Goal: Task Accomplishment & Management: Use online tool/utility

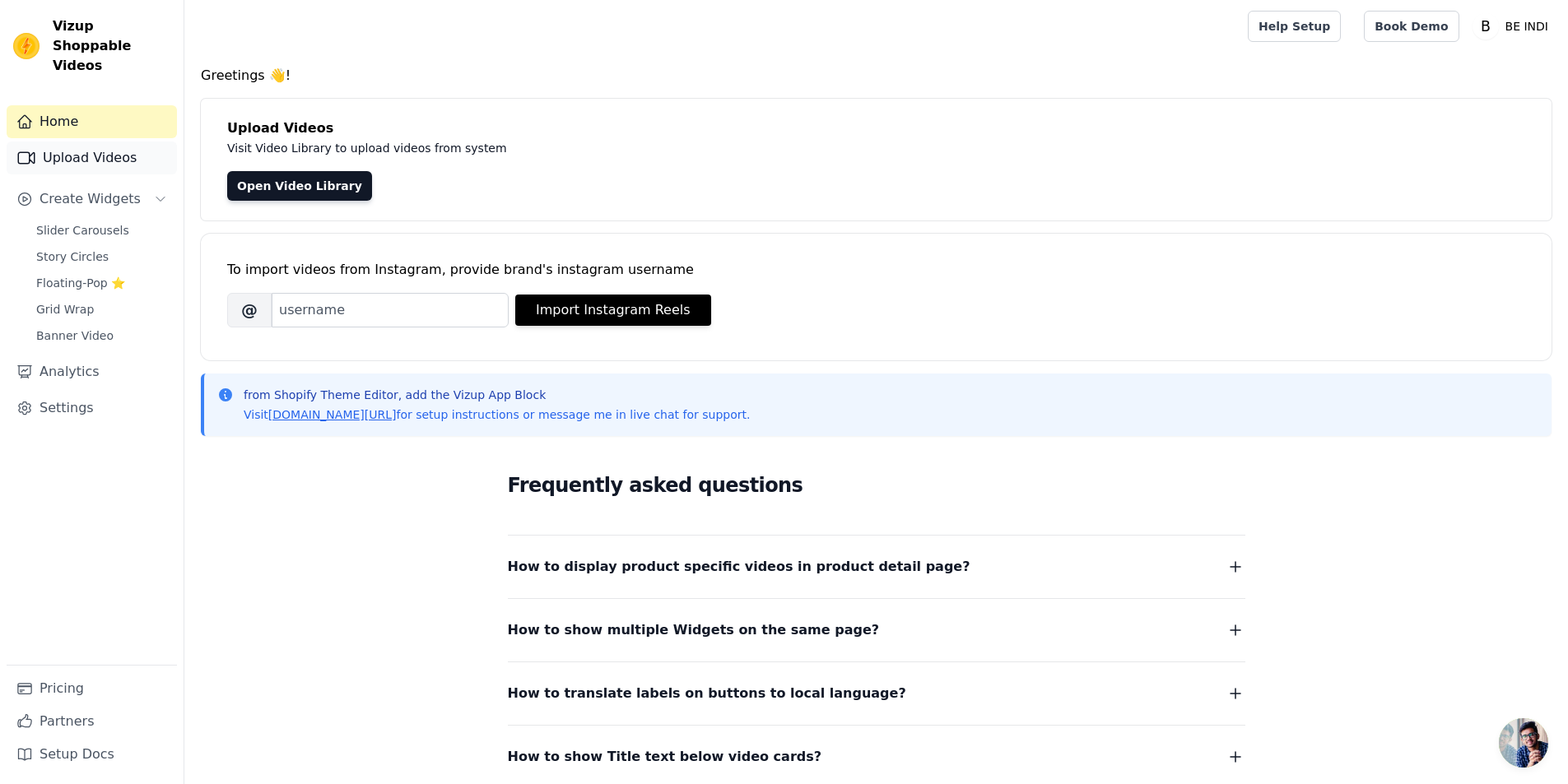
click at [78, 149] on link "Upload Videos" at bounding box center [92, 158] width 171 height 33
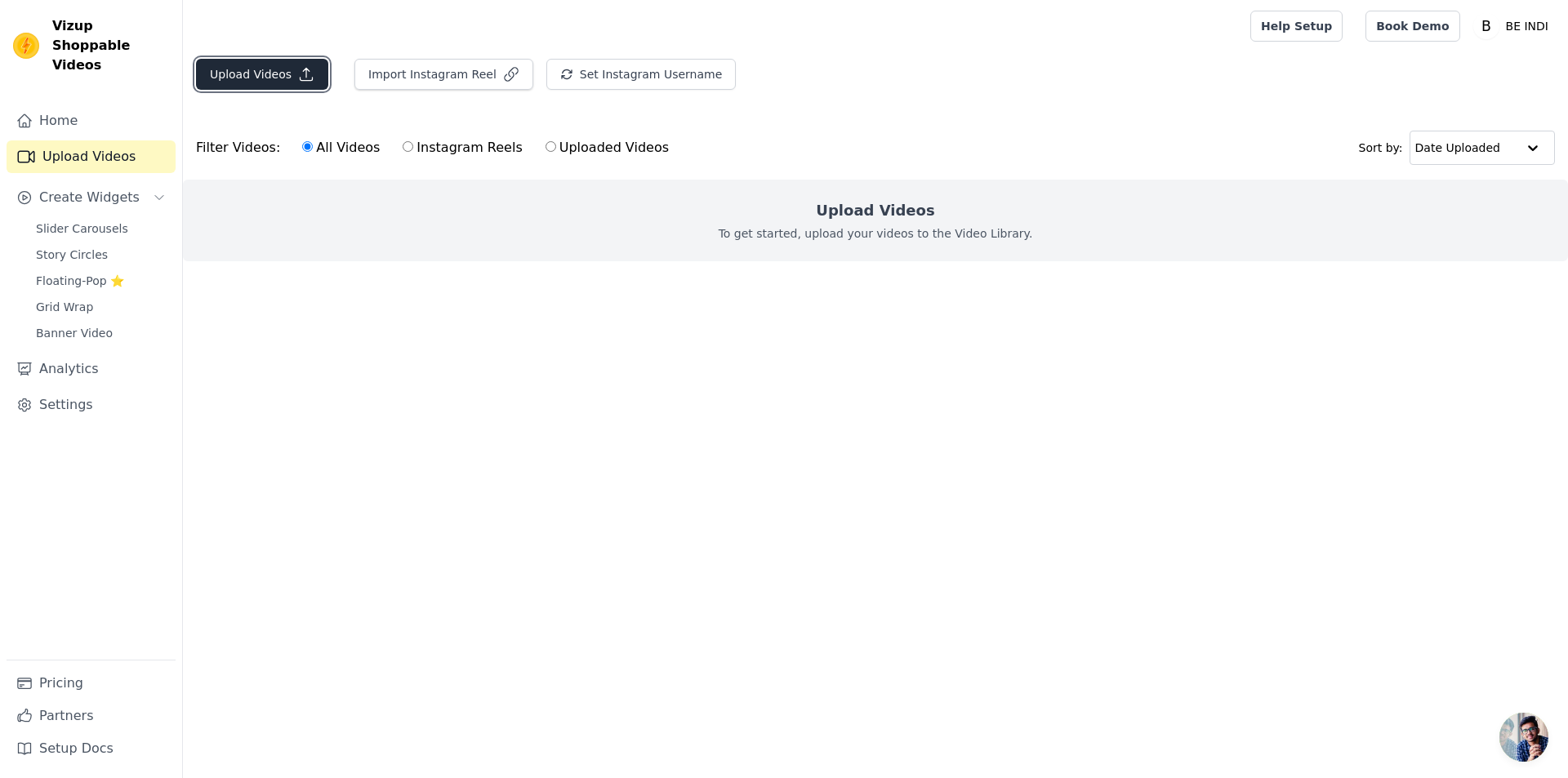
click at [268, 84] on button "Upload Videos" at bounding box center [262, 74] width 132 height 31
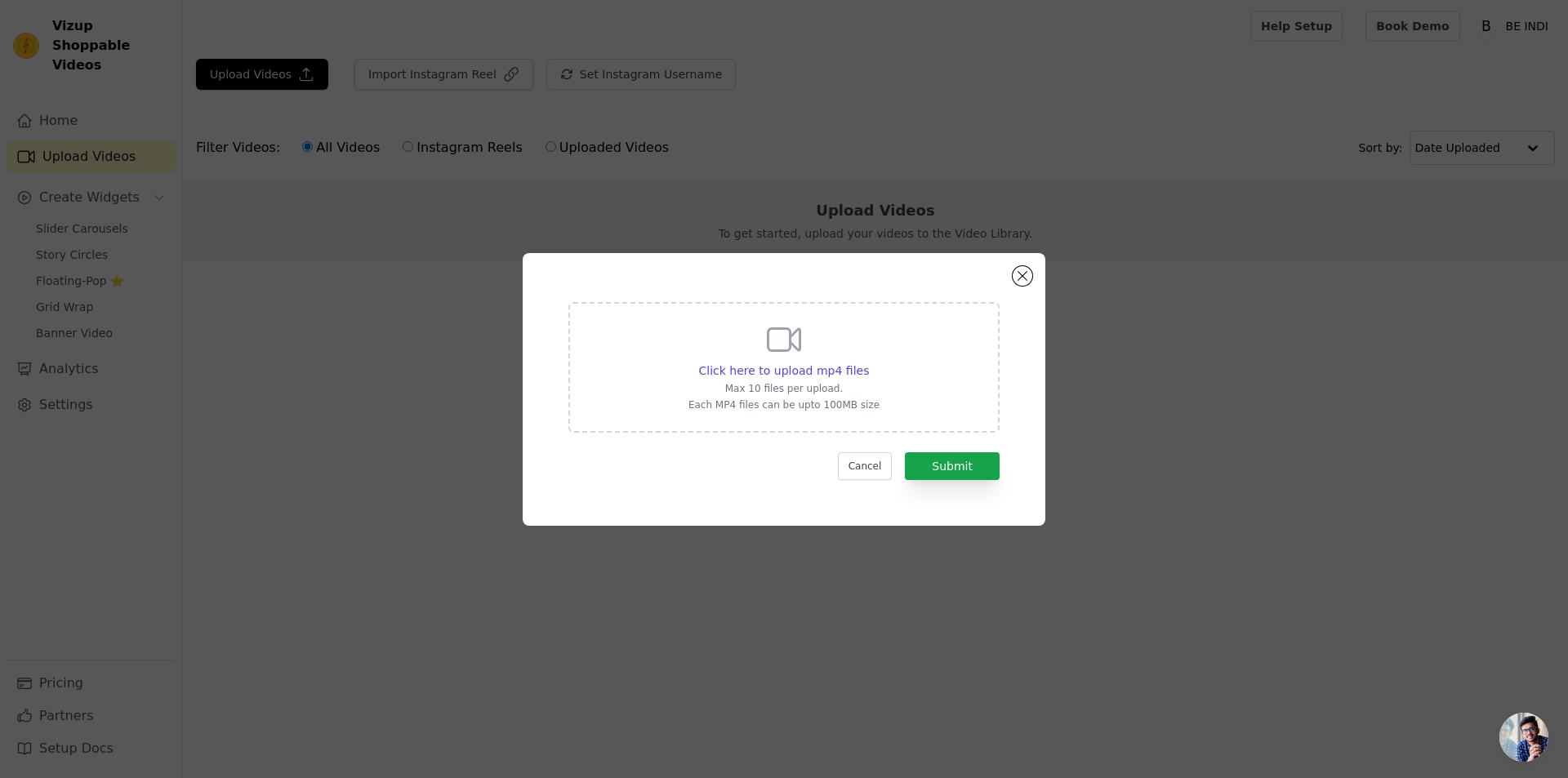
click at [894, 393] on div "Click here to upload mp4 files Max 10 files per upload. Each MP4 files can be u…" at bounding box center [784, 367] width 432 height 130
click at [869, 363] on input "Click here to upload mp4 files Max 10 files per upload. Each MP4 files can be u…" at bounding box center [868, 362] width 1 height 1
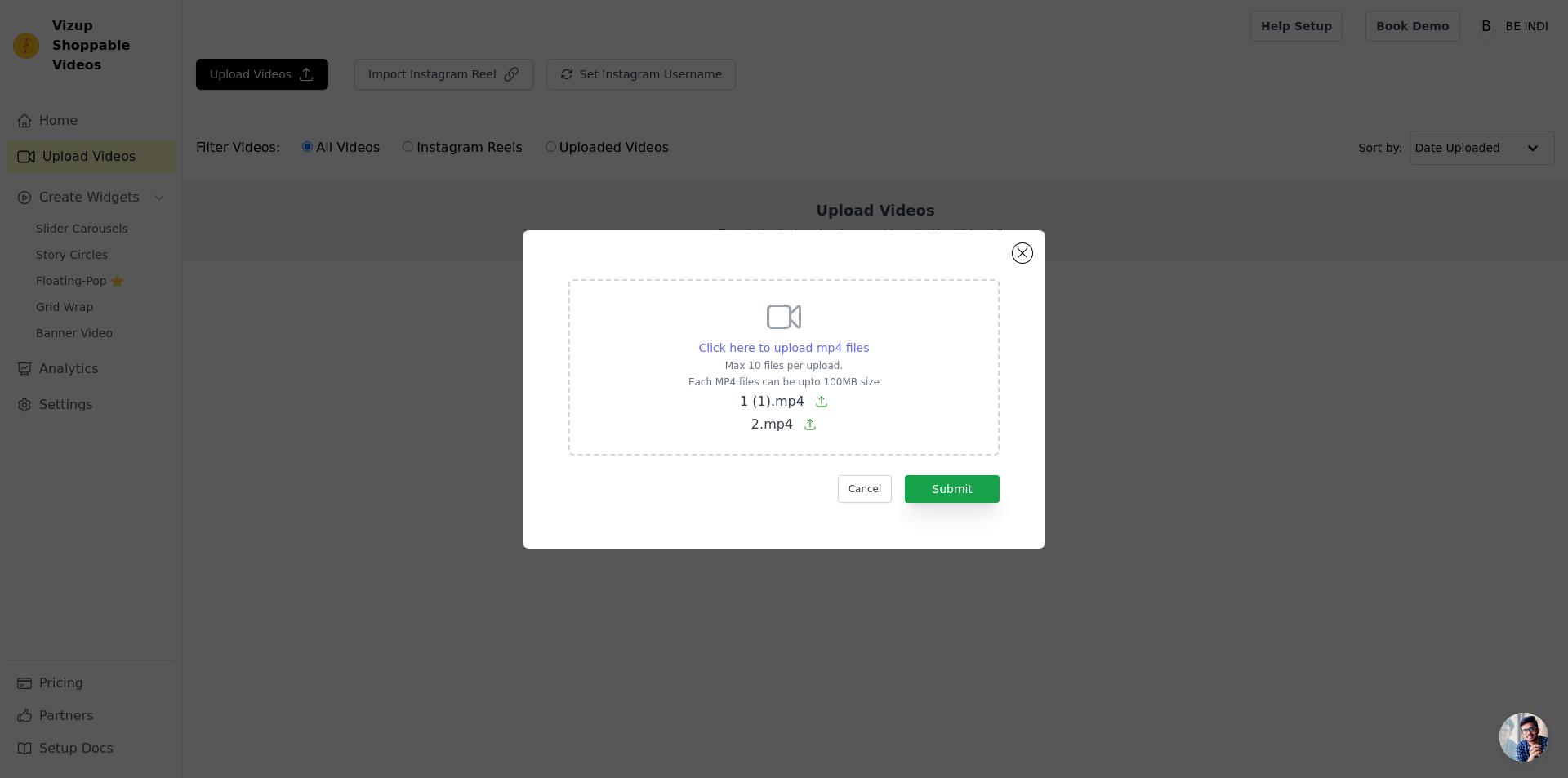
click at [812, 353] on span "Click here to upload mp4 files" at bounding box center [784, 347] width 171 height 13
click at [868, 340] on input "Click here to upload mp4 files Max 10 files per upload. Each MP4 files can be u…" at bounding box center [868, 339] width 1 height 1
type input "C:\fakepath\1(3).mp4"
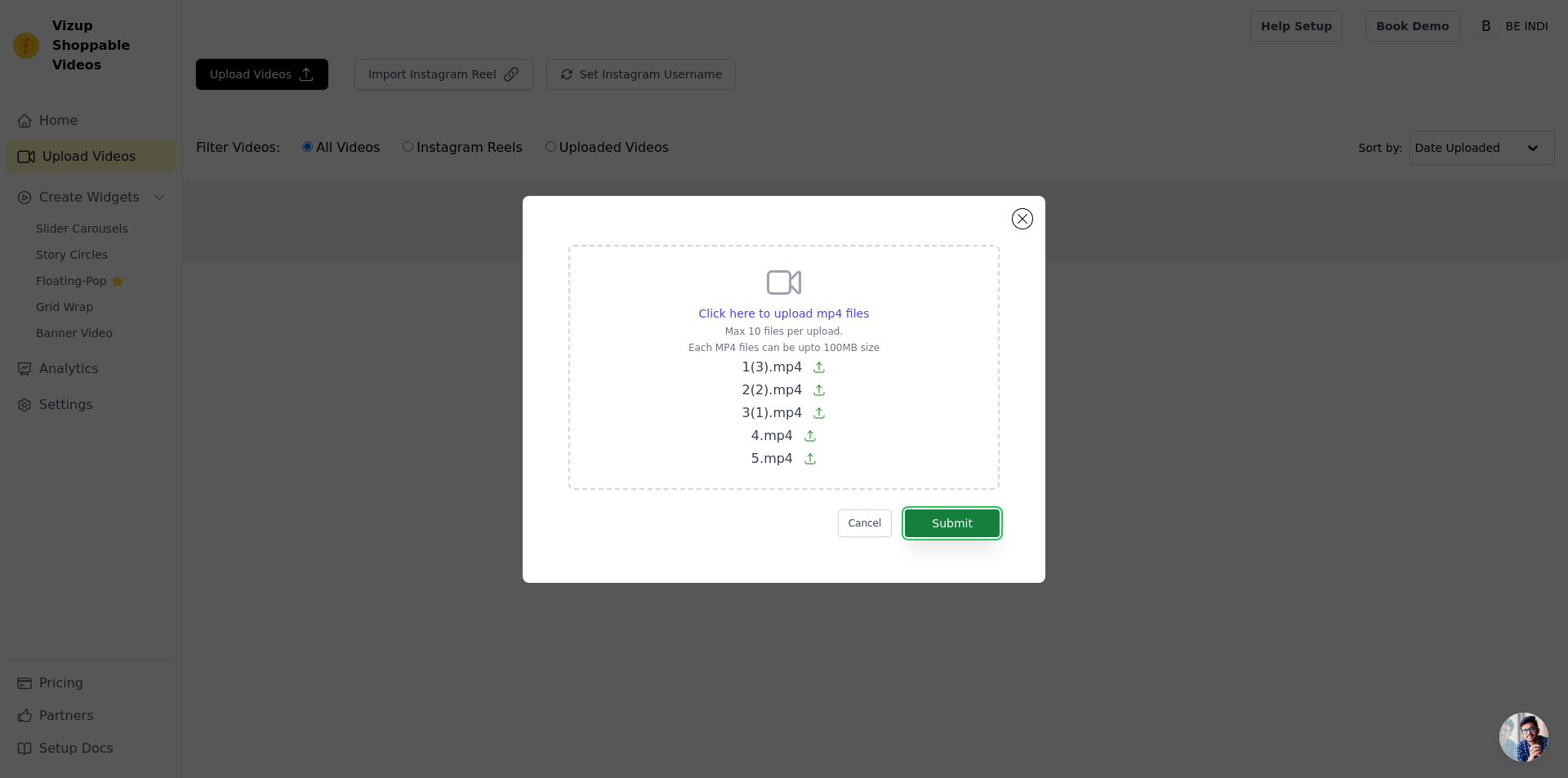
click at [938, 516] on button "Submit" at bounding box center [953, 523] width 95 height 28
click at [864, 513] on button "Cancel" at bounding box center [865, 523] width 55 height 28
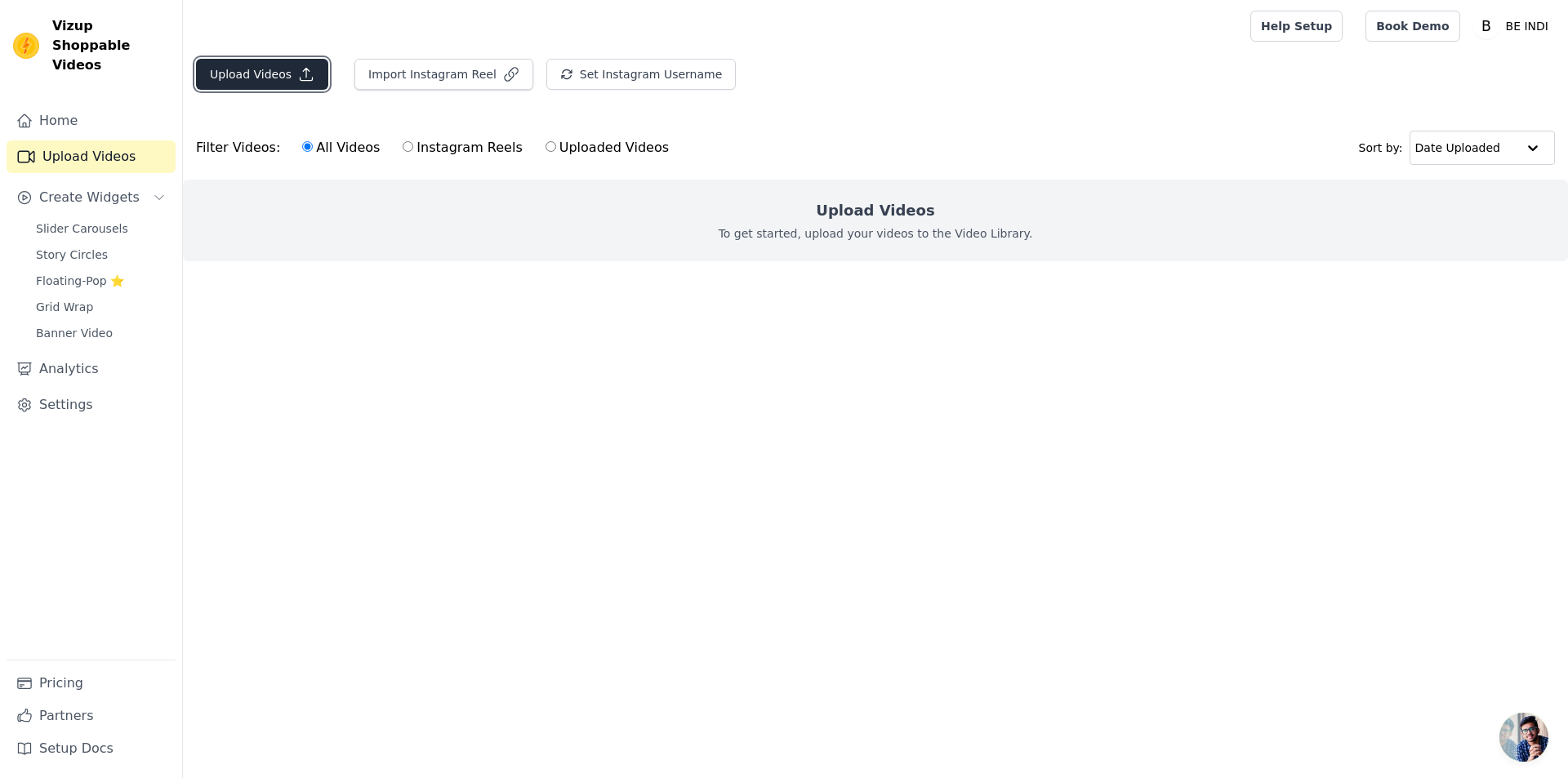
click at [259, 63] on button "Upload Videos" at bounding box center [262, 74] width 132 height 31
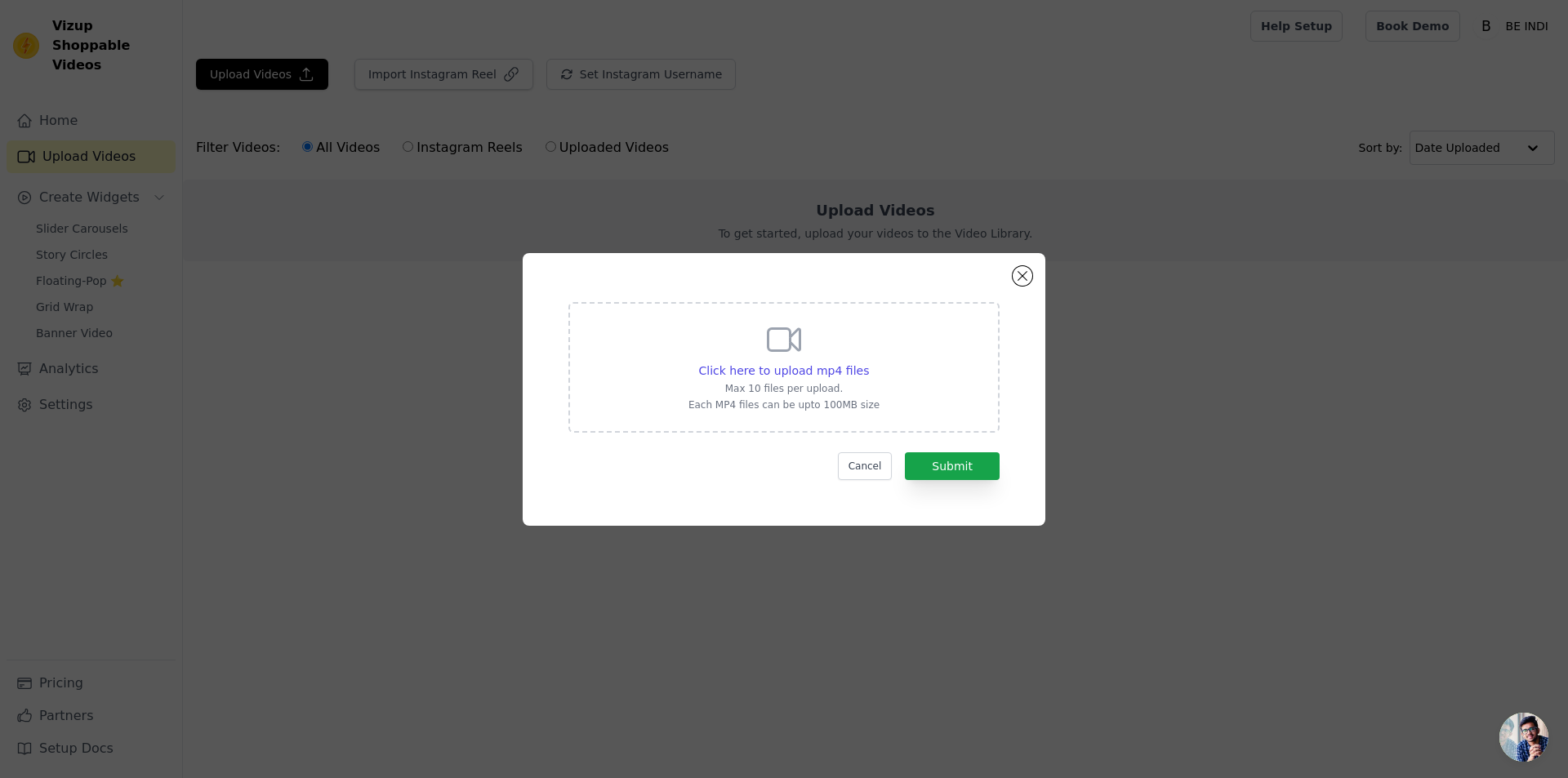
click at [750, 351] on div "Click here to upload mp4 files Max 10 files per upload. Each MP4 files can be u…" at bounding box center [784, 365] width 191 height 91
click at [868, 362] on input "Click here to upload mp4 files Max 10 files per upload. Each MP4 files can be u…" at bounding box center [868, 362] width 1 height 1
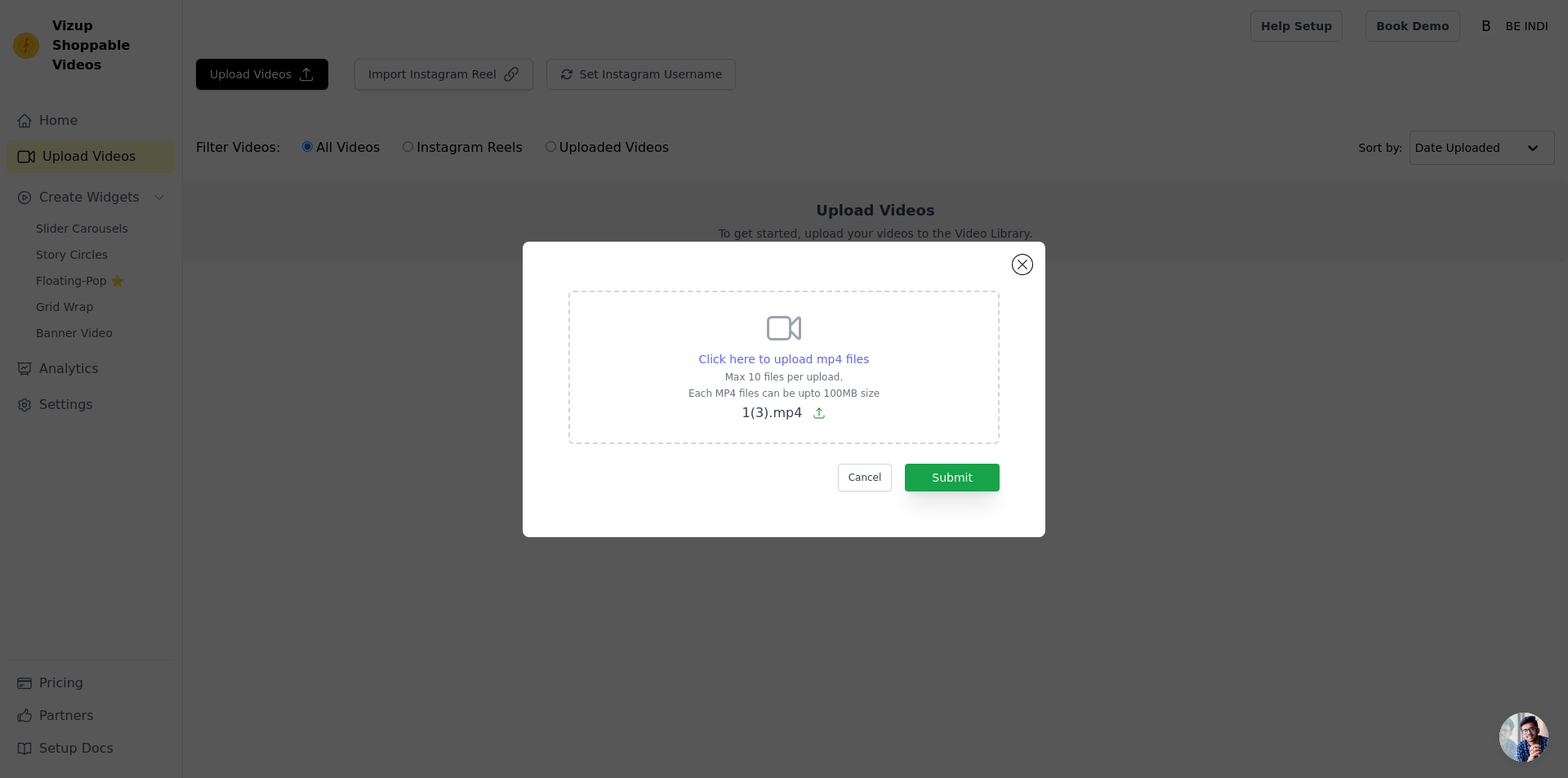
click at [835, 361] on span "Click here to upload mp4 files" at bounding box center [784, 359] width 171 height 13
click at [868, 351] on input "Click here to upload mp4 files Max 10 files per upload. Each MP4 files can be u…" at bounding box center [868, 350] width 1 height 1
type input "C:\fakepath\2(2).mp4"
click at [955, 479] on button "Submit" at bounding box center [953, 477] width 95 height 28
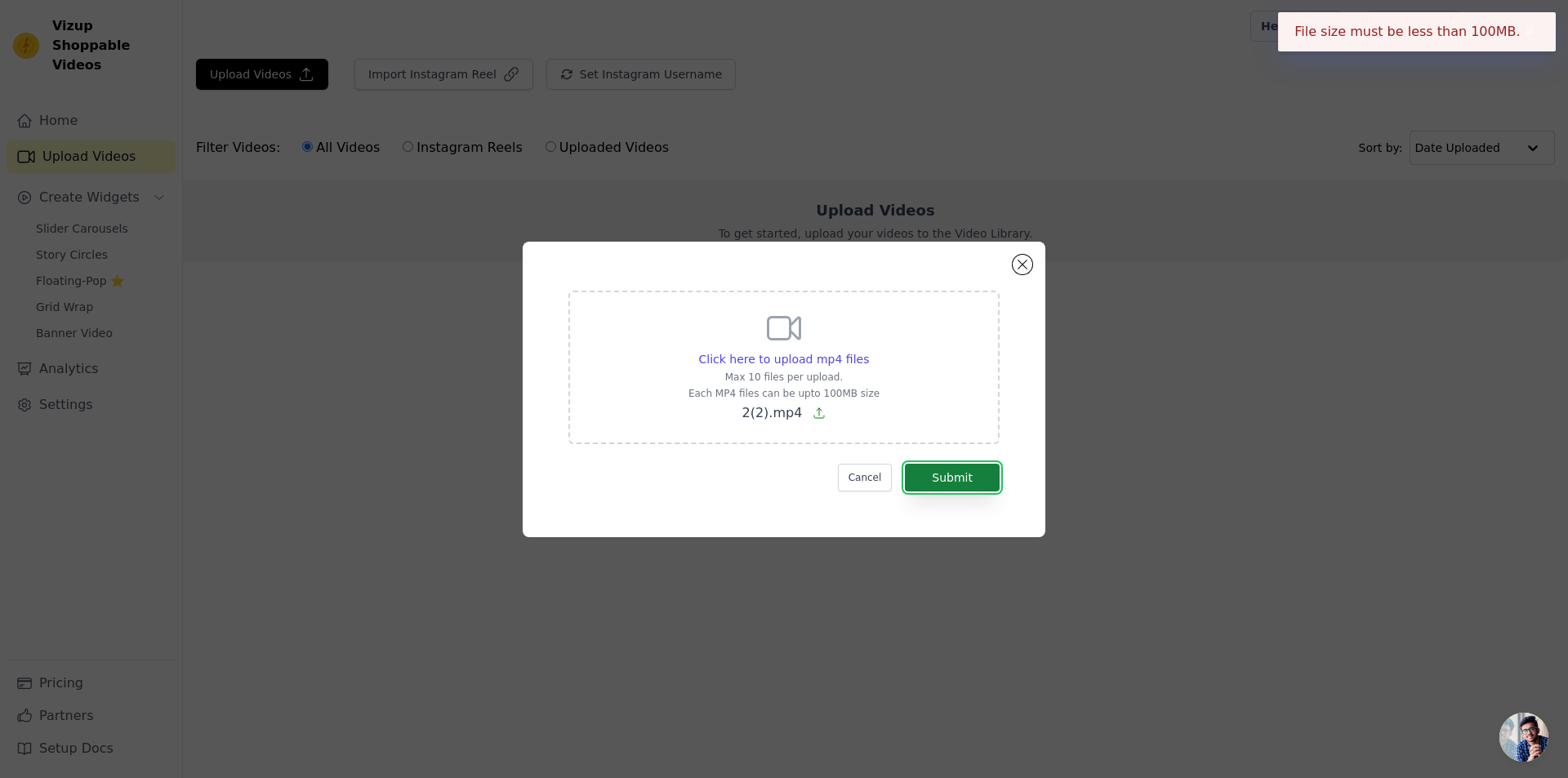
click at [955, 479] on button "Submit" at bounding box center [953, 477] width 95 height 28
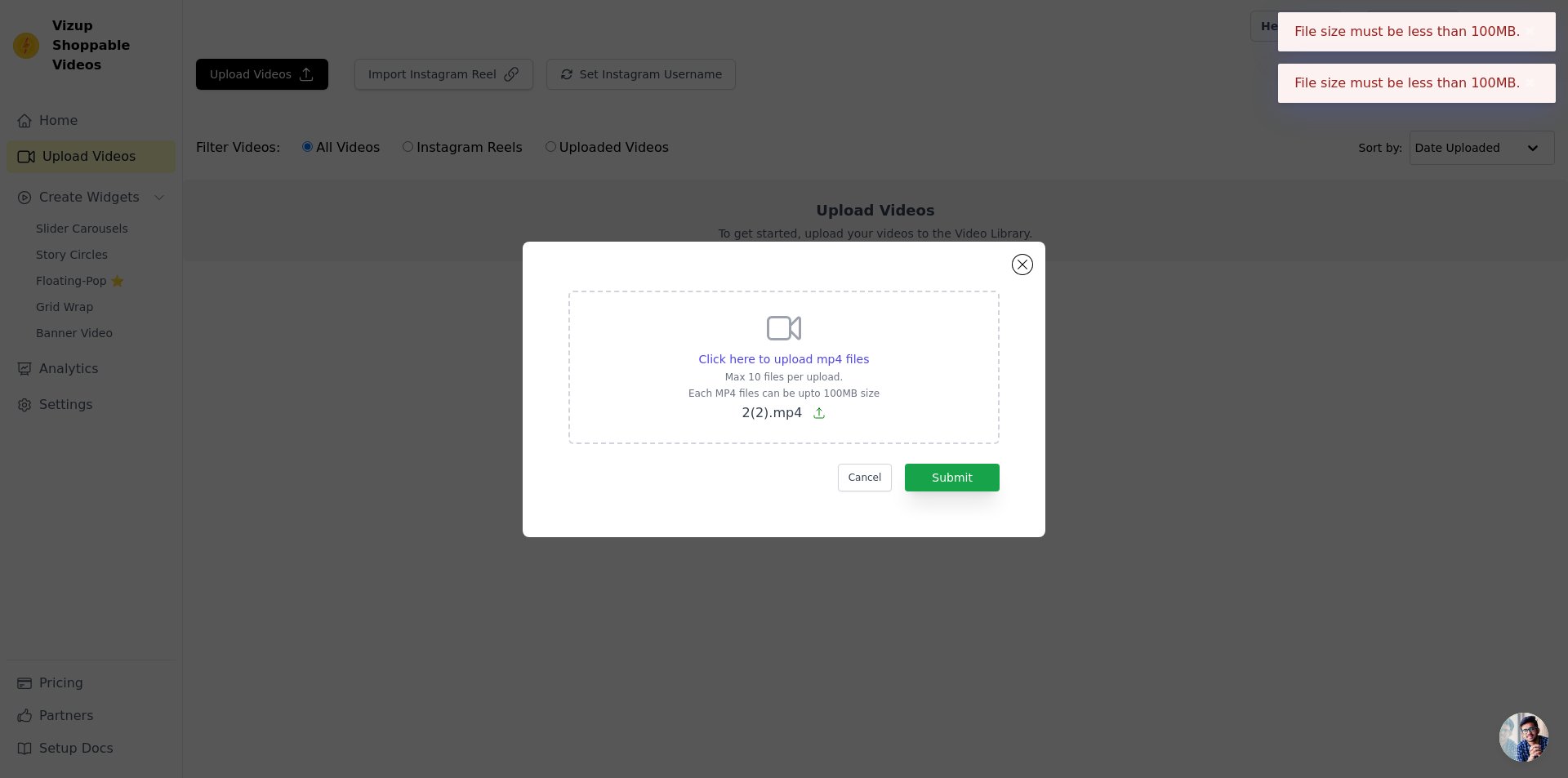
click at [1003, 270] on div "Click here to upload mp4 files Max 10 files per upload. Each MP4 files can be u…" at bounding box center [784, 389] width 523 height 295
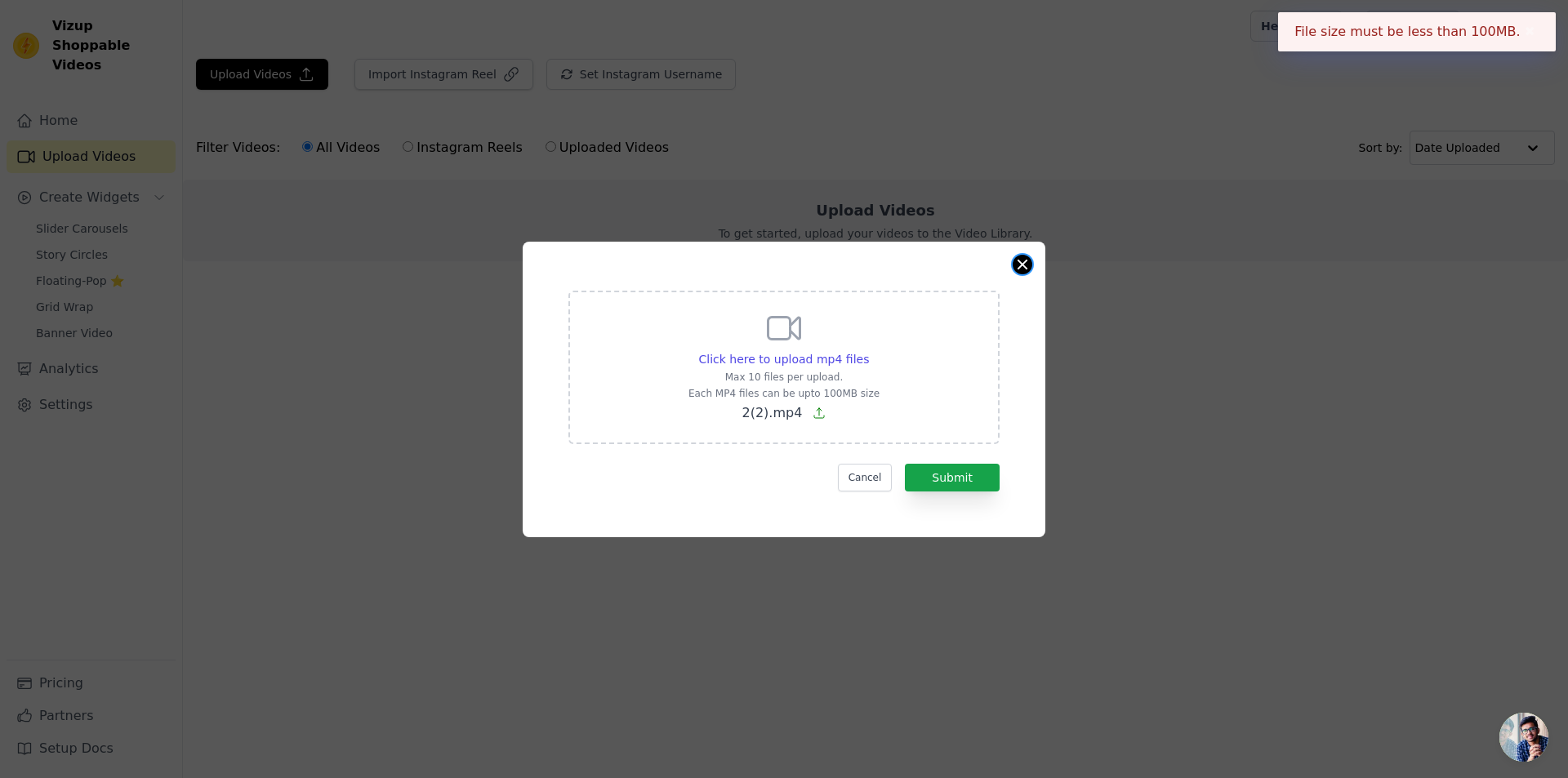
click at [1021, 266] on button "Close modal" at bounding box center [1022, 264] width 19 height 19
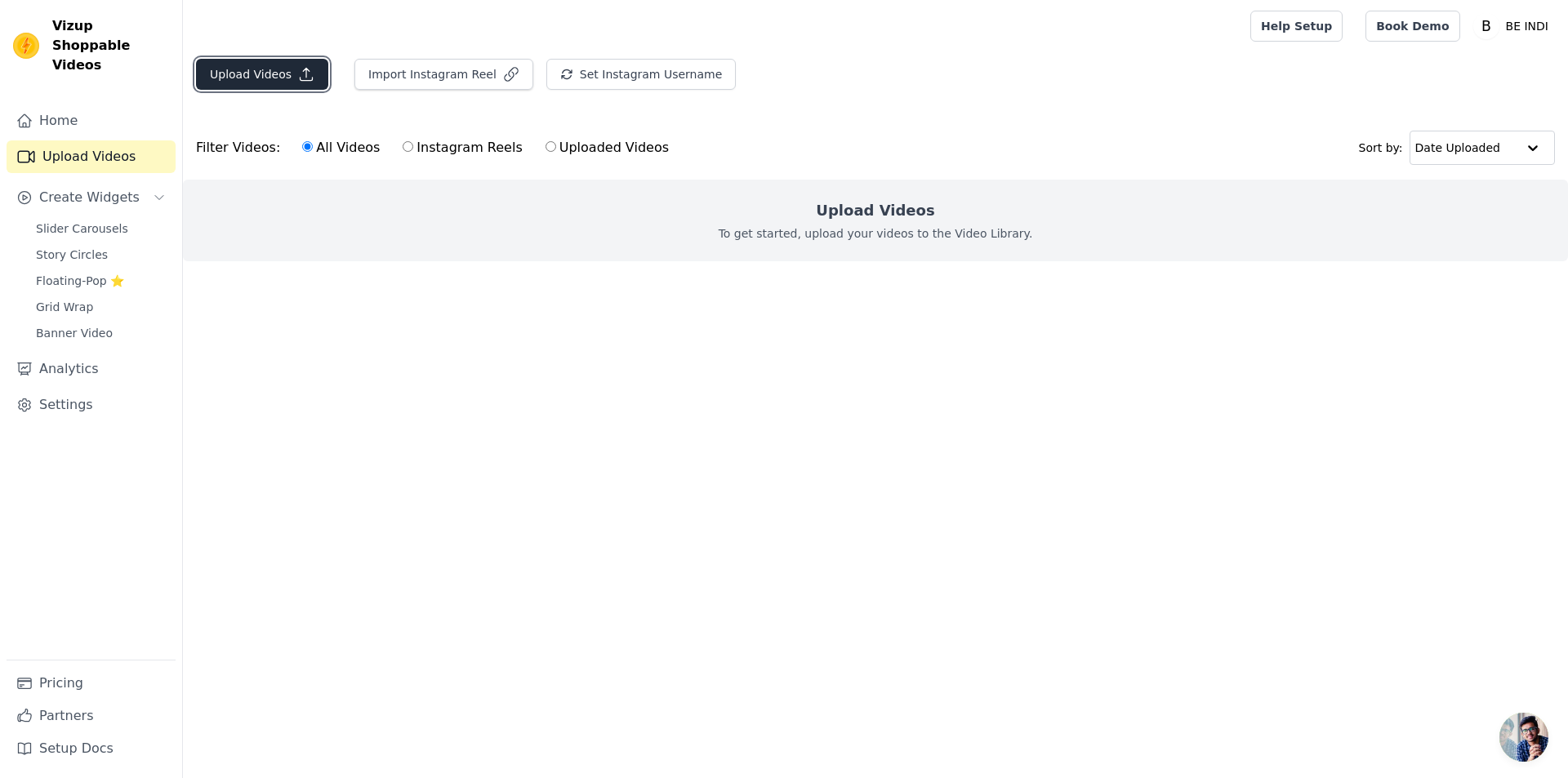
click at [217, 71] on button "Upload Videos" at bounding box center [262, 74] width 132 height 31
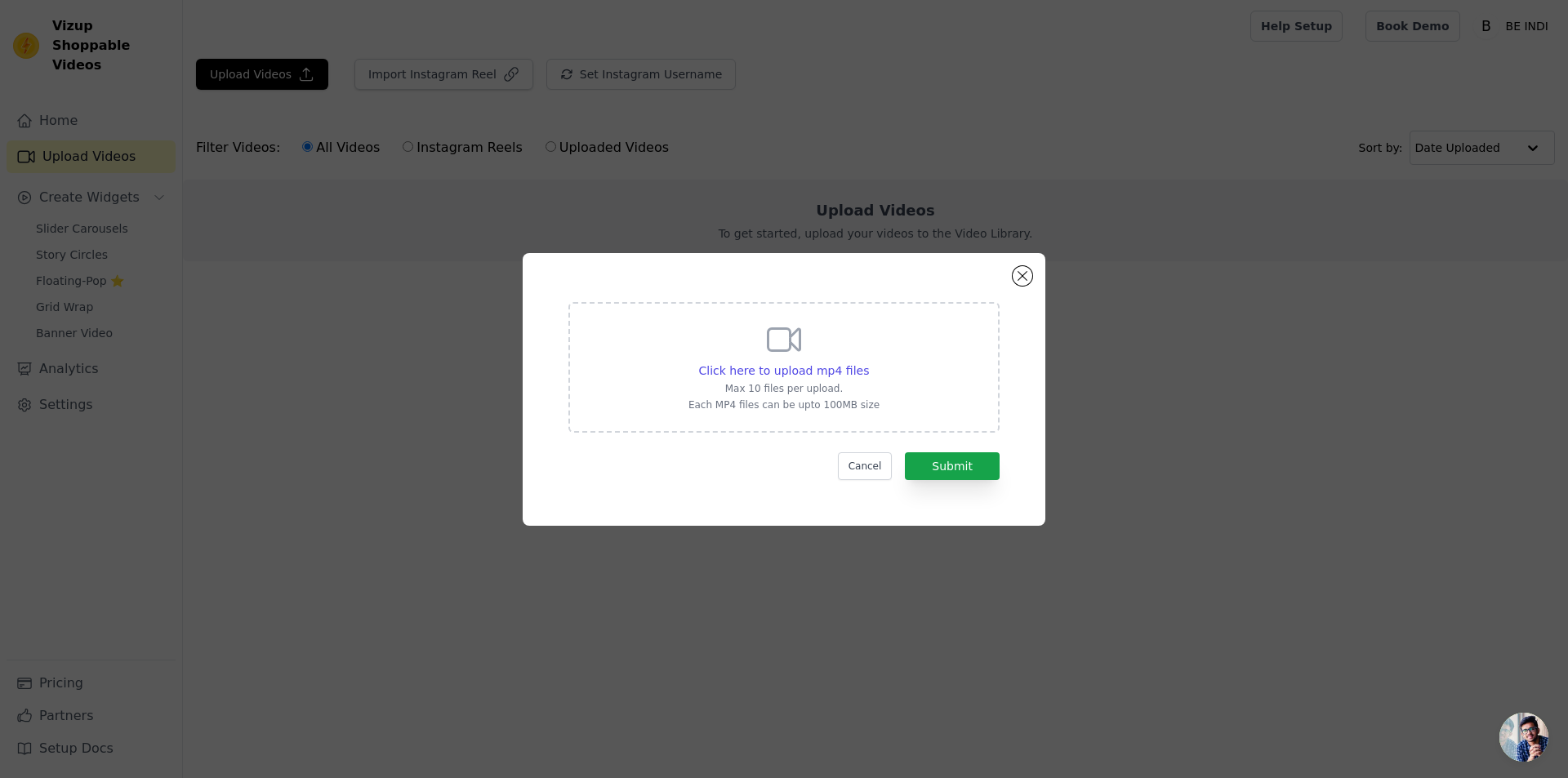
click at [853, 381] on div "Click here to upload mp4 files Max 10 files per upload. Each MP4 files can be u…" at bounding box center [784, 365] width 191 height 91
click at [868, 363] on input "Click here to upload mp4 files Max 10 files per upload. Each MP4 files can be u…" at bounding box center [868, 362] width 1 height 1
click at [1013, 276] on div "Click here to upload mp4 files Max 10 files per upload. Each MP4 files can be u…" at bounding box center [784, 389] width 523 height 272
click at [877, 457] on button "Cancel" at bounding box center [865, 466] width 55 height 28
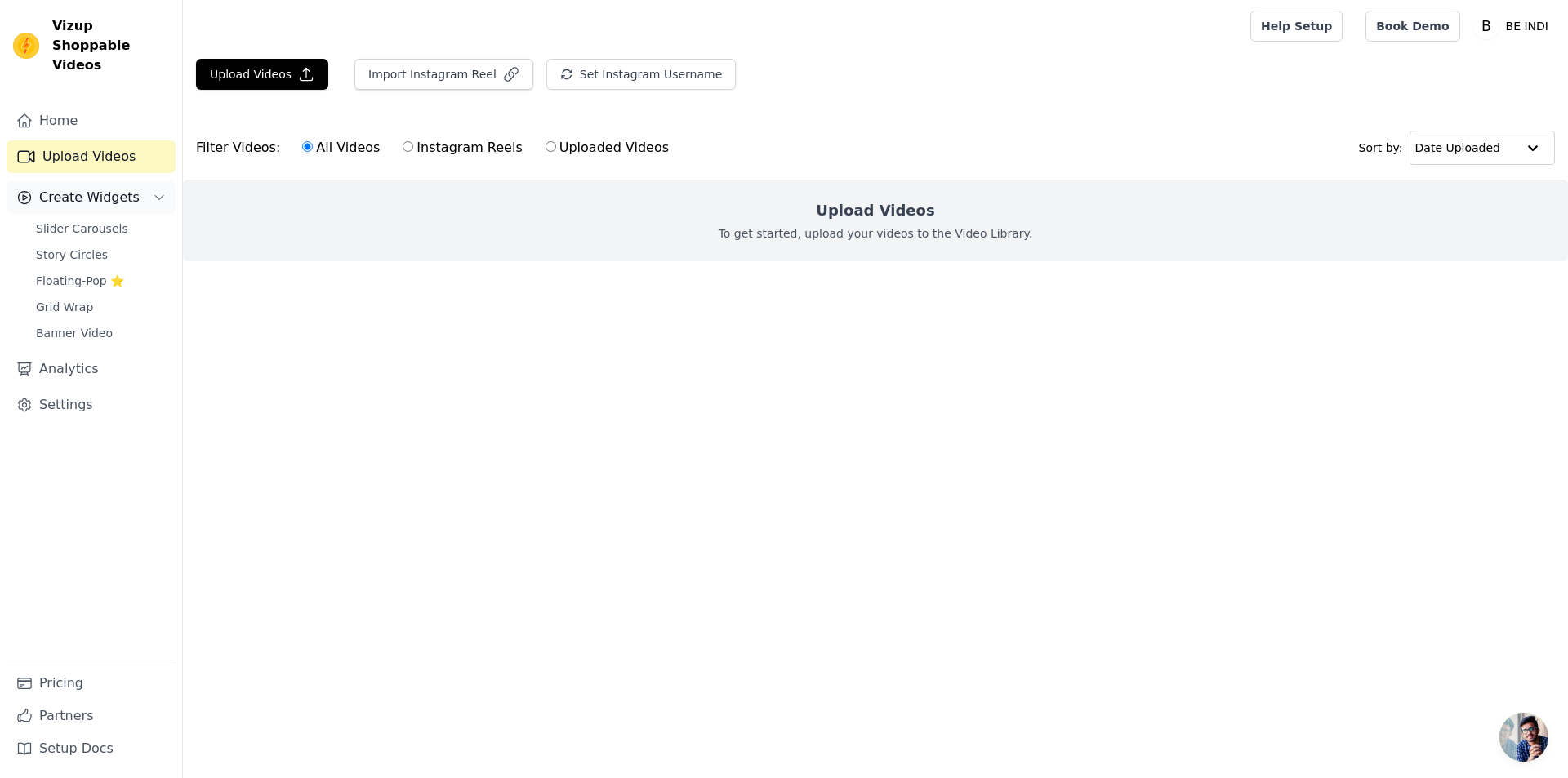
click at [127, 188] on span "Create Widgets" at bounding box center [89, 197] width 101 height 19
click at [141, 181] on button "Create Widgets" at bounding box center [91, 197] width 169 height 33
click at [94, 247] on span "Story Circles" at bounding box center [71, 255] width 72 height 16
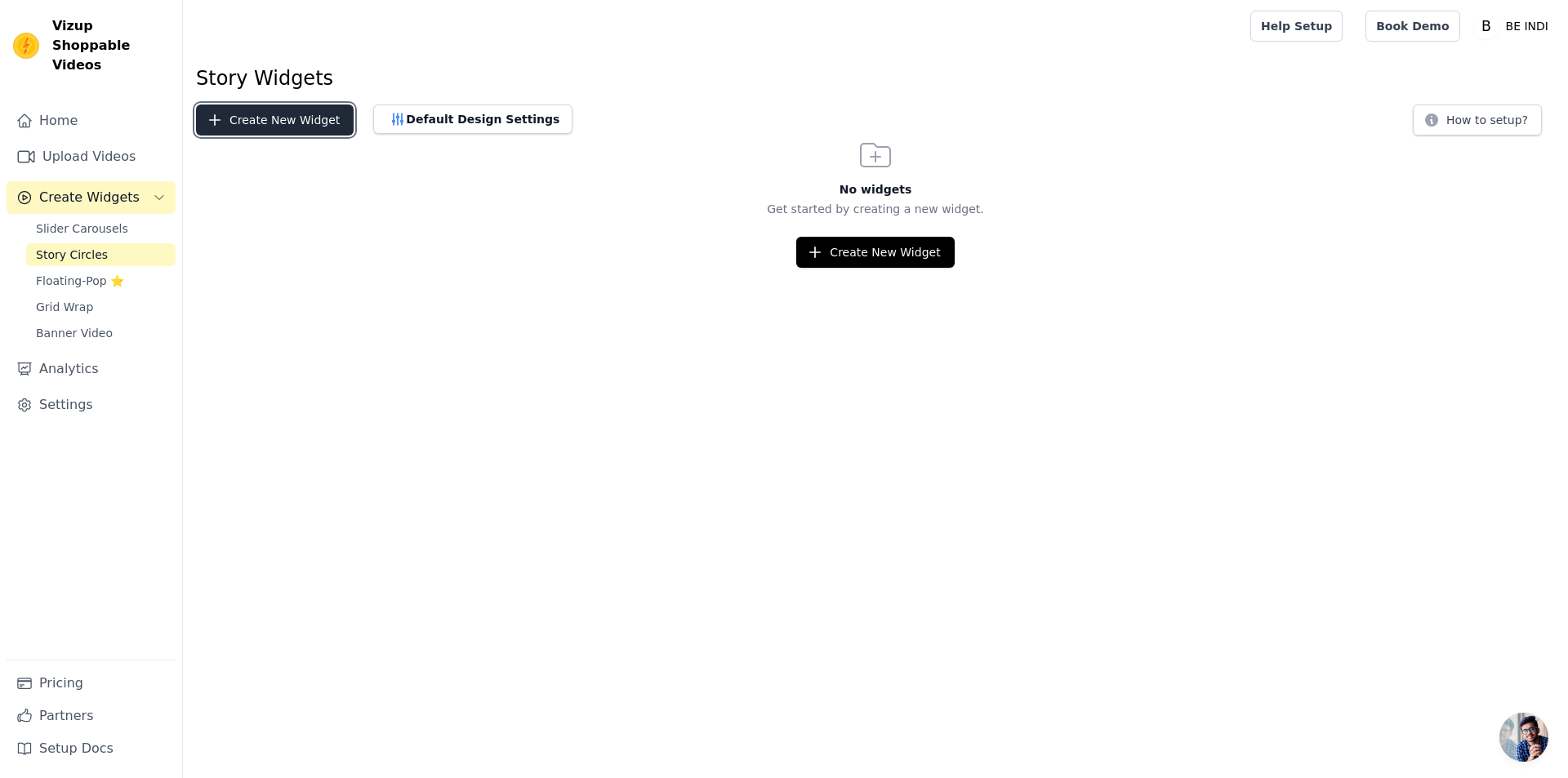
click at [261, 123] on button "Create New Widget" at bounding box center [275, 120] width 157 height 31
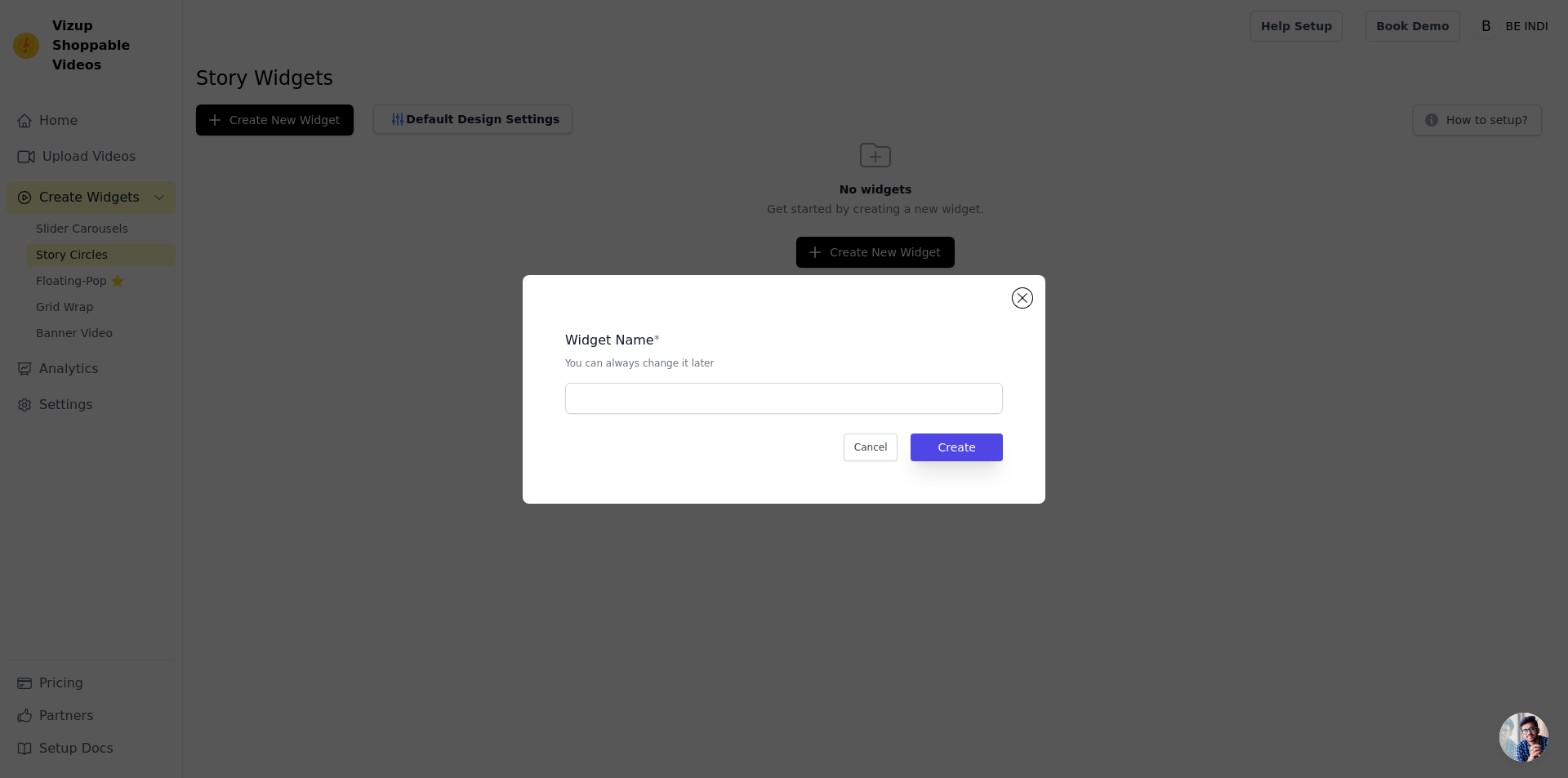
click at [867, 251] on div "Widget Name * You can always change it later Cancel Create" at bounding box center [784, 389] width 1516 height 281
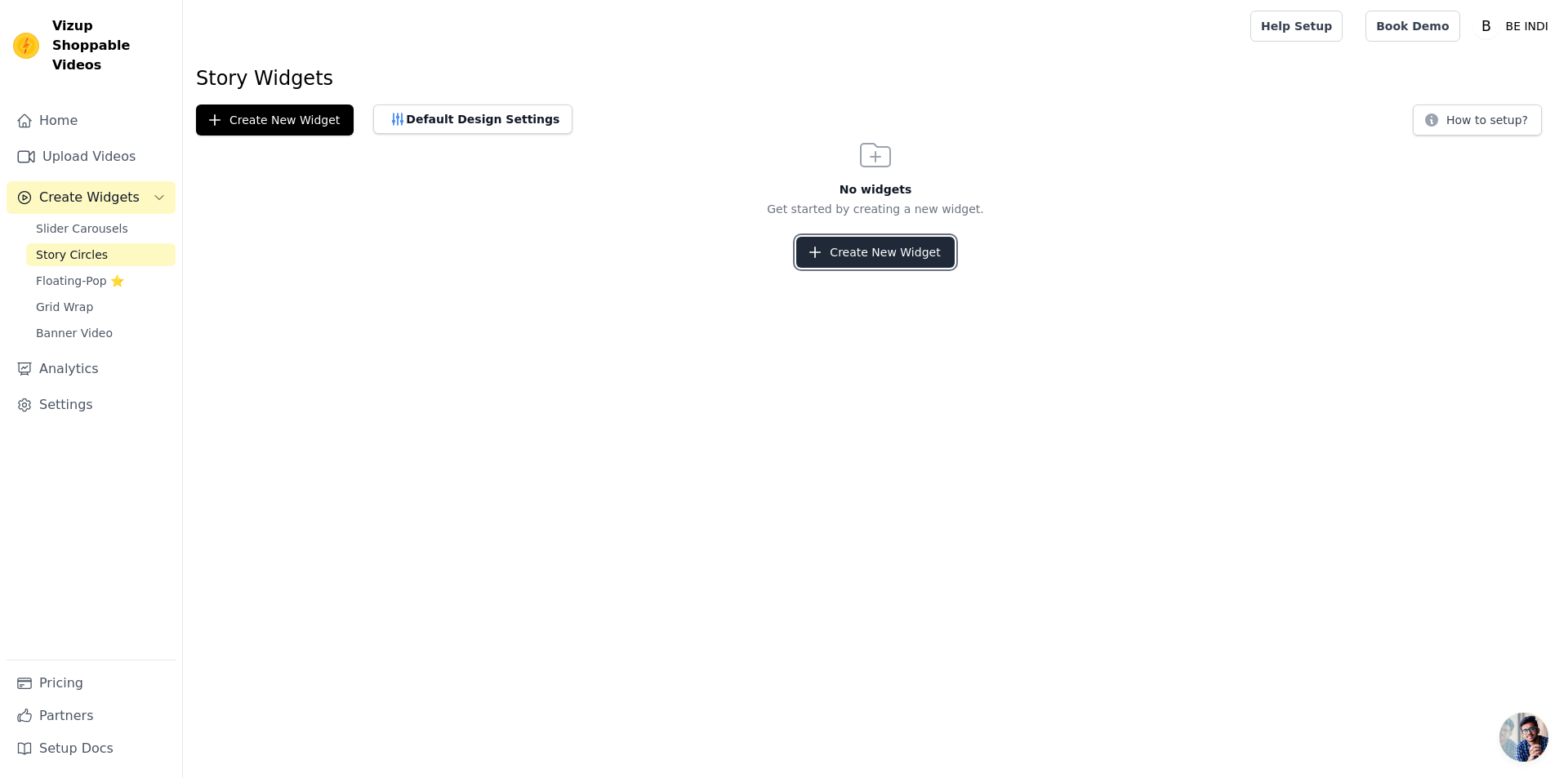
click at [864, 251] on button "Create New Widget" at bounding box center [875, 252] width 157 height 31
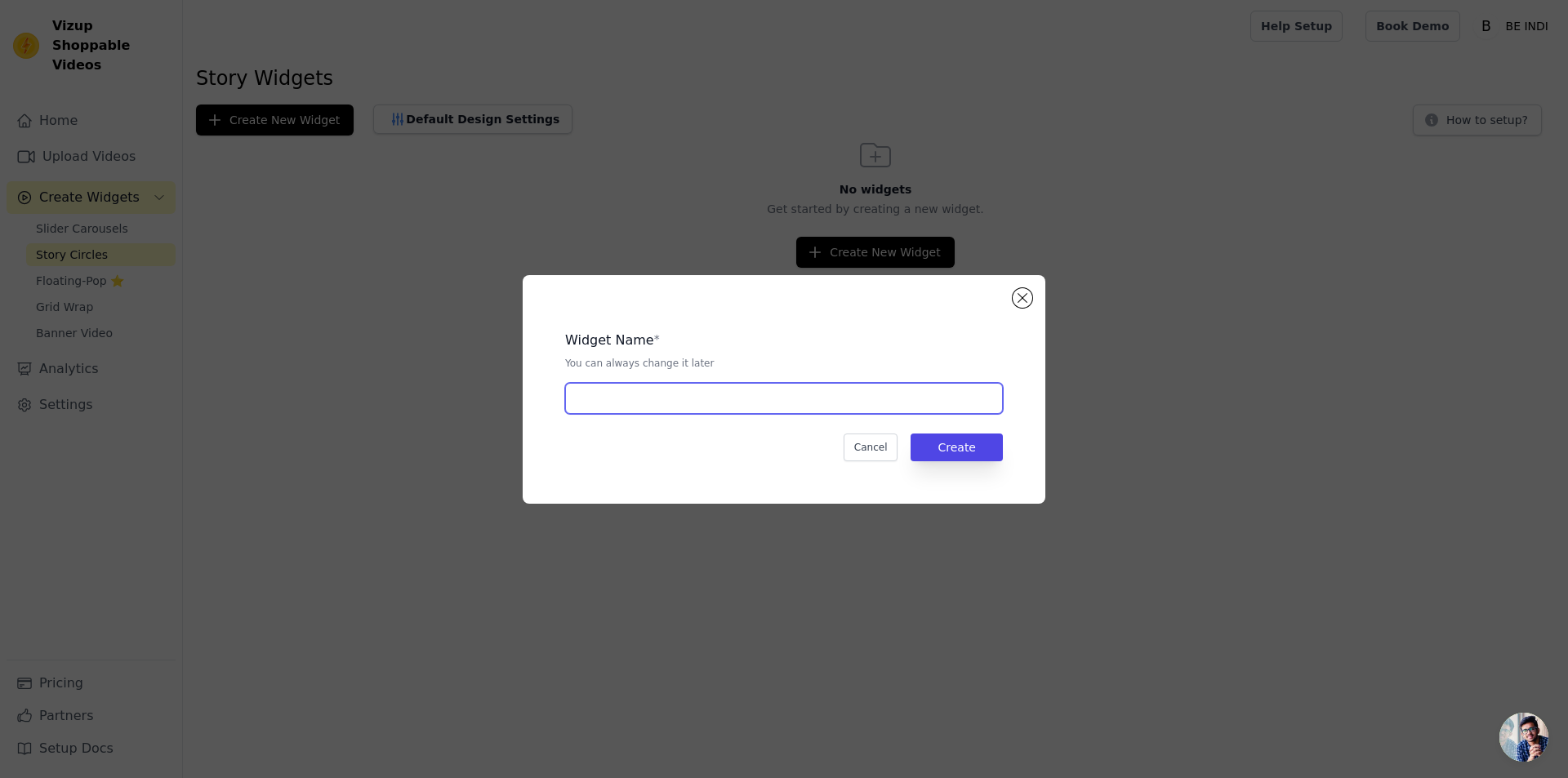
click at [624, 390] on input "text" at bounding box center [784, 398] width 437 height 31
type input "STORY"
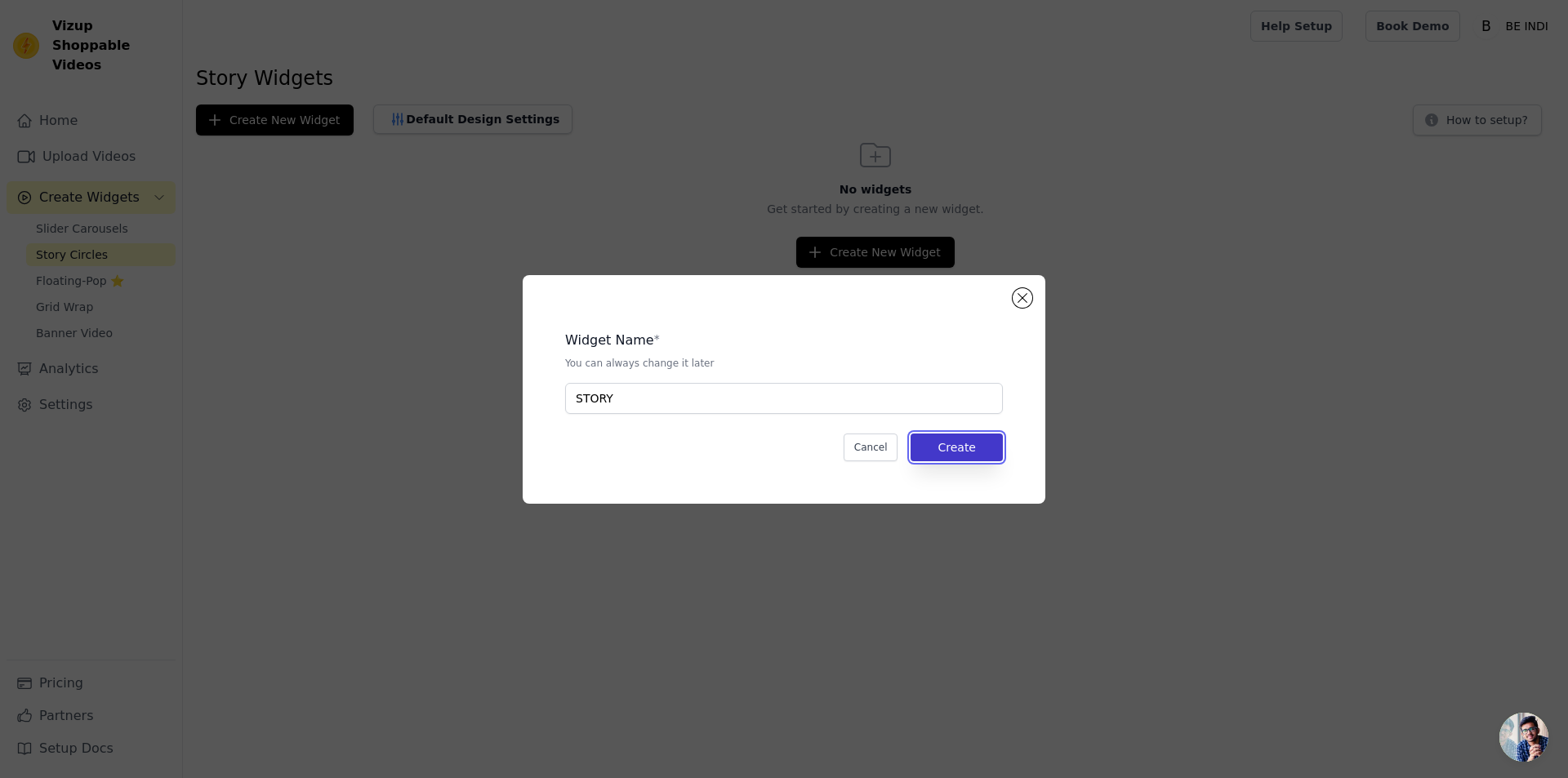
click at [963, 449] on button "Create" at bounding box center [956, 447] width 92 height 28
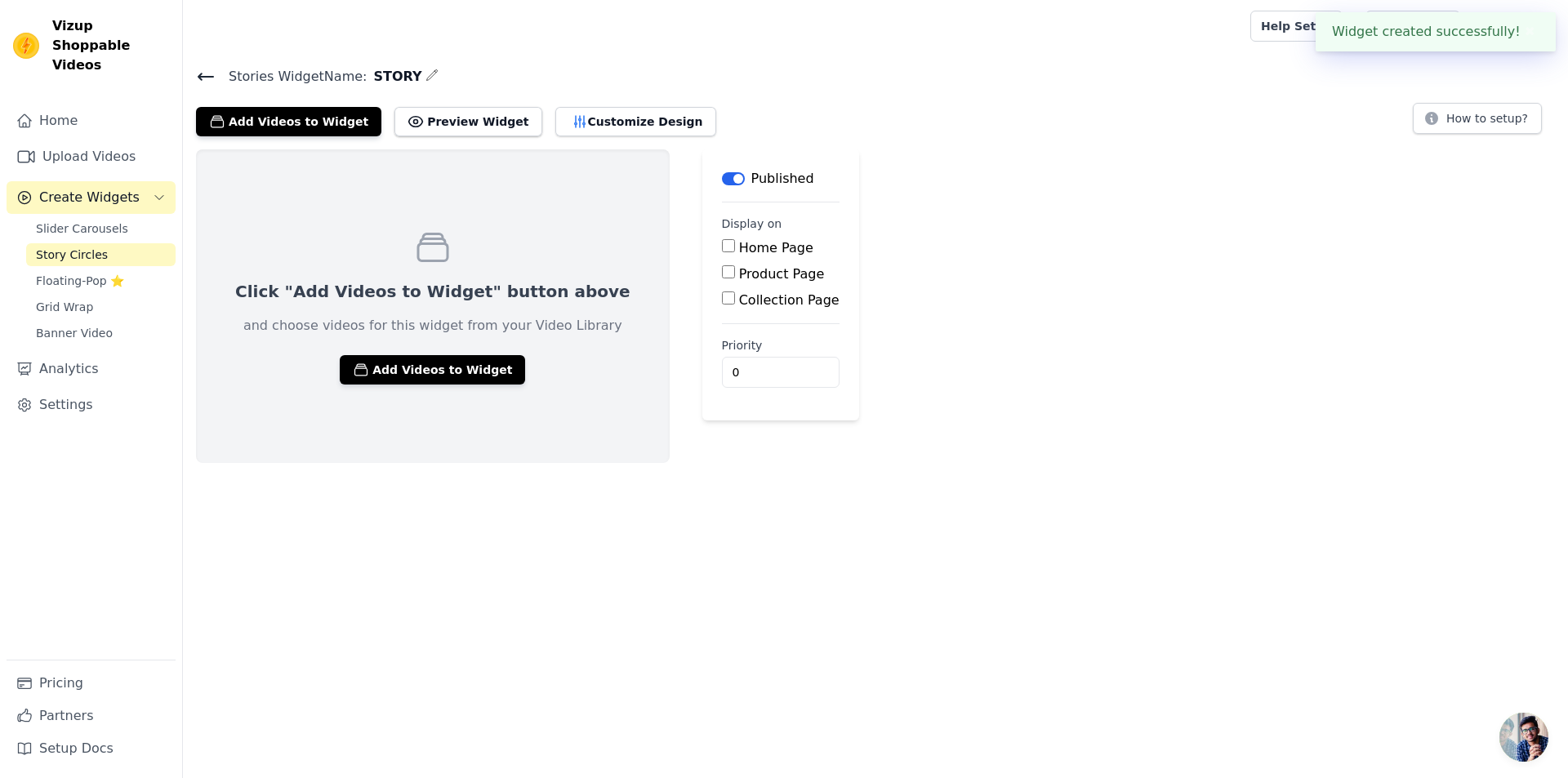
click at [722, 247] on input "Home Page" at bounding box center [728, 245] width 13 height 13
checkbox input "true"
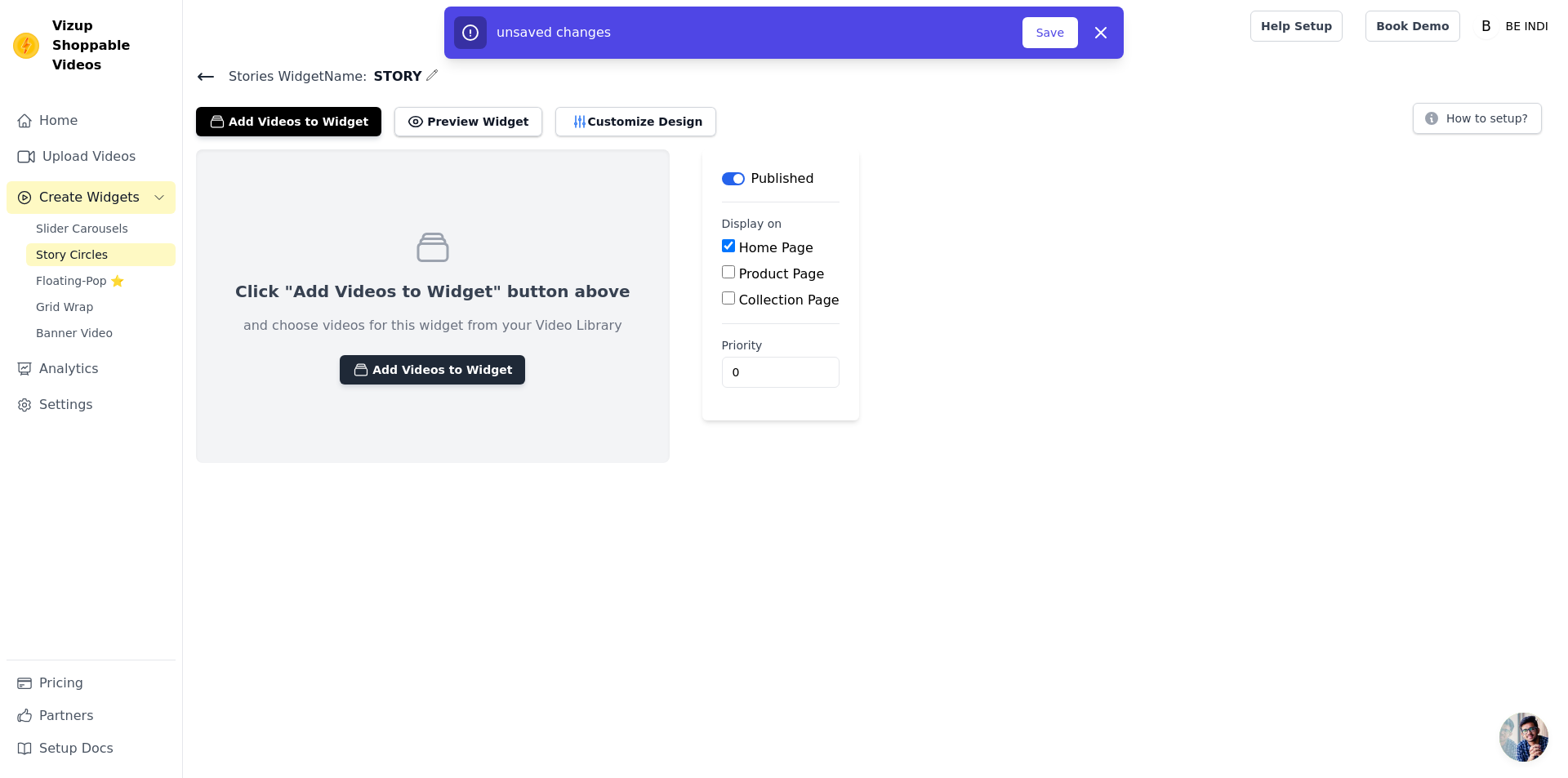
click at [417, 363] on button "Add Videos to Widget" at bounding box center [432, 370] width 185 height 30
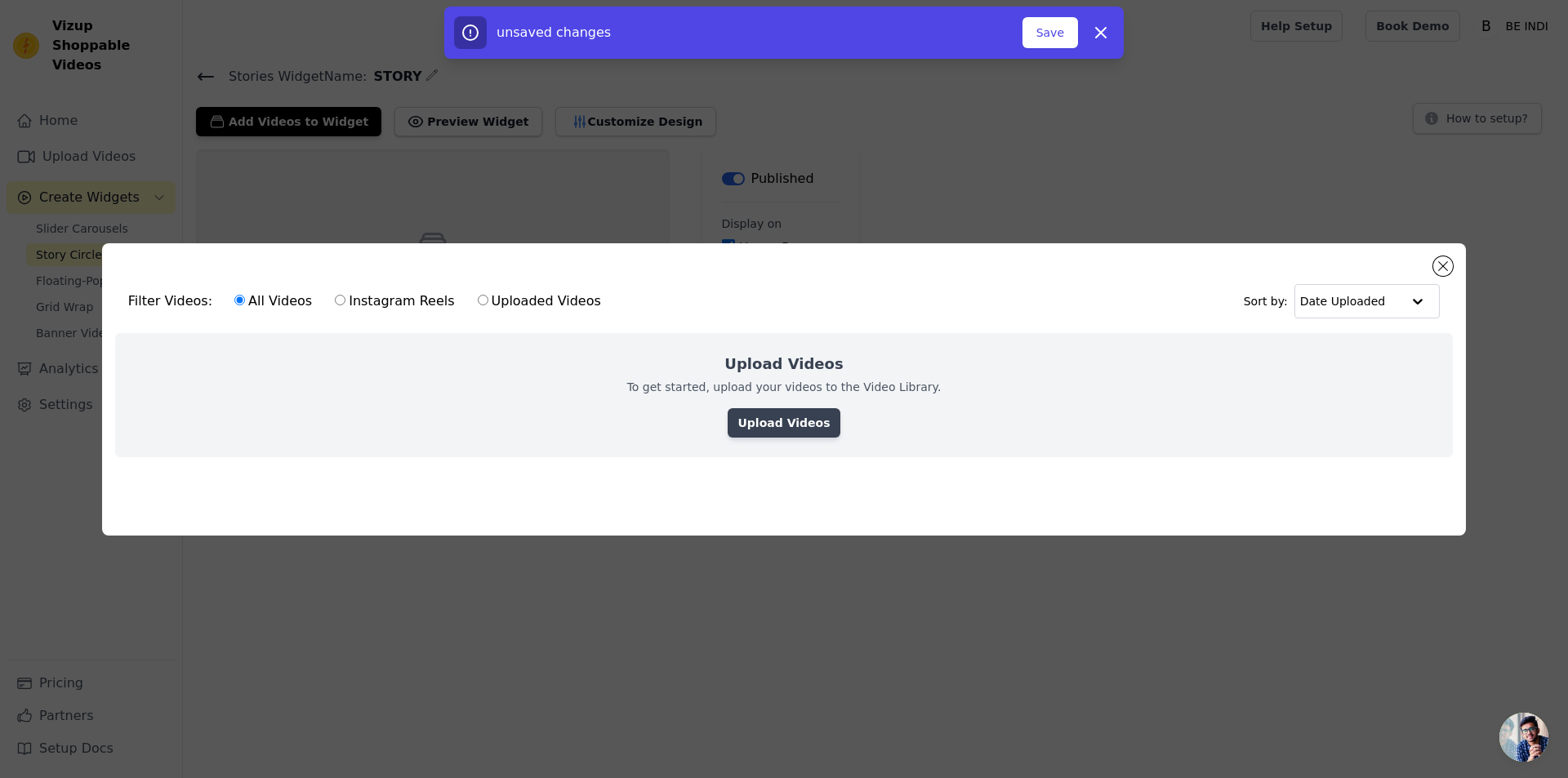
click at [785, 413] on link "Upload Videos" at bounding box center [784, 423] width 112 height 30
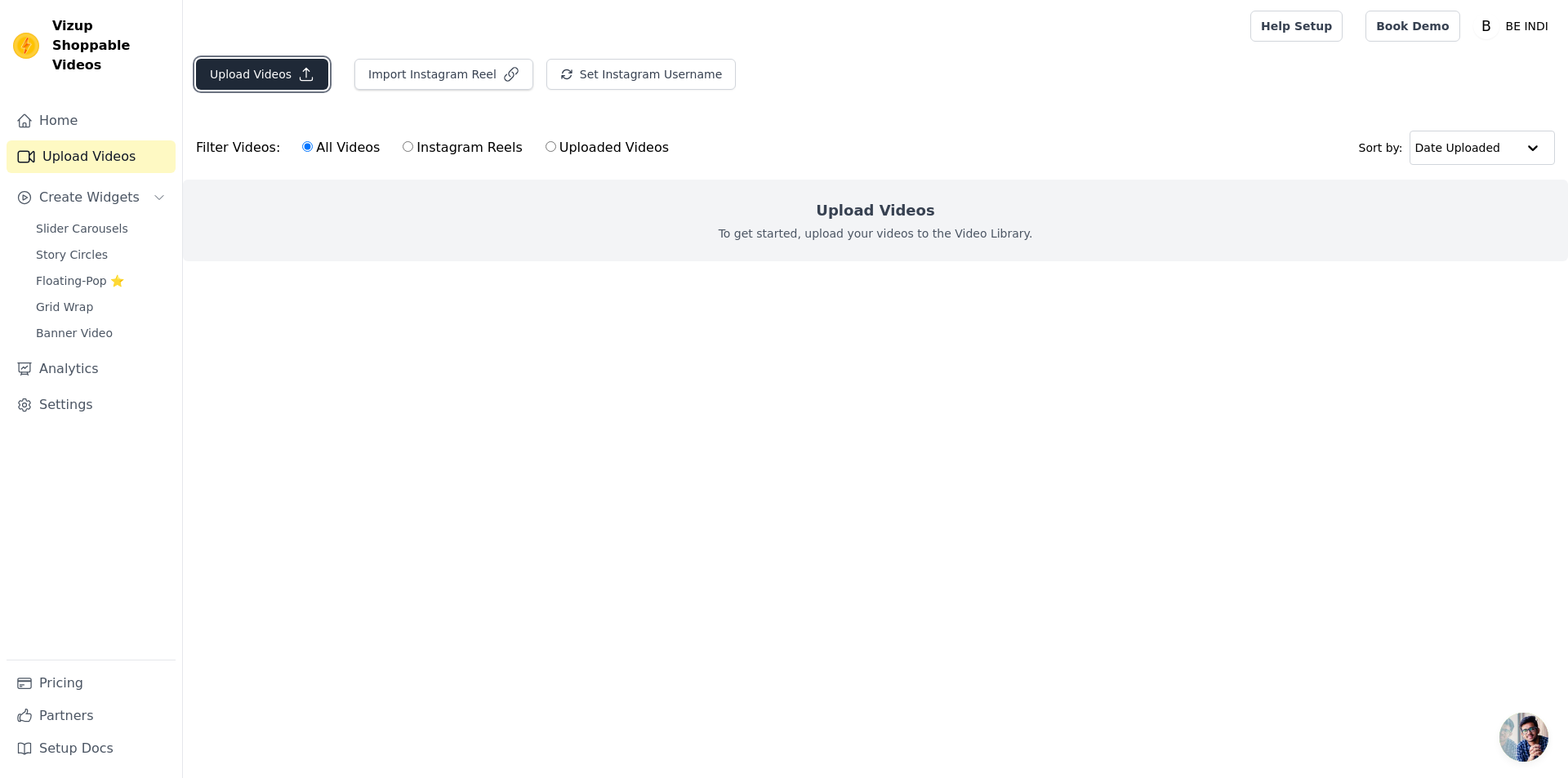
click at [241, 74] on button "Upload Videos" at bounding box center [262, 74] width 132 height 31
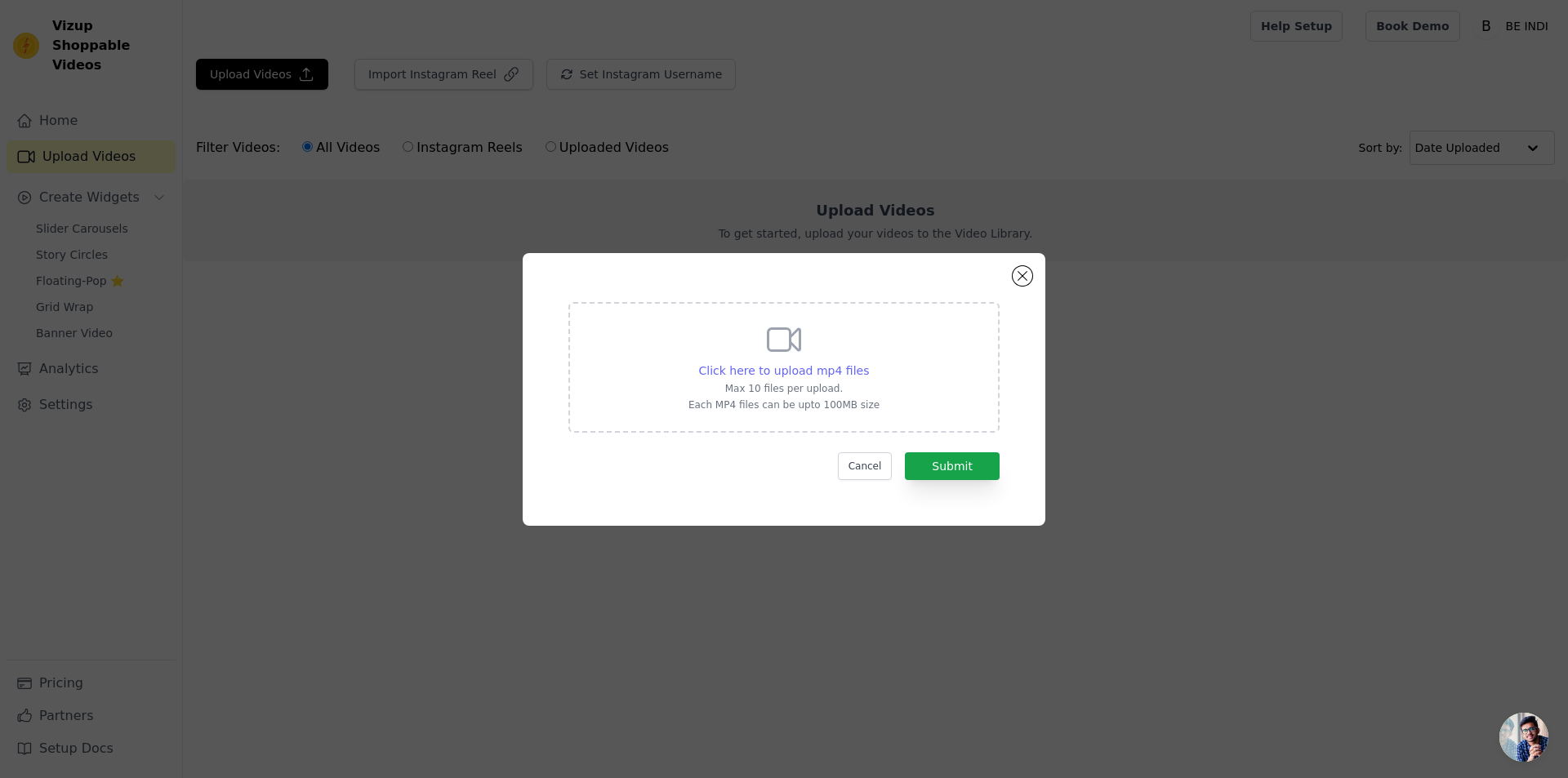
click at [833, 366] on span "Click here to upload mp4 files" at bounding box center [784, 370] width 171 height 13
click at [868, 363] on input "Click here to upload mp4 files Max 10 files per upload. Each MP4 files can be u…" at bounding box center [868, 362] width 1 height 1
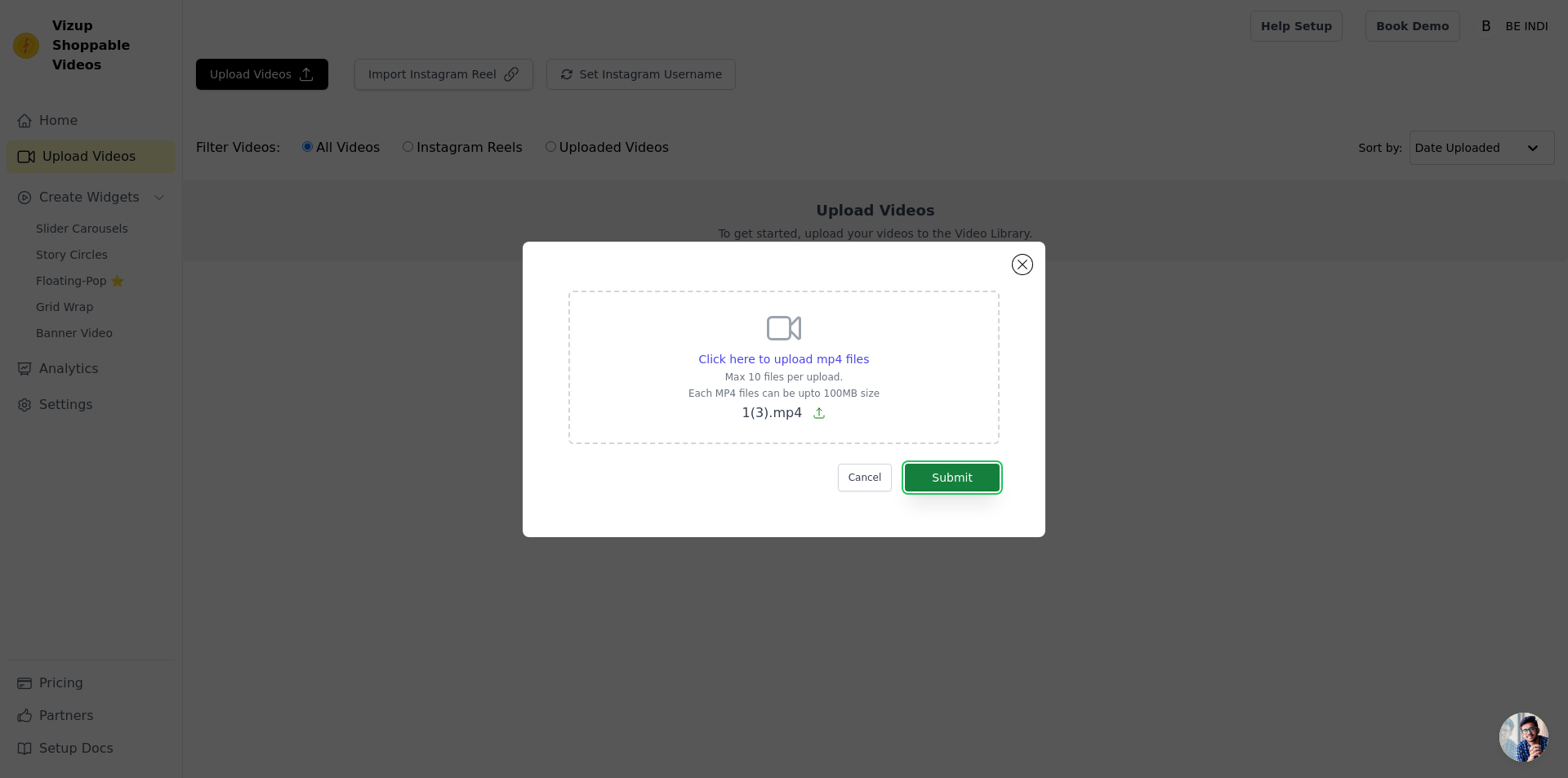
click at [938, 474] on button "Submit" at bounding box center [953, 477] width 95 height 28
click at [959, 485] on button "Submit" at bounding box center [953, 477] width 95 height 28
click at [785, 339] on icon at bounding box center [784, 328] width 32 height 22
click at [868, 350] on input "Click here to upload mp4 files Max 10 files per upload. Each MP4 files can be u…" at bounding box center [868, 350] width 1 height 1
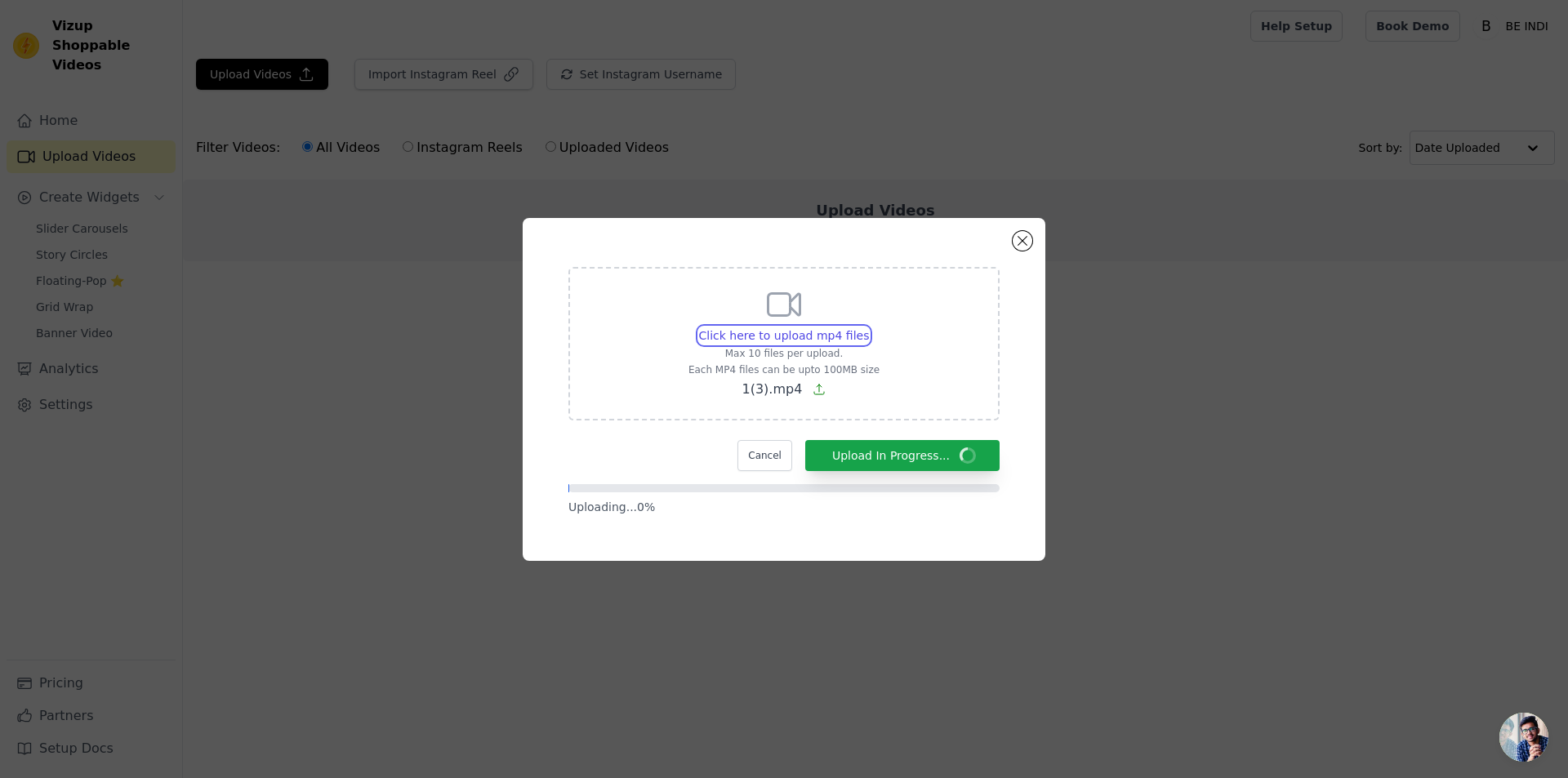
type input "C:\fakepath\1 (1).mp4"
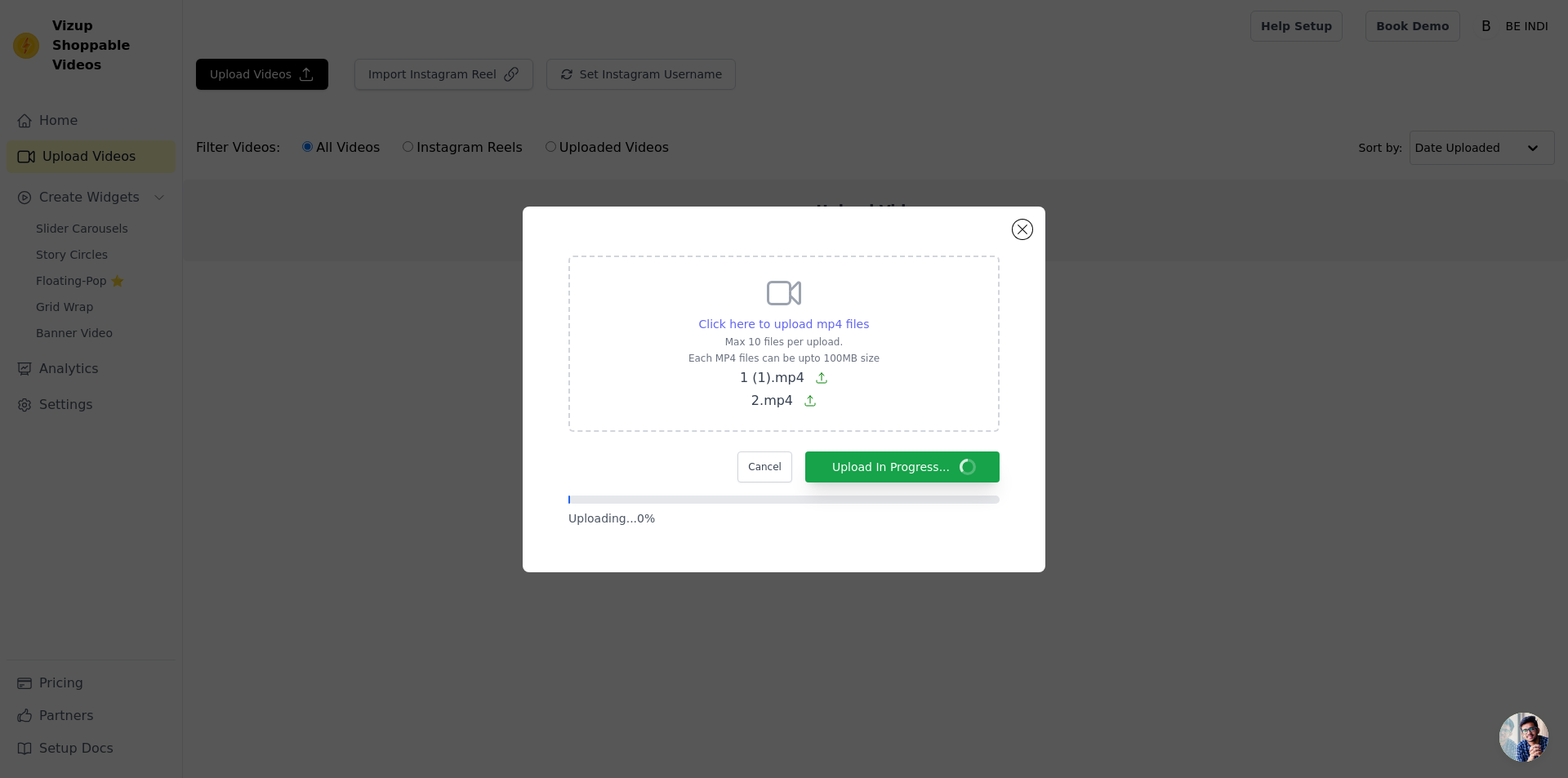
click at [792, 324] on span "Click here to upload mp4 files" at bounding box center [784, 323] width 171 height 13
click at [868, 316] on input "Click here to upload mp4 files Max 10 files per upload. Each MP4 files can be u…" at bounding box center [868, 315] width 1 height 1
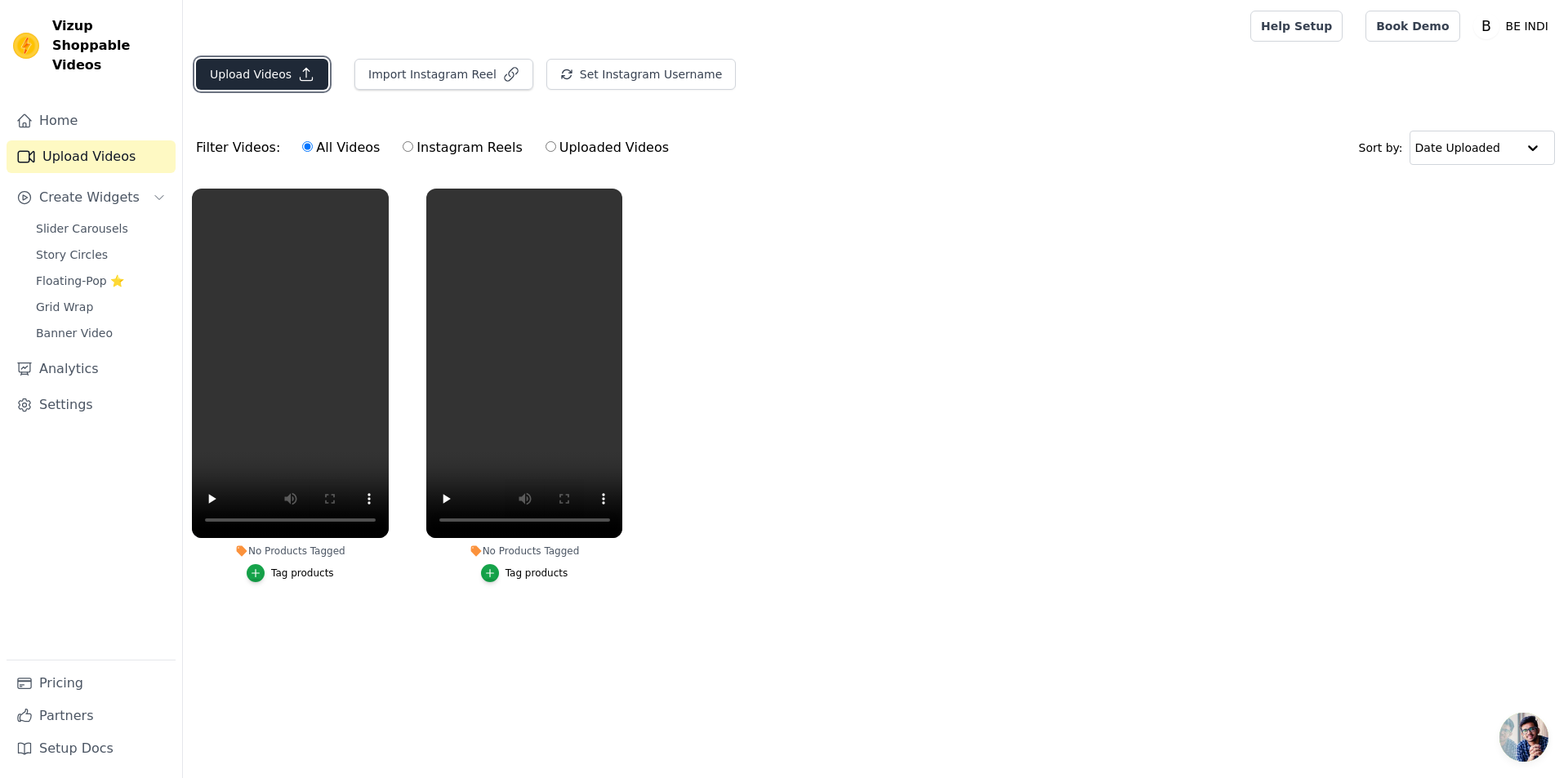
click at [243, 79] on button "Upload Videos" at bounding box center [262, 74] width 132 height 31
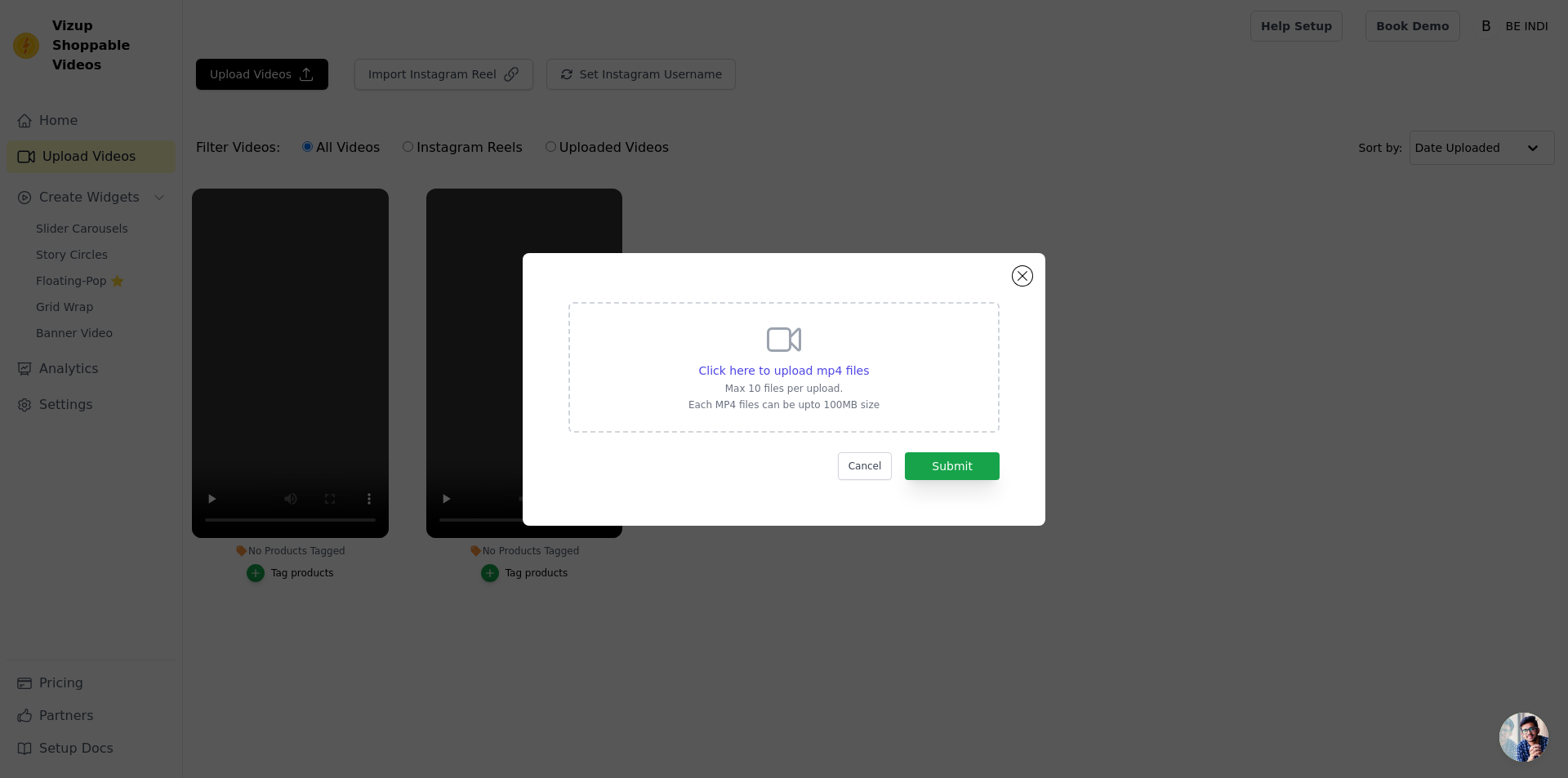
click at [415, 633] on div "Click here to upload mp4 files Max 10 files per upload. Each MP4 files can be u…" at bounding box center [784, 389] width 1568 height 778
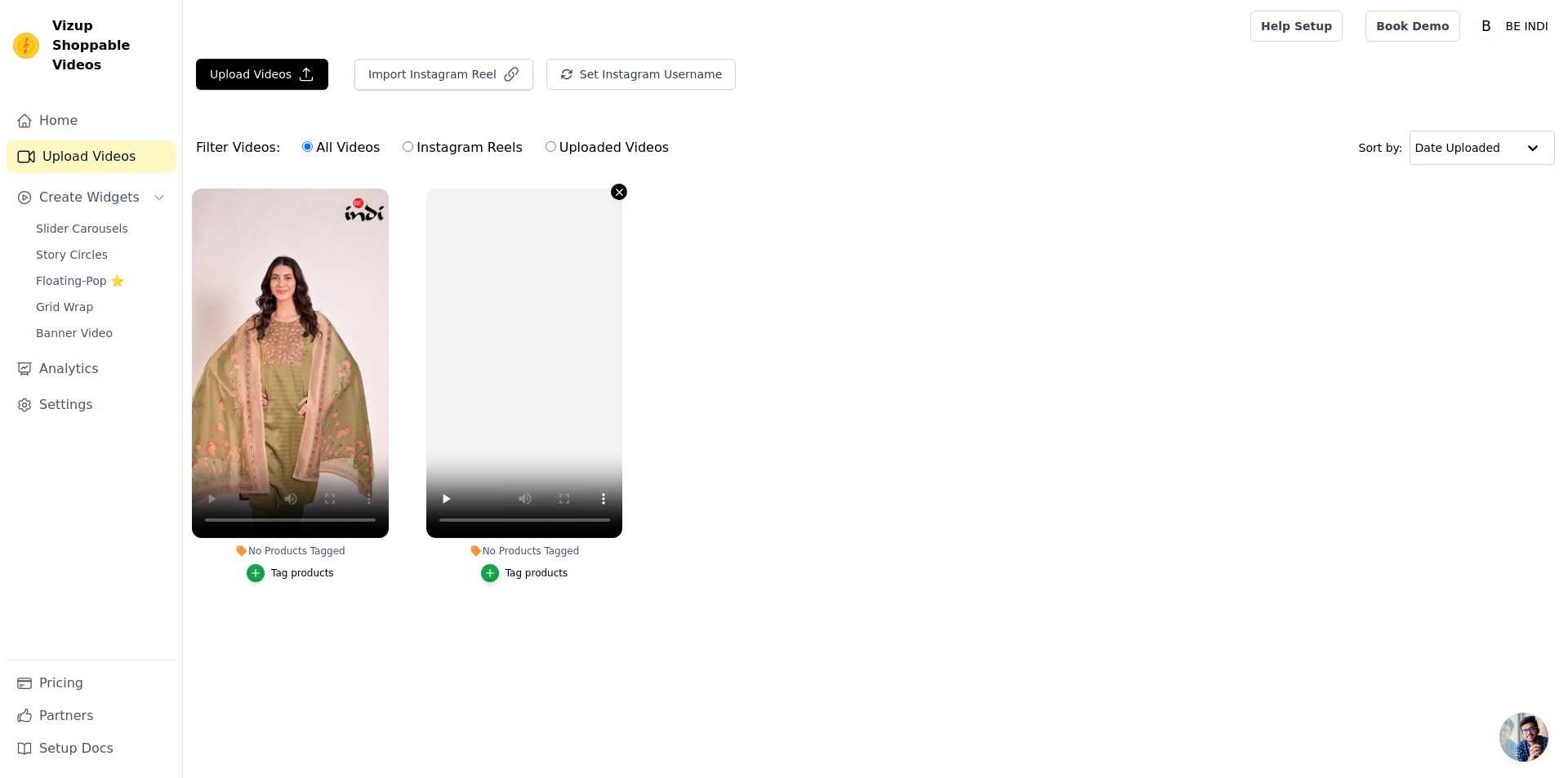
click at [624, 189] on icon "button" at bounding box center [619, 192] width 12 height 12
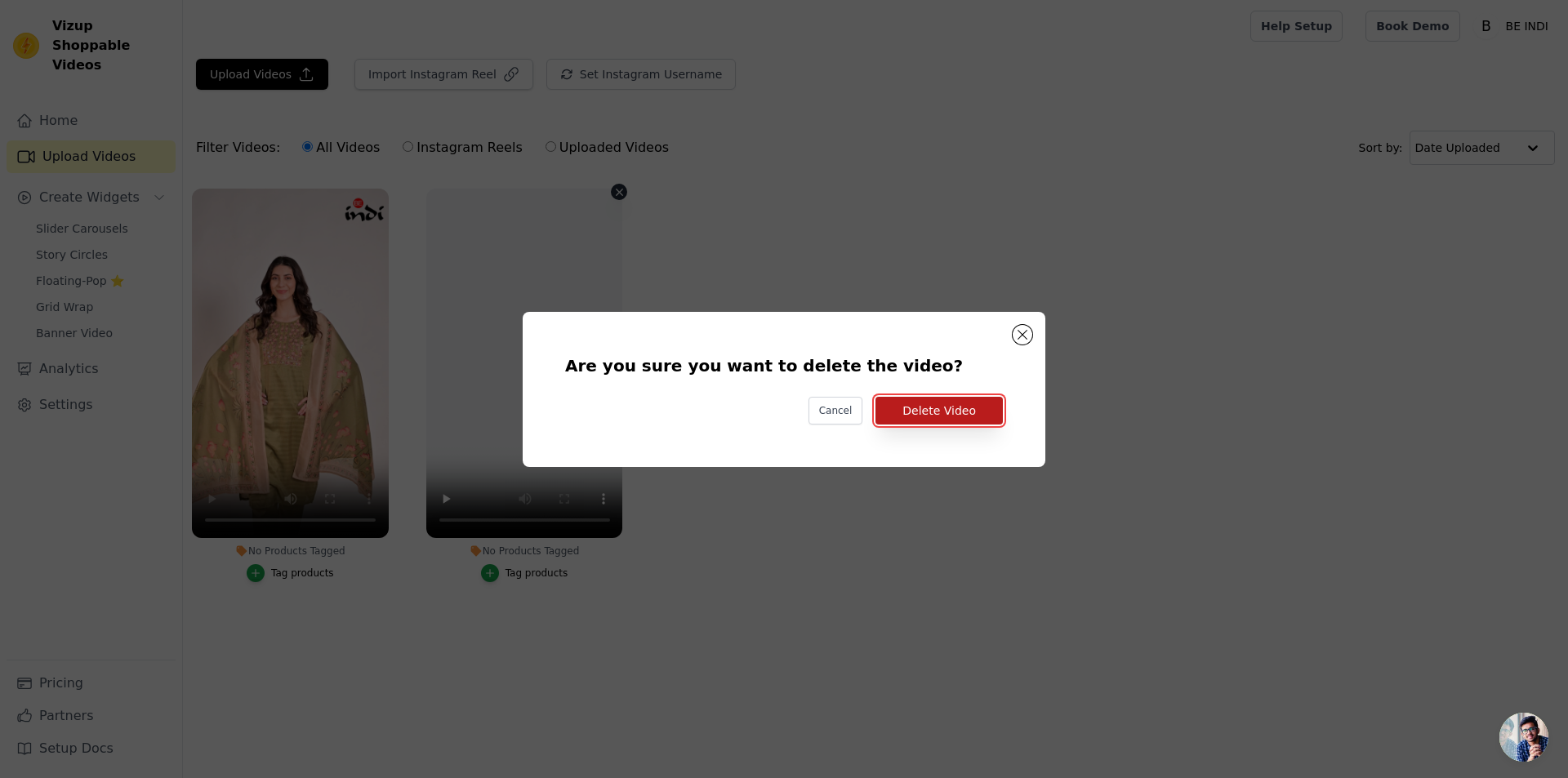
click at [922, 411] on button "Delete Video" at bounding box center [939, 410] width 128 height 28
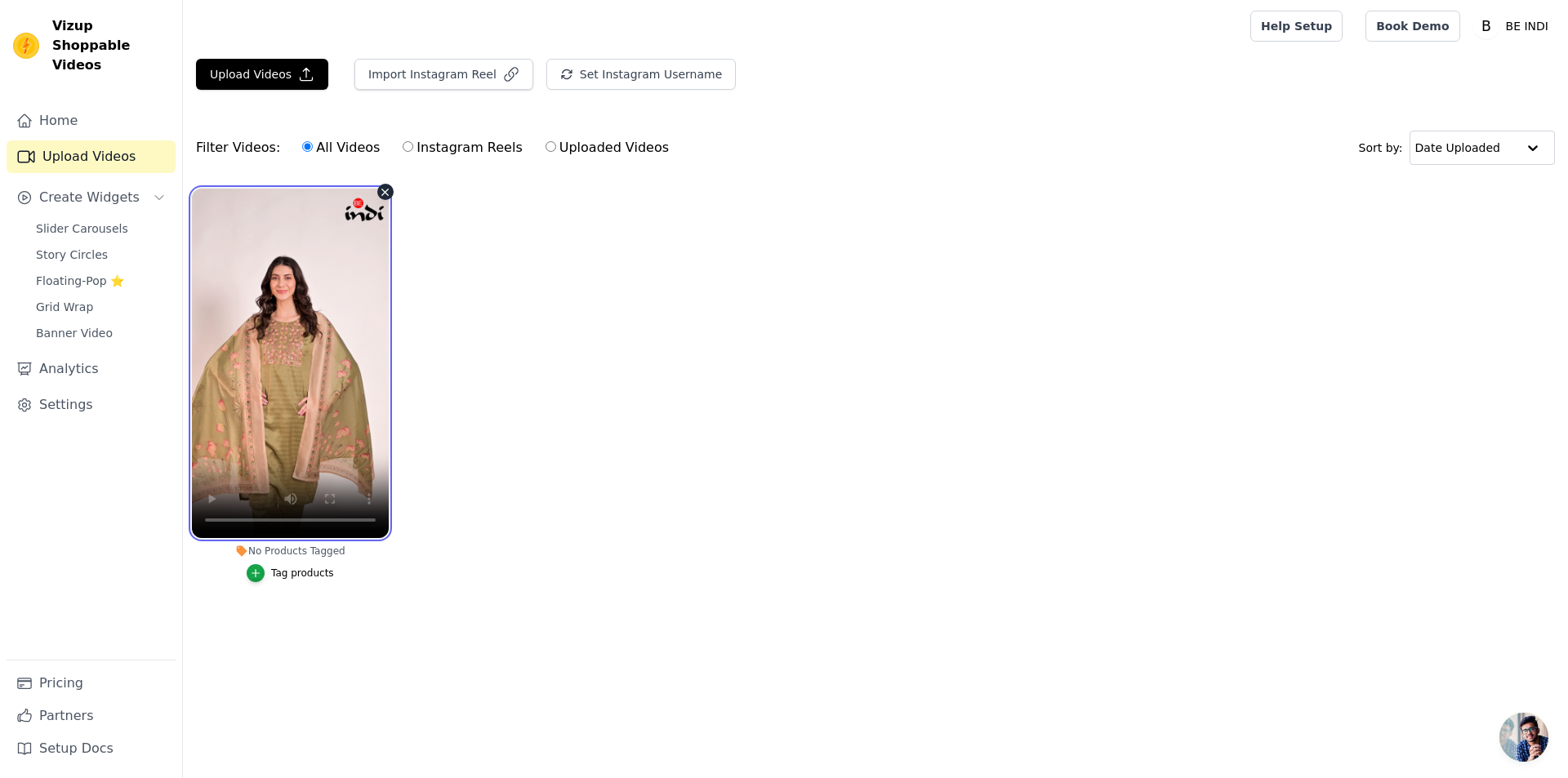
click at [320, 464] on video at bounding box center [290, 363] width 197 height 349
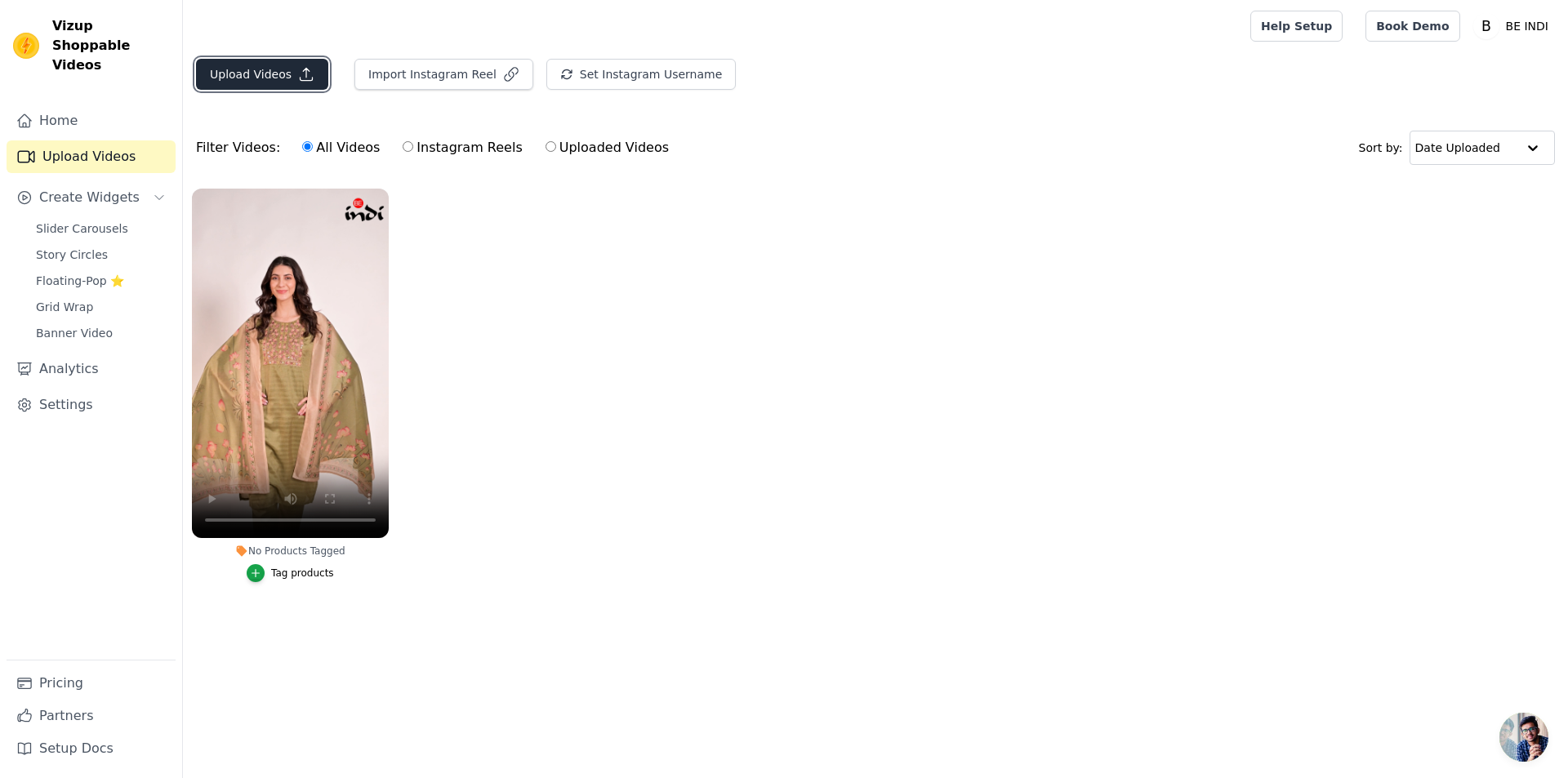
click at [275, 67] on button "Upload Videos" at bounding box center [262, 74] width 132 height 31
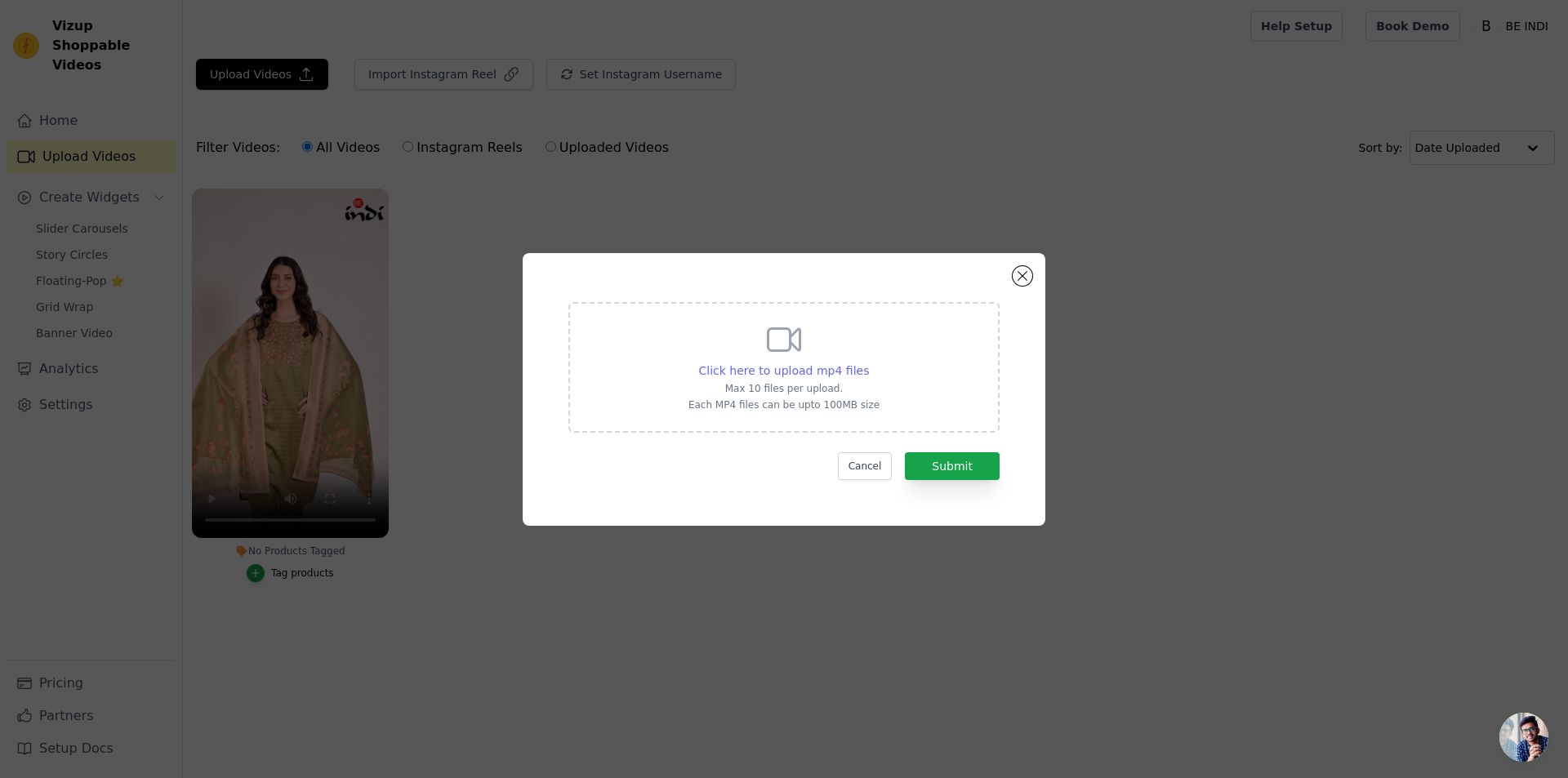
click at [812, 366] on span "Click here to upload mp4 files" at bounding box center [784, 370] width 171 height 13
click at [868, 363] on input "Click here to upload mp4 files Max 10 files per upload. Each MP4 files can be u…" at bounding box center [868, 362] width 1 height 1
type input "C:\fakepath\1 (1).mp4"
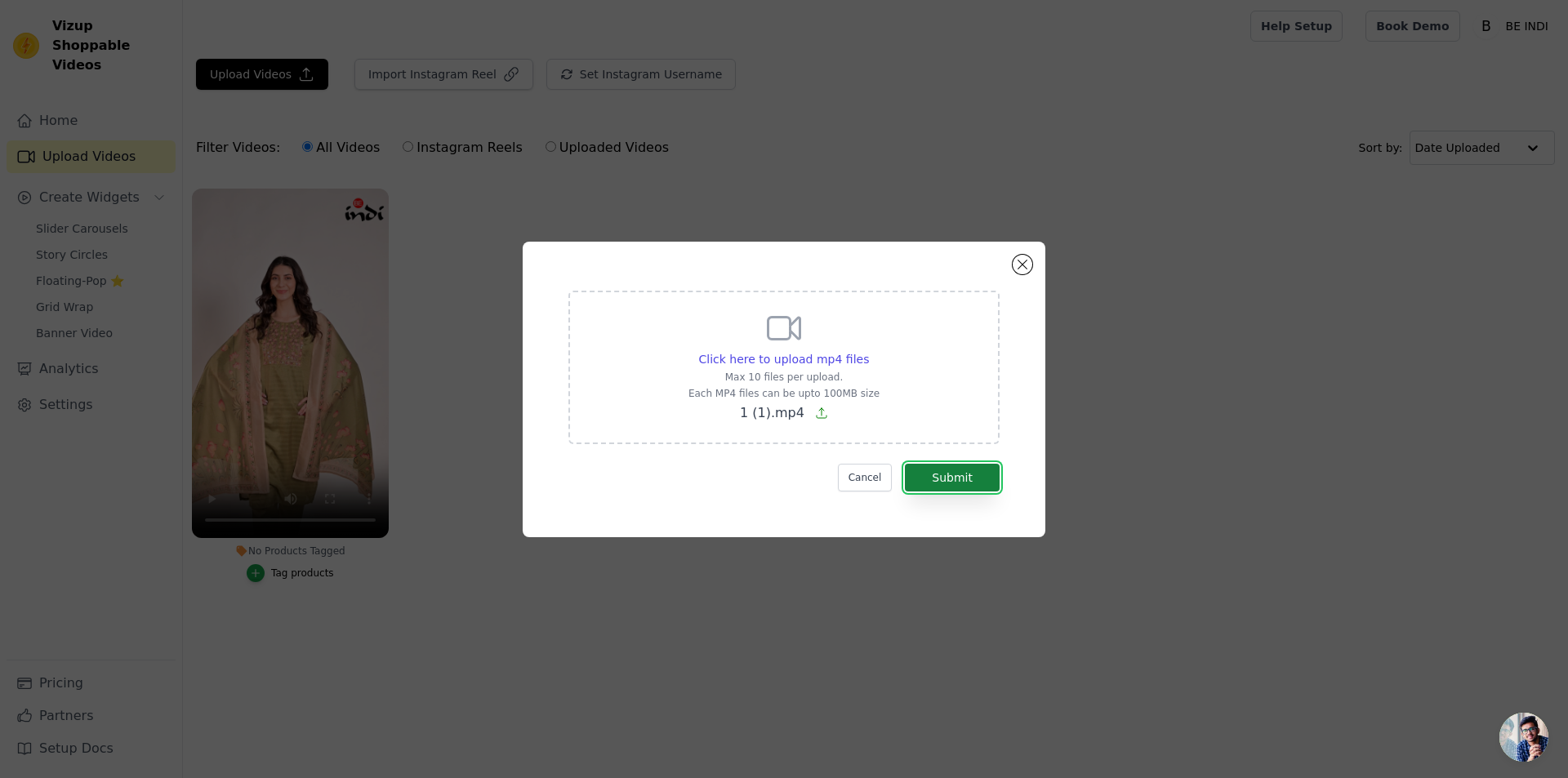
click at [949, 474] on button "Submit" at bounding box center [953, 477] width 95 height 28
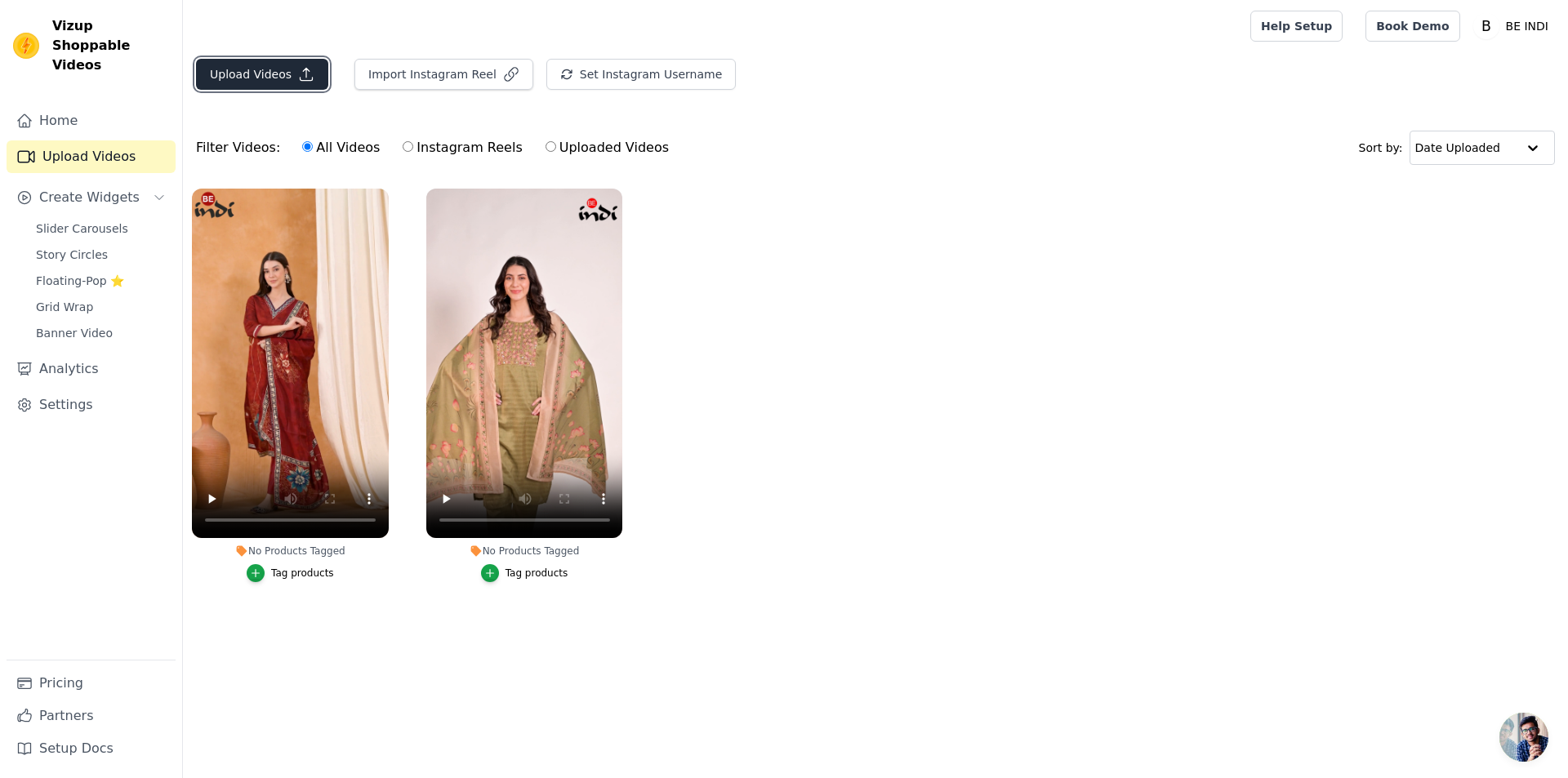
click at [265, 79] on button "Upload Videos" at bounding box center [262, 74] width 132 height 31
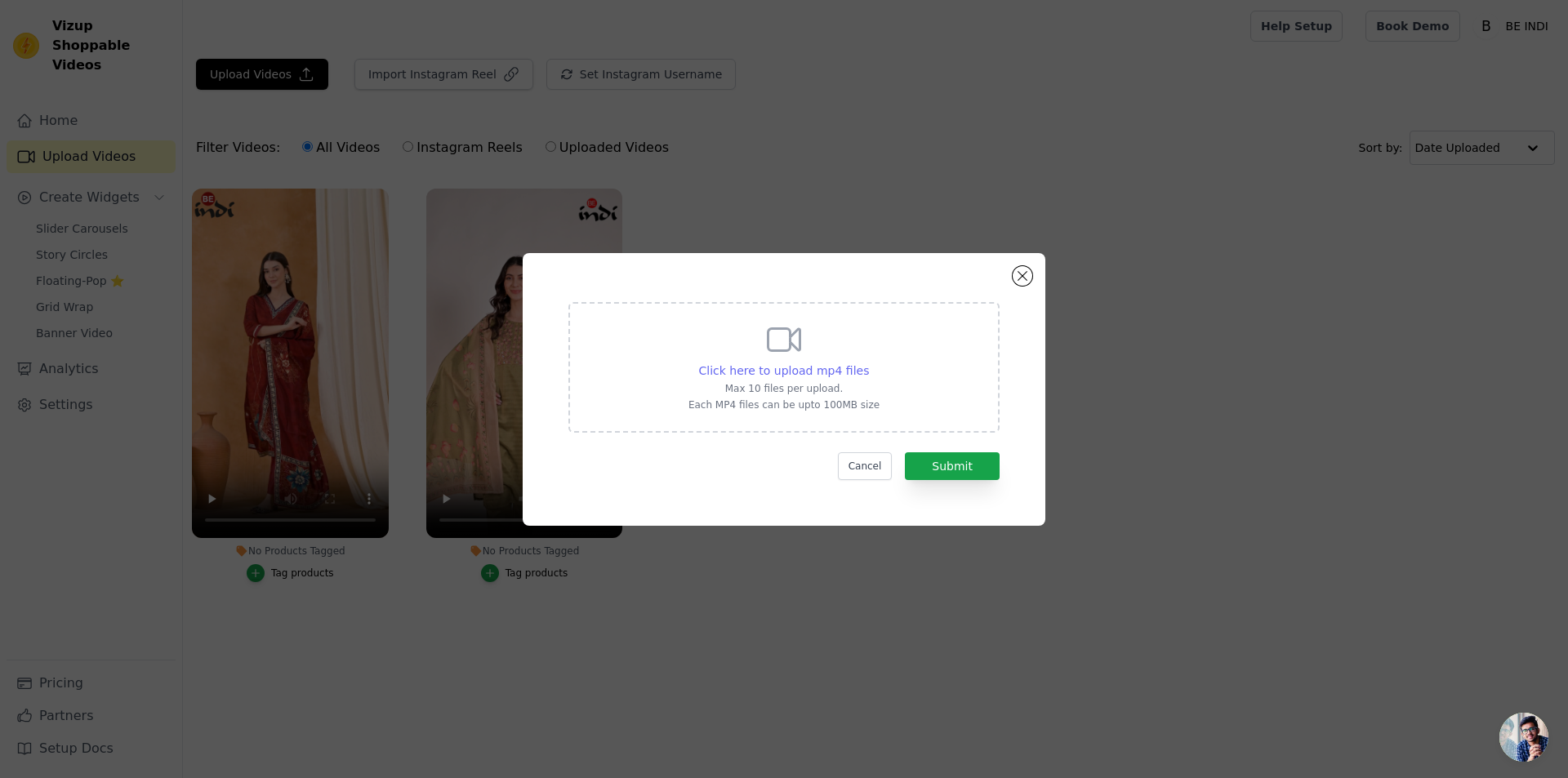
click at [776, 374] on span "Click here to upload mp4 files" at bounding box center [784, 370] width 171 height 13
click at [868, 363] on input "Click here to upload mp4 files Max 10 files per upload. Each MP4 files can be u…" at bounding box center [868, 362] width 1 height 1
type input "C:\fakepath\2.mp4"
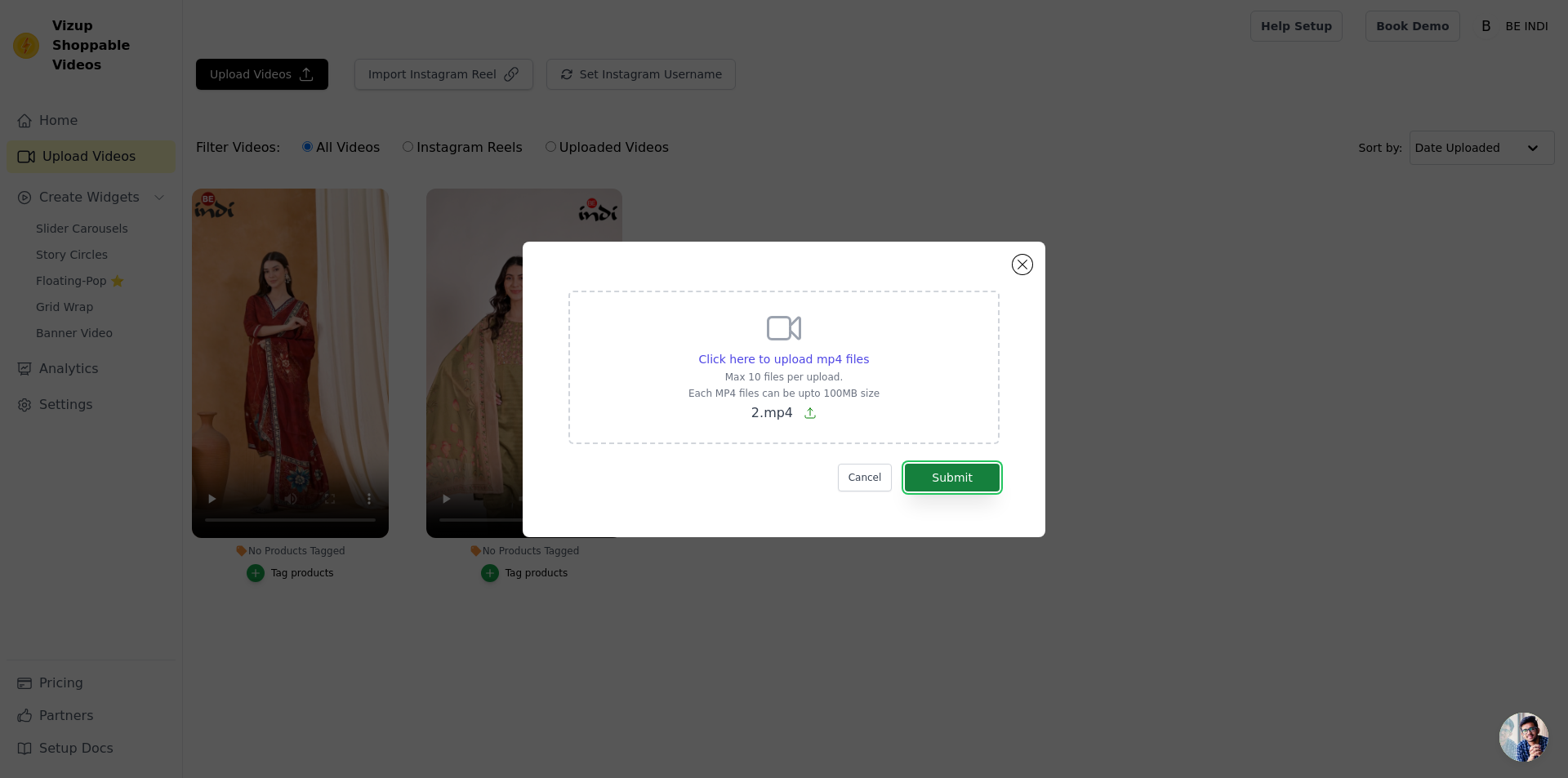
click at [943, 469] on button "Submit" at bounding box center [953, 477] width 95 height 28
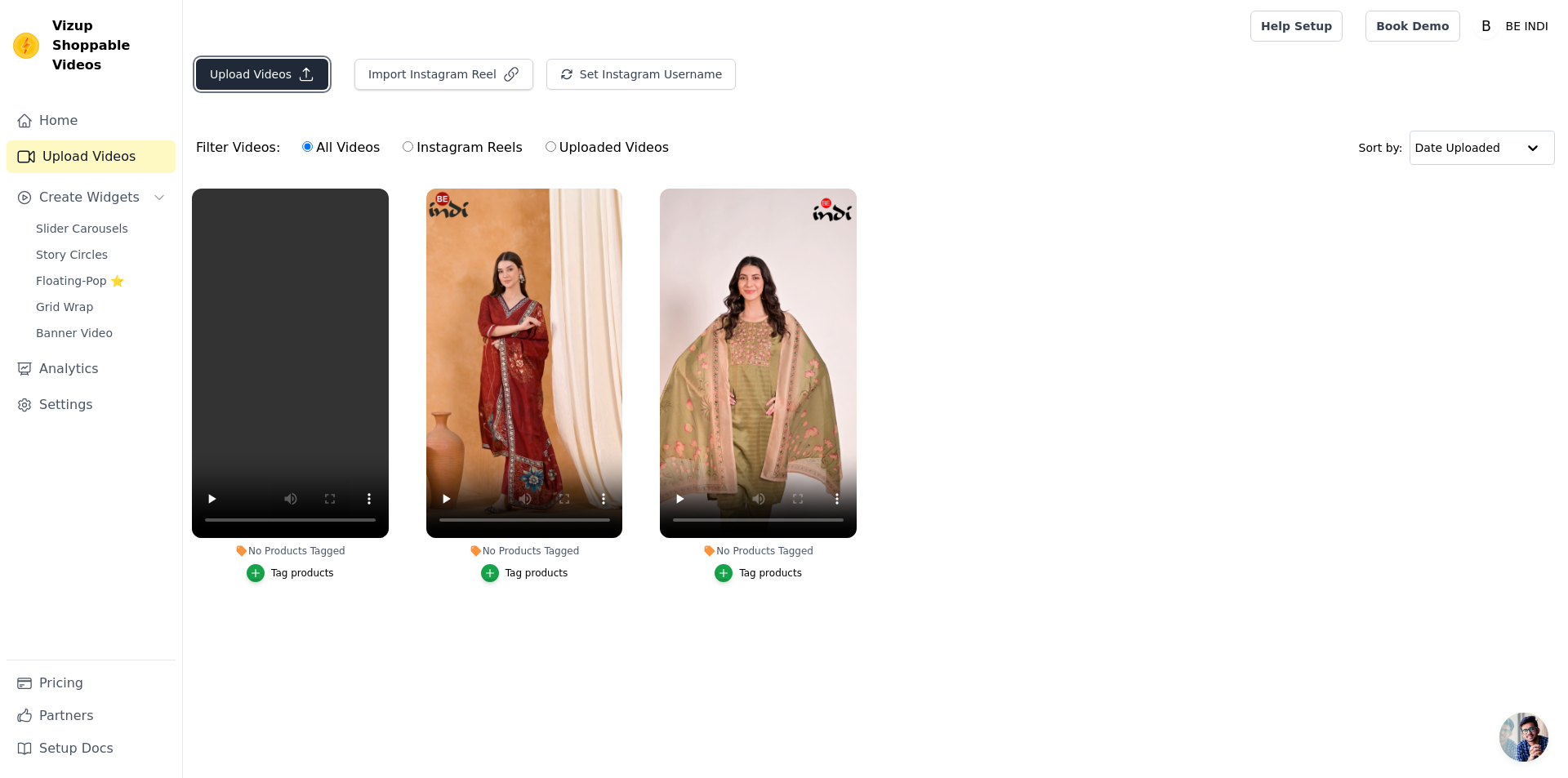
click at [261, 75] on button "Upload Videos" at bounding box center [262, 74] width 132 height 31
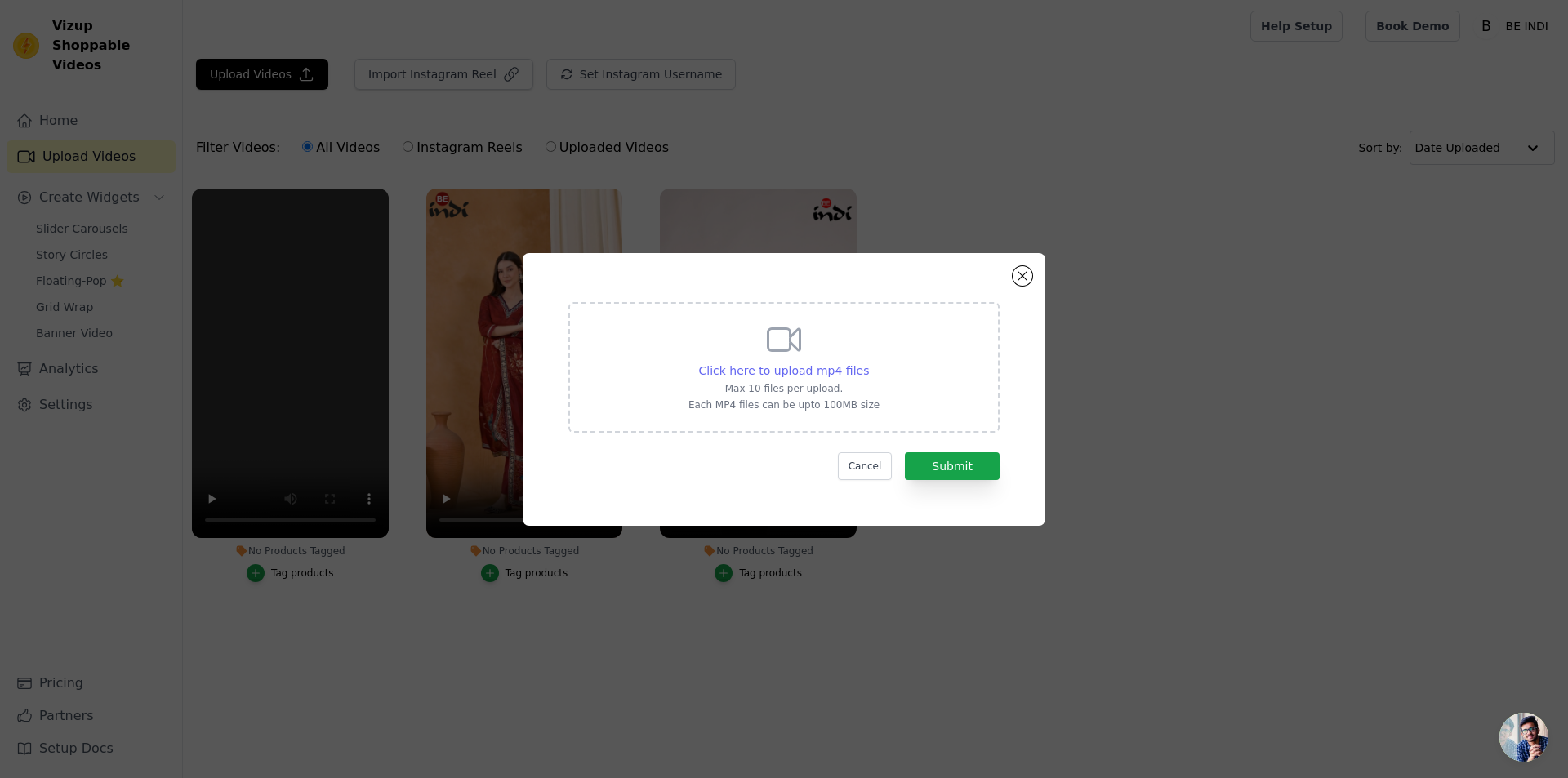
click at [777, 370] on span "Click here to upload mp4 files" at bounding box center [784, 370] width 171 height 13
click at [868, 363] on input "Click here to upload mp4 files Max 10 files per upload. Each MP4 files can be u…" at bounding box center [868, 362] width 1 height 1
type input "C:\fakepath\3(1).mp4"
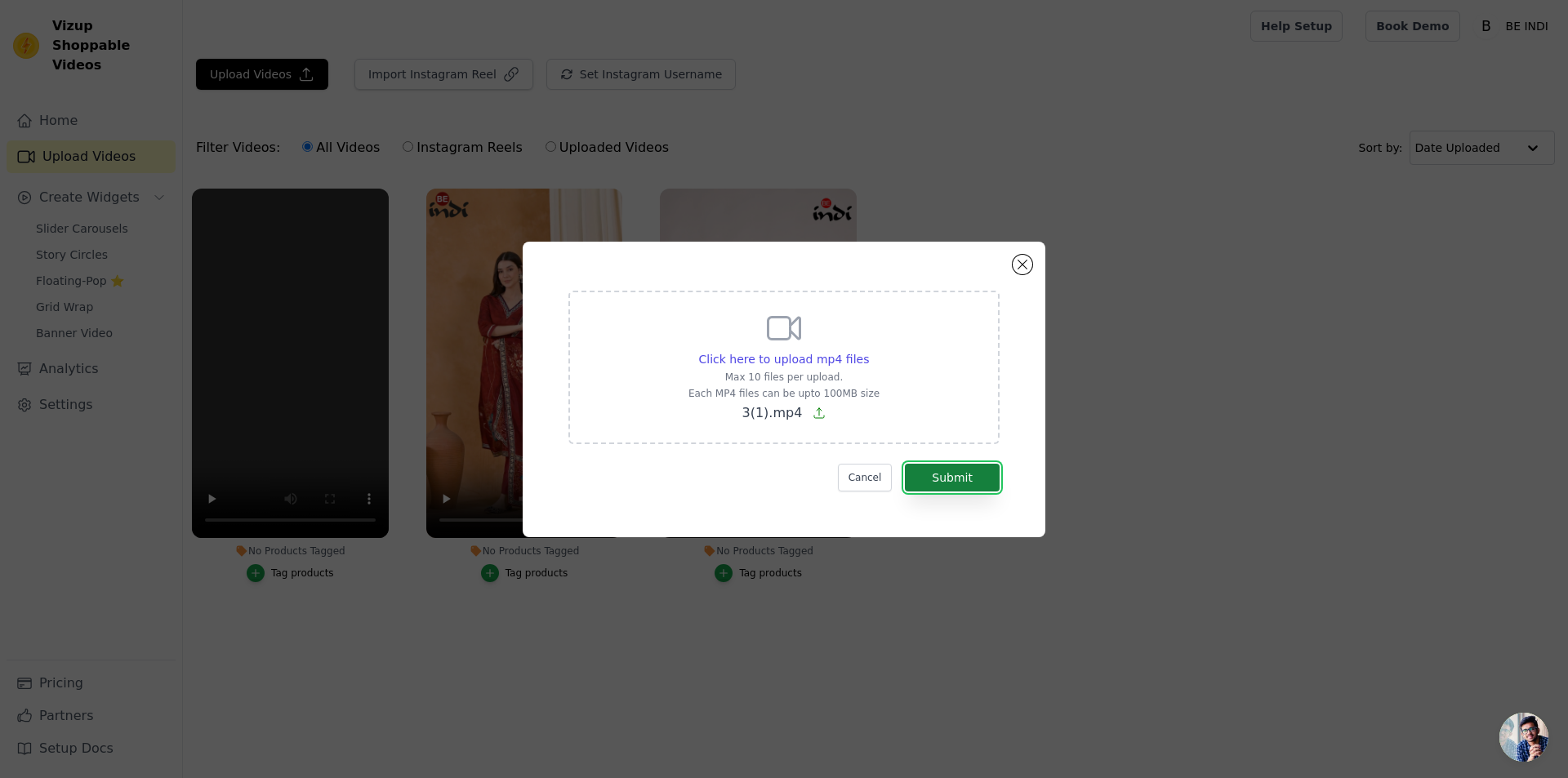
click at [939, 476] on button "Submit" at bounding box center [953, 477] width 95 height 28
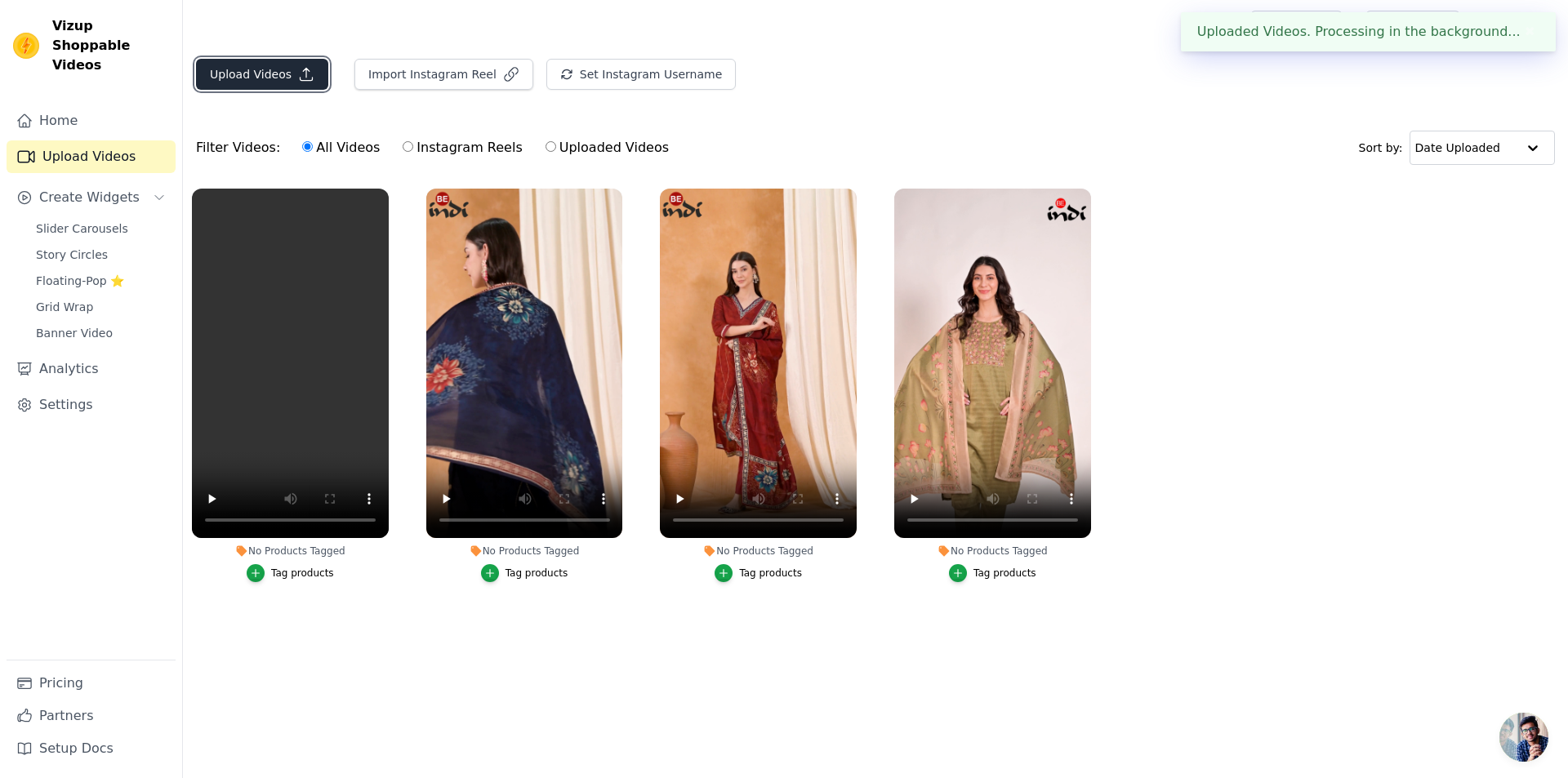
click at [271, 68] on button "Upload Videos" at bounding box center [262, 74] width 132 height 31
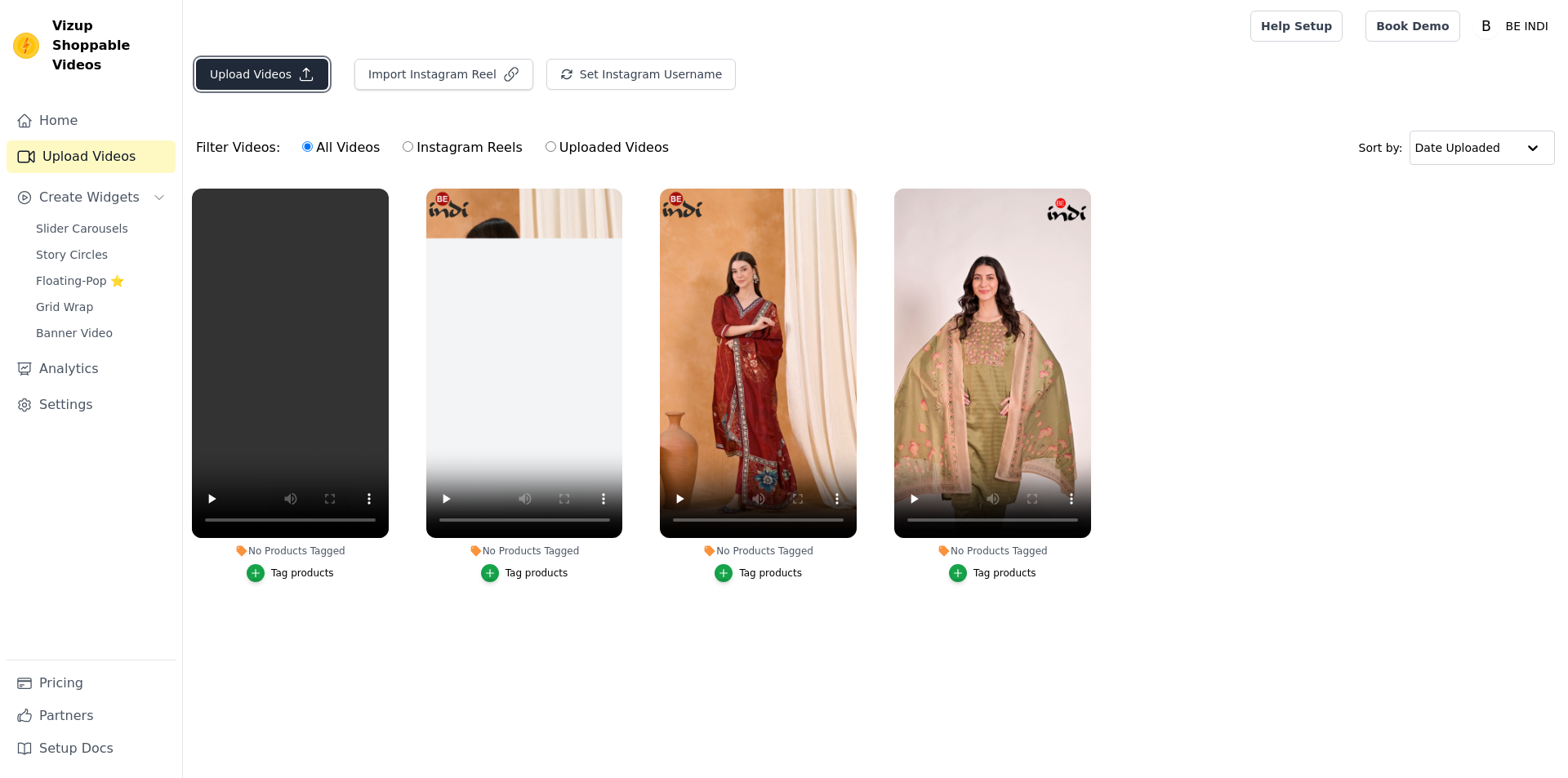
click at [234, 75] on button "Upload Videos" at bounding box center [262, 74] width 132 height 31
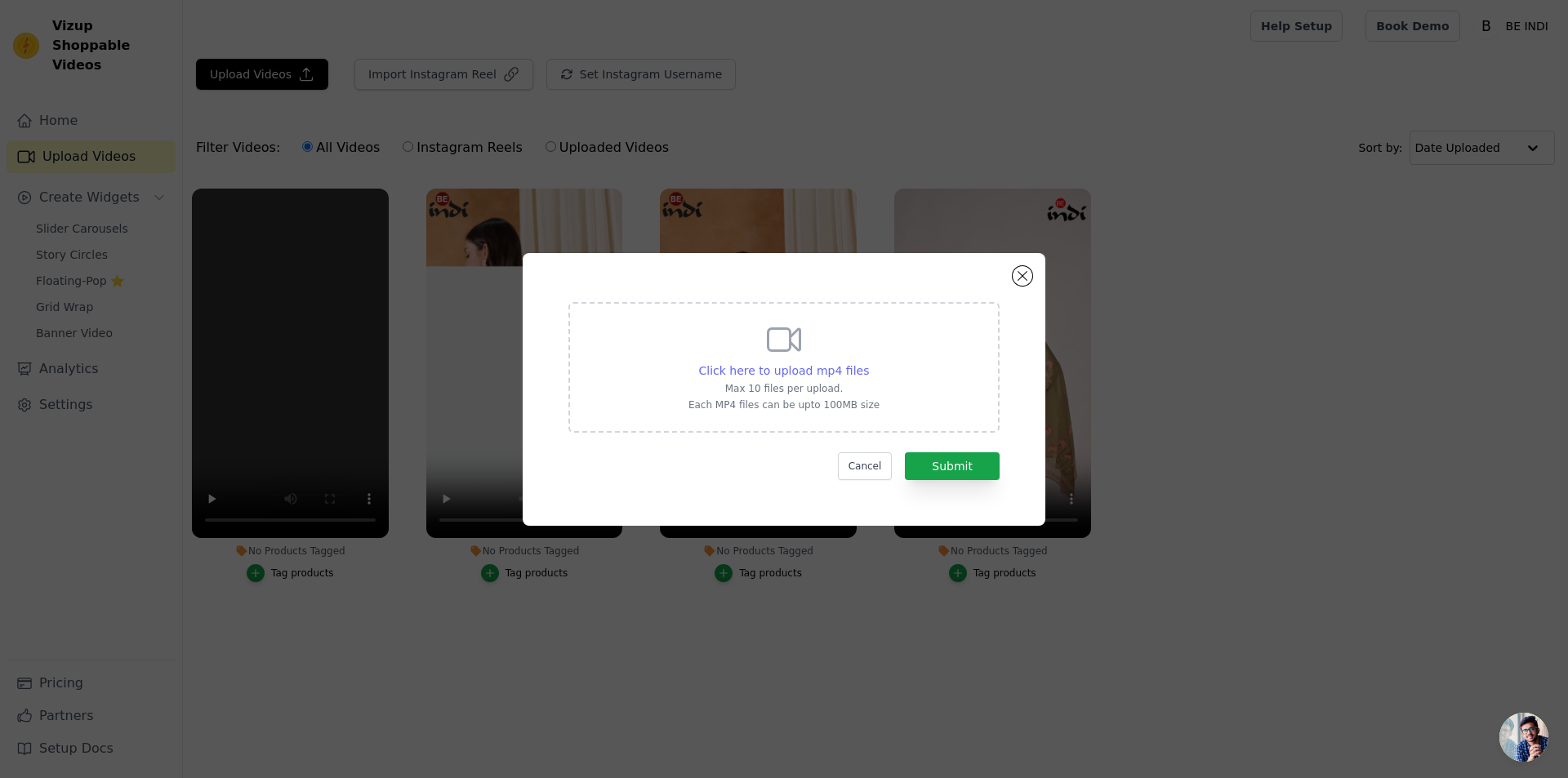
click at [835, 366] on span "Click here to upload mp4 files" at bounding box center [784, 370] width 171 height 13
click at [868, 363] on input "Click here to upload mp4 files Max 10 files per upload. Each MP4 files can be u…" at bounding box center [868, 362] width 1 height 1
type input "C:\fakepath\4.mp4"
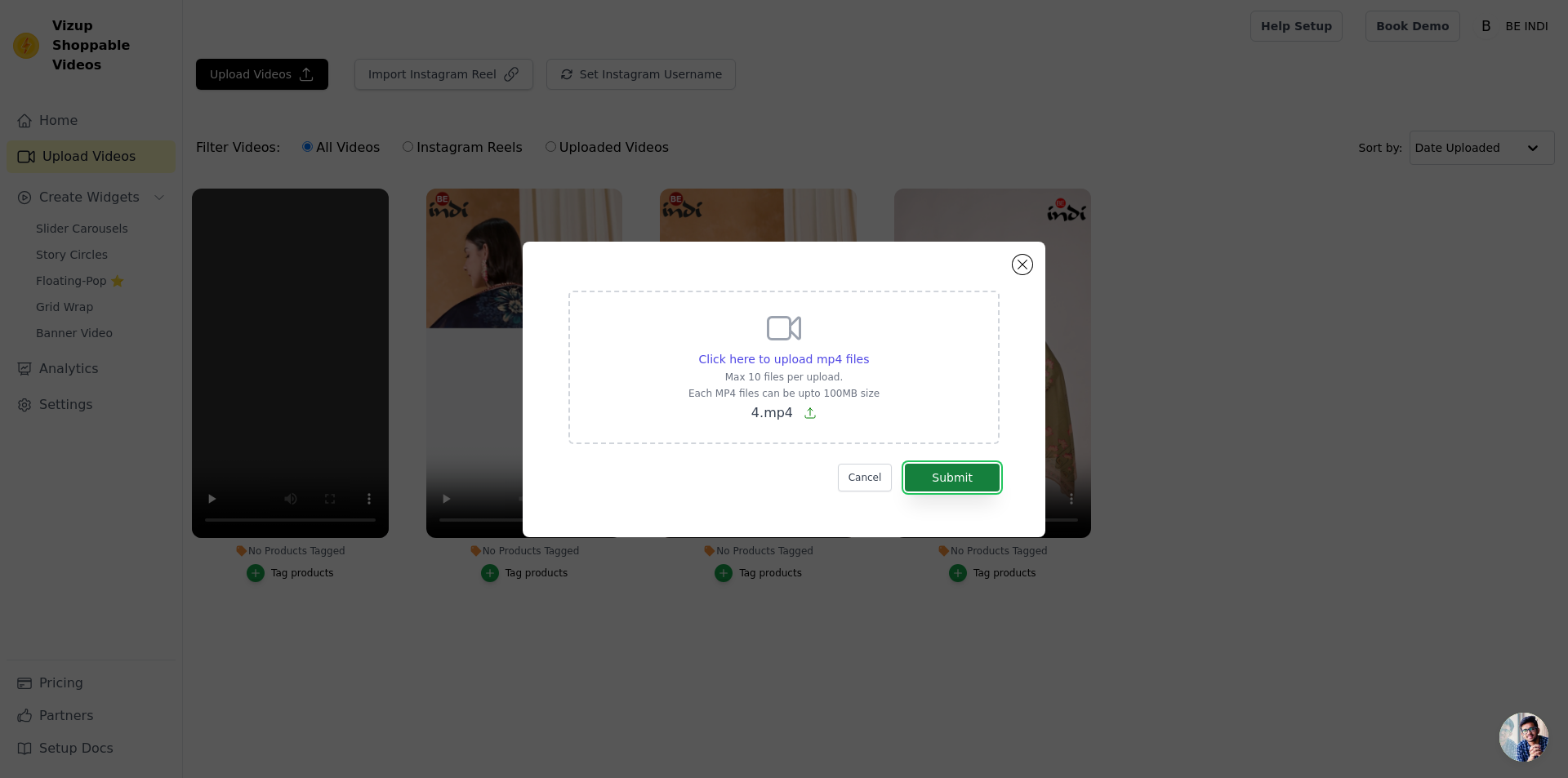
click at [955, 481] on button "Submit" at bounding box center [953, 477] width 95 height 28
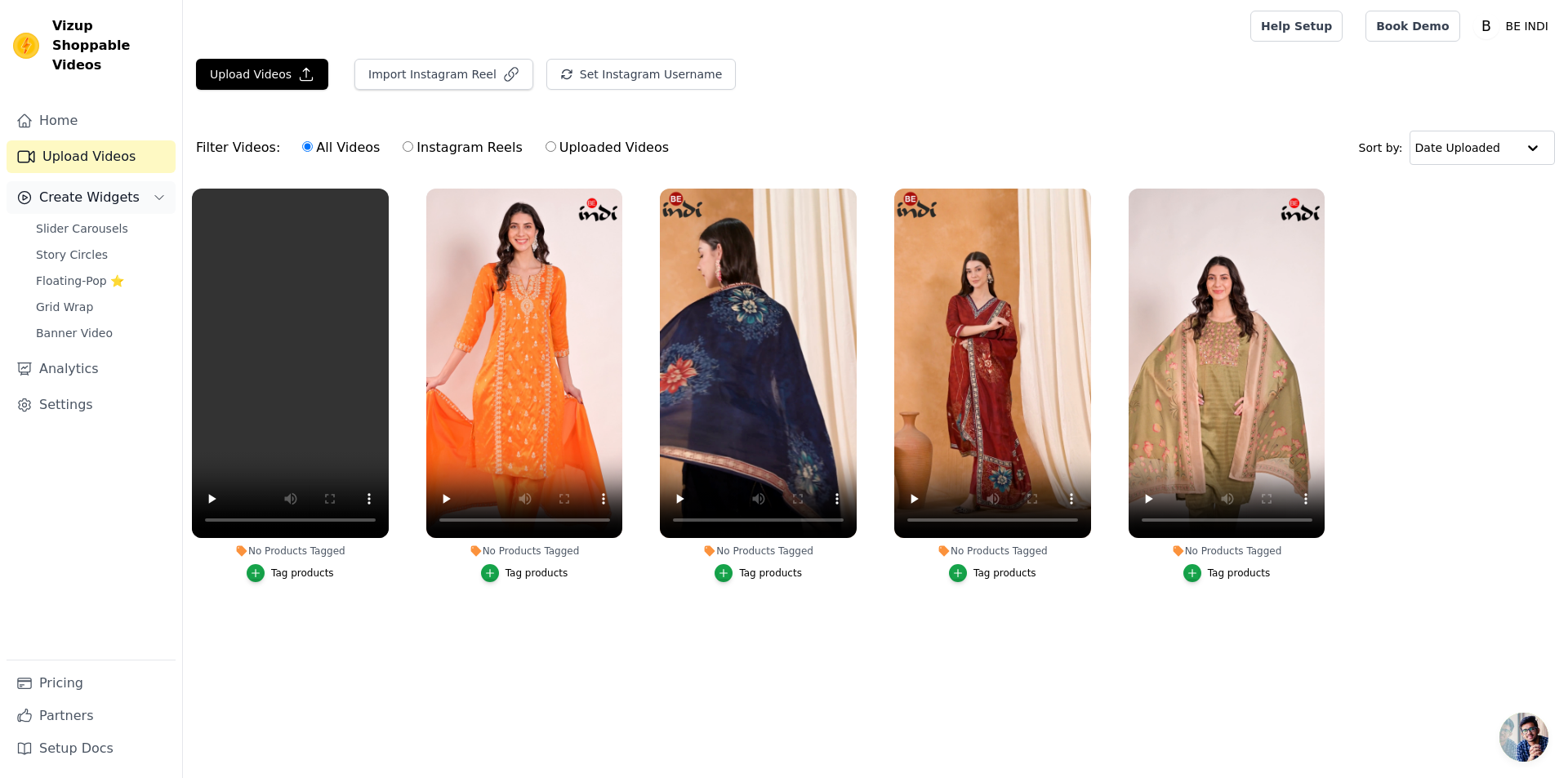
click at [136, 185] on button "Create Widgets" at bounding box center [91, 197] width 169 height 33
click at [136, 181] on button "Create Widgets" at bounding box center [91, 197] width 169 height 33
click at [66, 247] on span "Story Circles" at bounding box center [71, 255] width 72 height 16
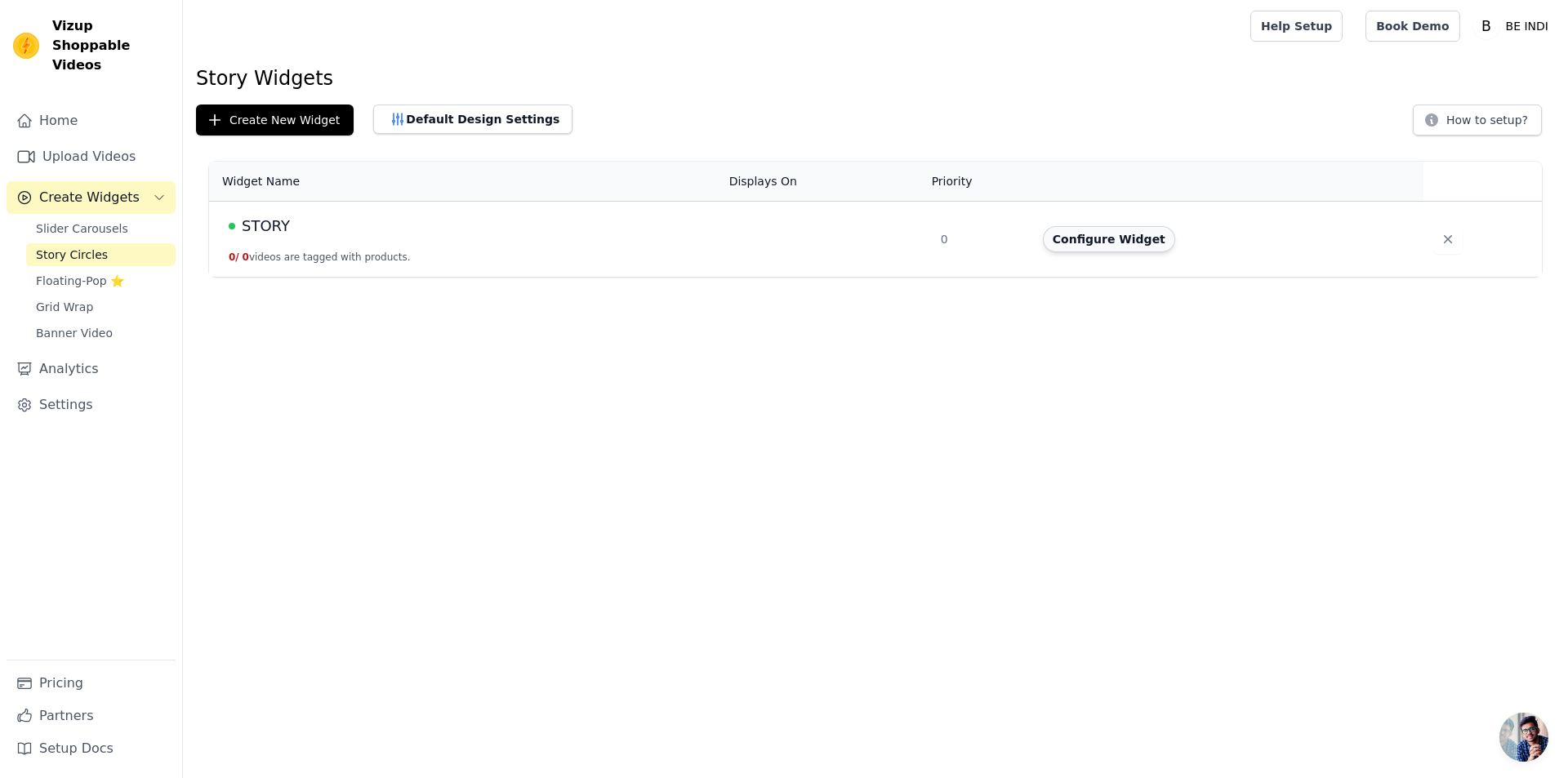
click at [1095, 232] on button "Configure Widget" at bounding box center [1109, 238] width 132 height 26
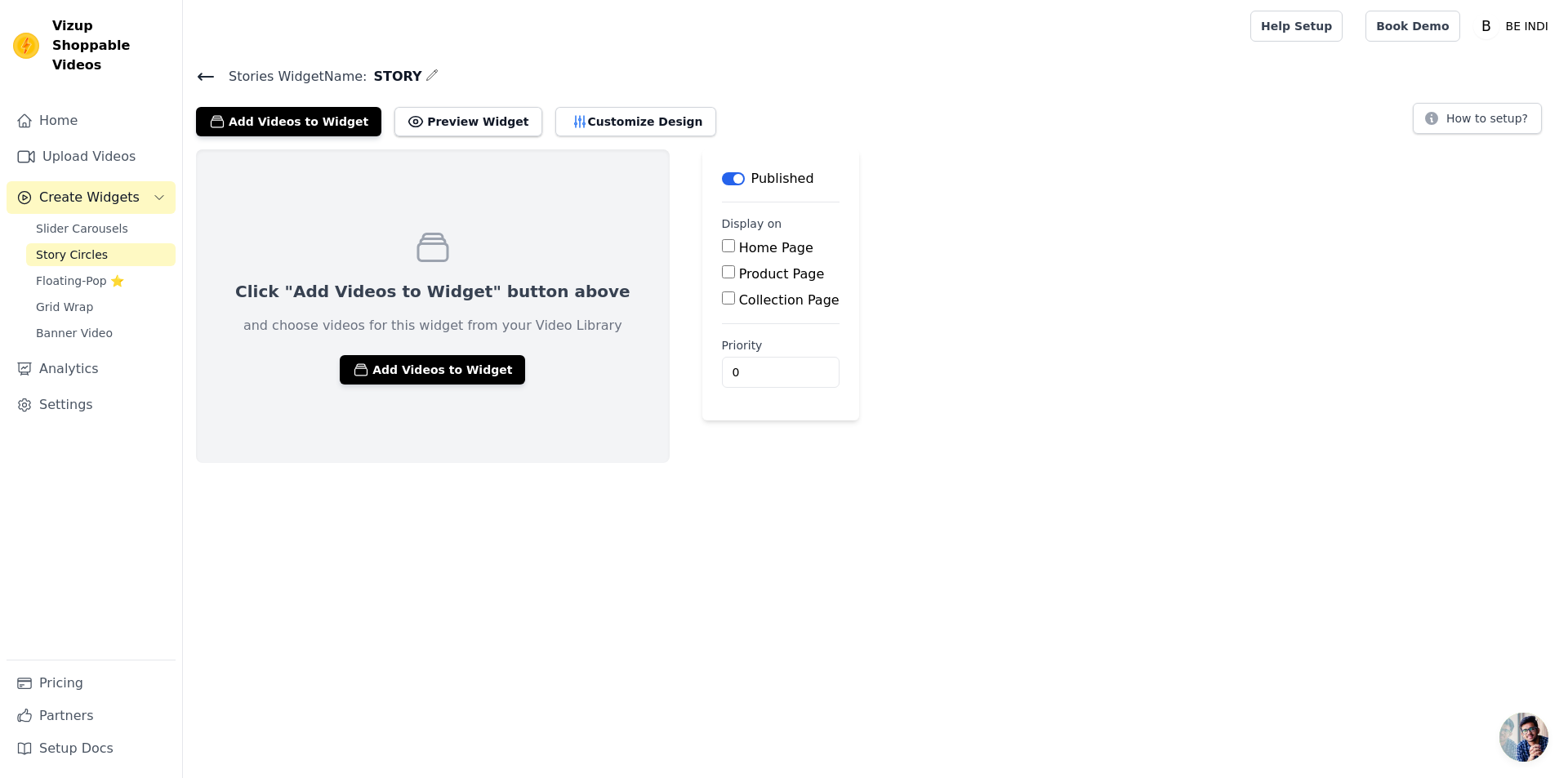
click at [411, 352] on div "Click "Add Videos to Widget" button above and choose videos for this widget fro…" at bounding box center [433, 306] width 474 height 314
click at [740, 240] on label "Home Page" at bounding box center [777, 248] width 74 height 15
click at [735, 240] on input "Home Page" at bounding box center [728, 245] width 13 height 13
checkbox input "true"
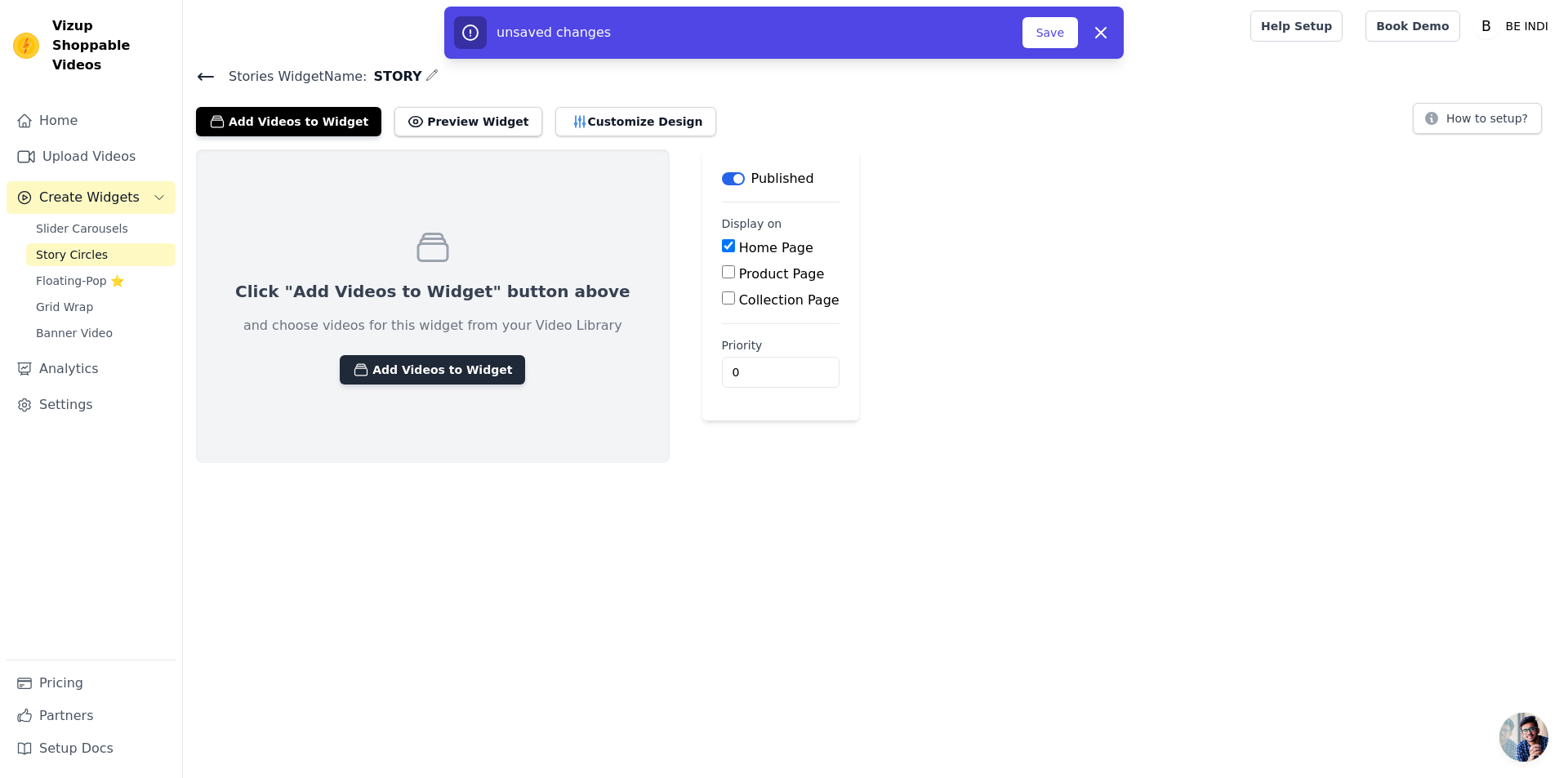
click at [366, 372] on button "Add Videos to Widget" at bounding box center [432, 370] width 185 height 30
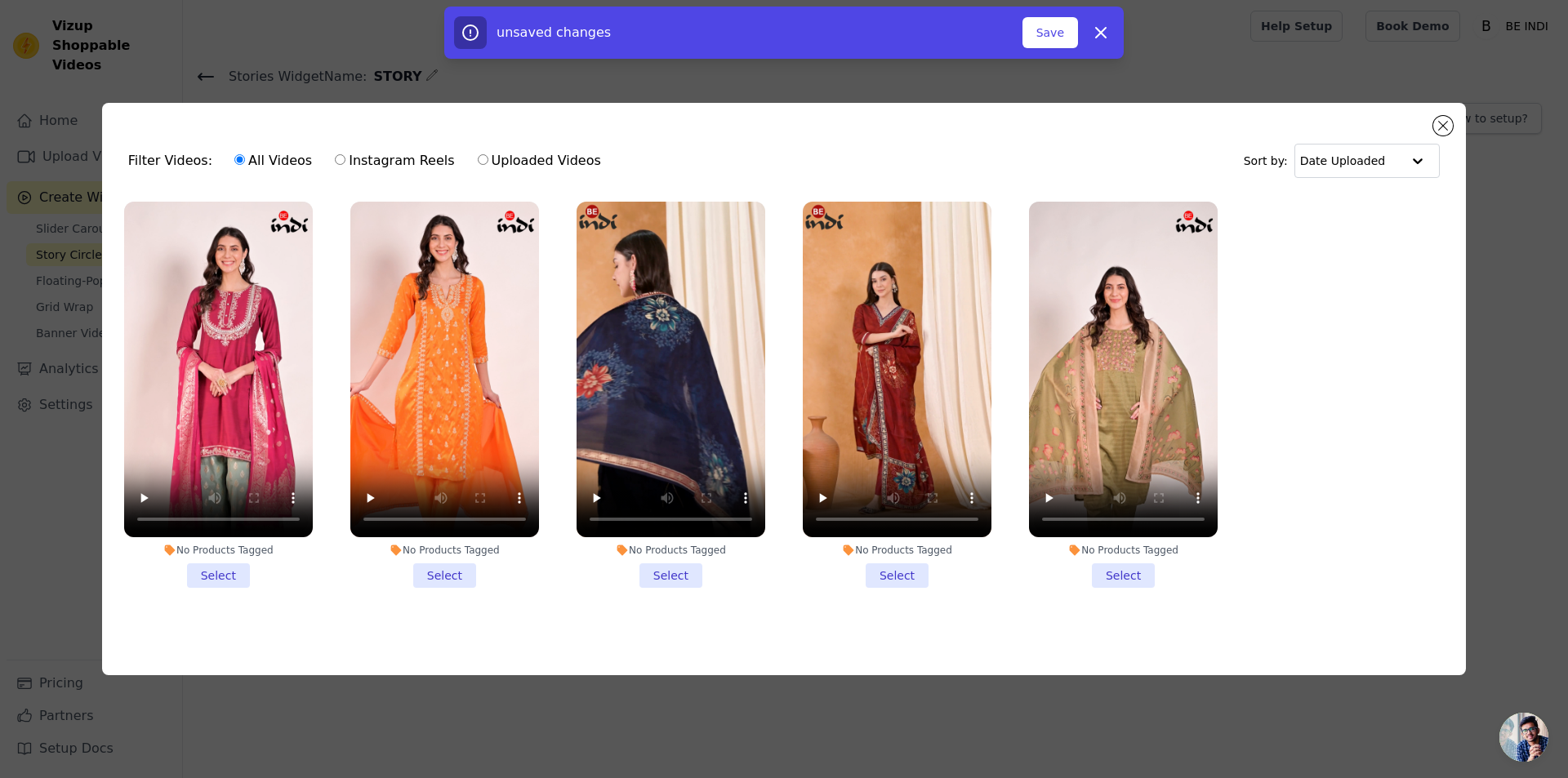
click at [217, 562] on li "No Products Tagged Select" at bounding box center [218, 394] width 189 height 386
click at [0, 0] on input "No Products Tagged Select" at bounding box center [0, 0] width 0 height 0
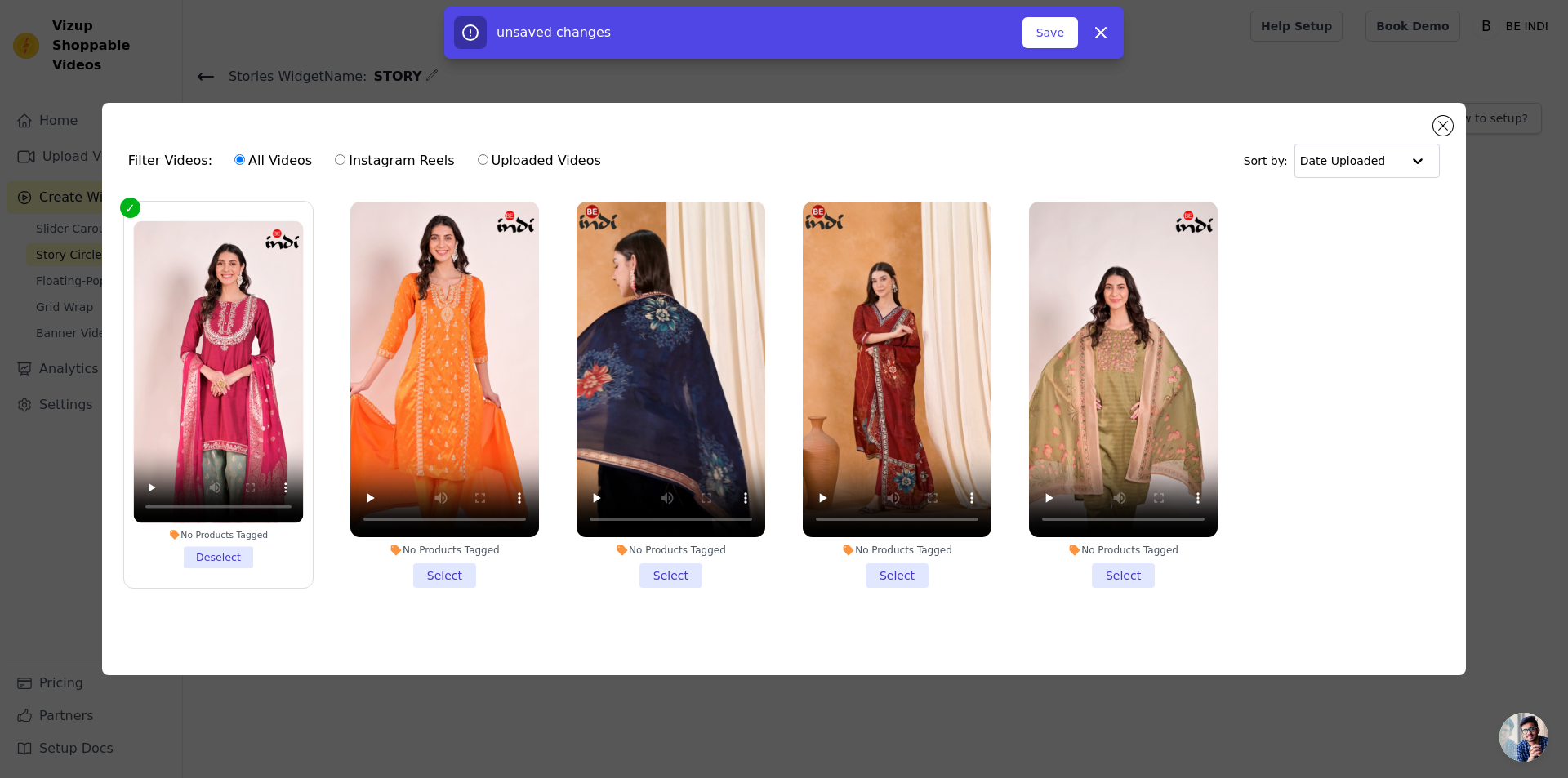
click at [435, 573] on li "No Products Tagged Select" at bounding box center [444, 394] width 189 height 386
click at [0, 0] on input "No Products Tagged Select" at bounding box center [0, 0] width 0 height 0
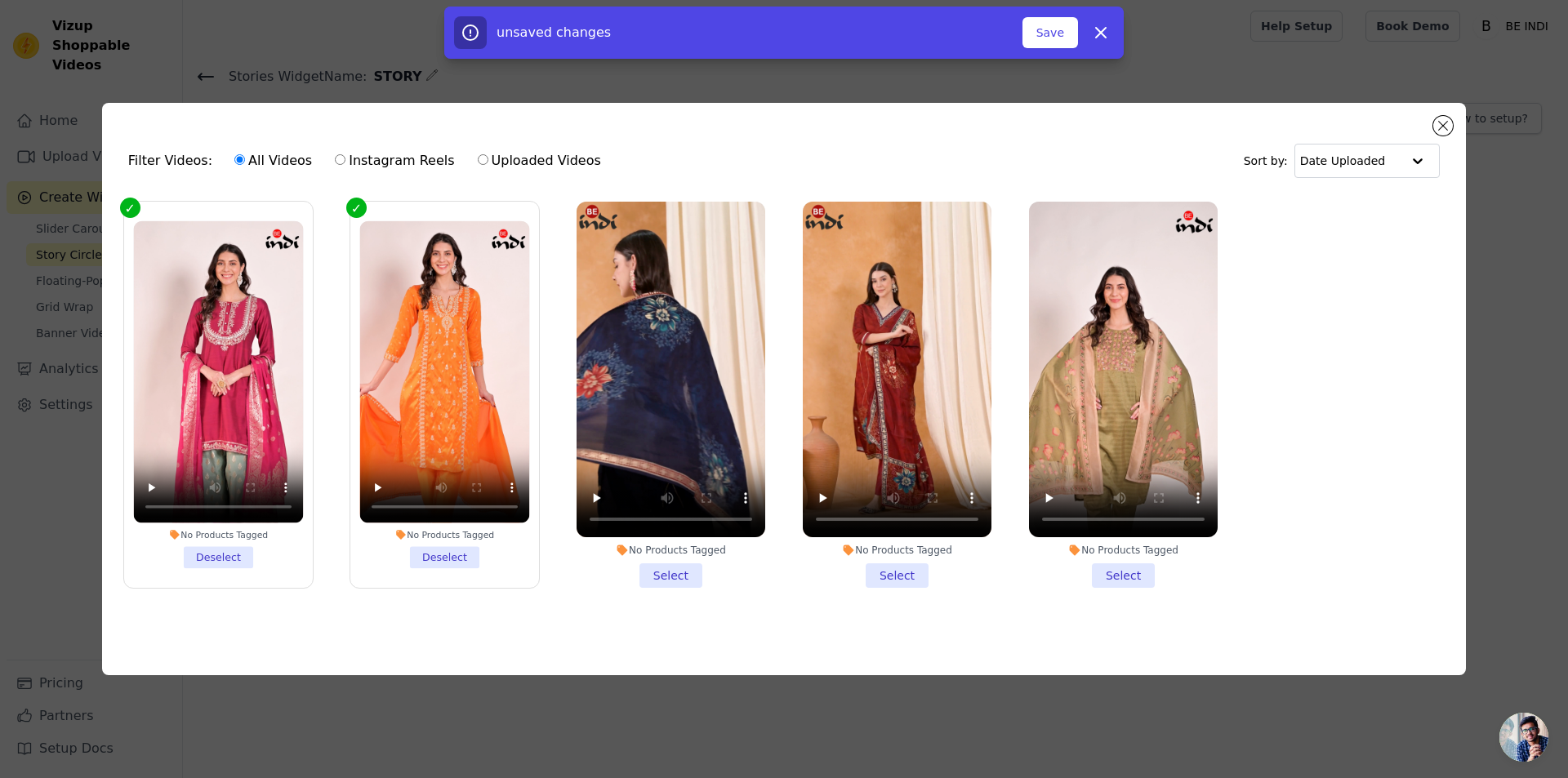
click at [906, 566] on li "No Products Tagged Select" at bounding box center [897, 394] width 189 height 386
click at [0, 0] on input "No Products Tagged Select" at bounding box center [0, 0] width 0 height 0
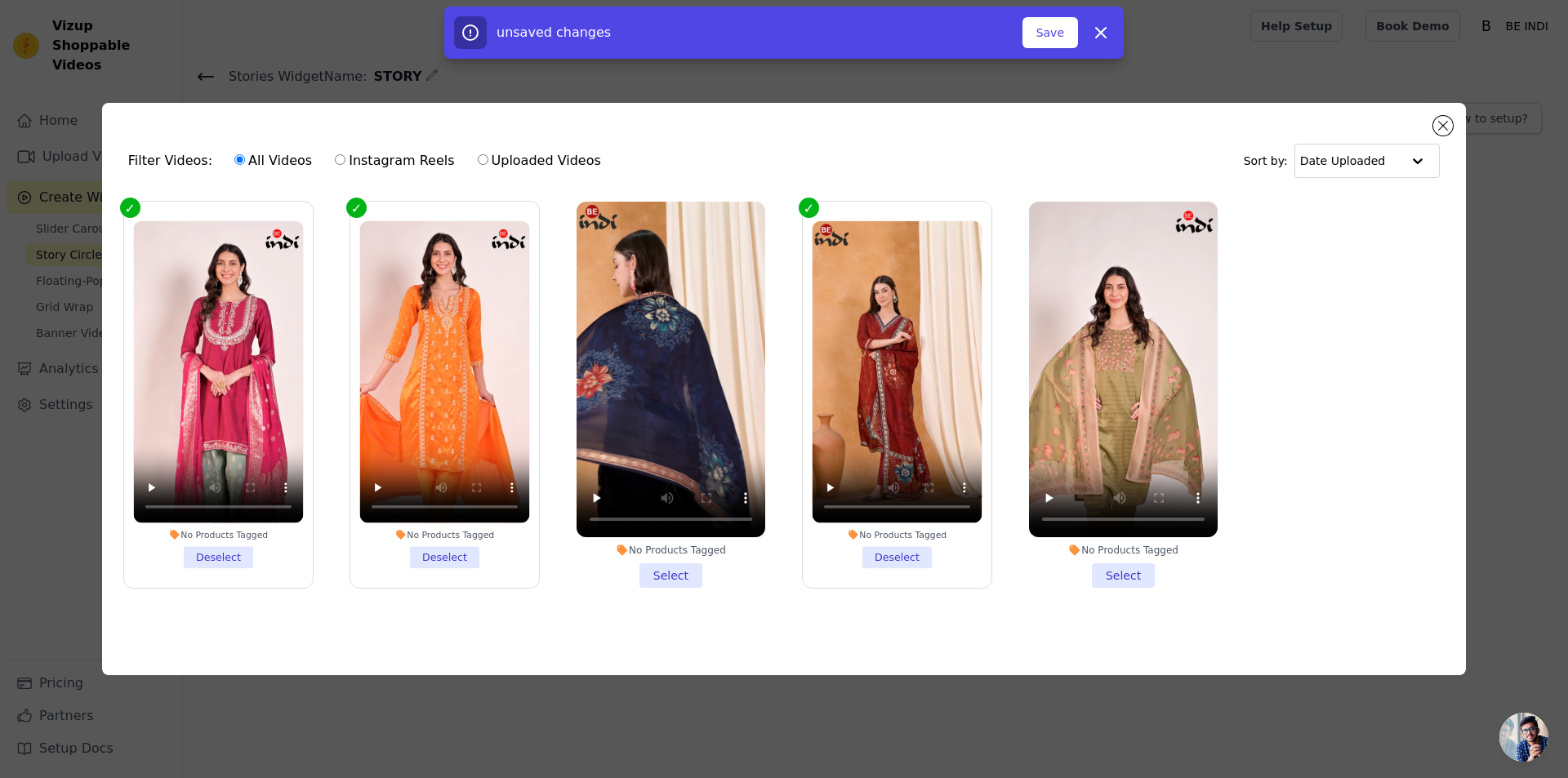
click at [1120, 575] on li "No Products Tagged Select" at bounding box center [1123, 394] width 189 height 386
click at [0, 0] on input "No Products Tagged Select" at bounding box center [0, 0] width 0 height 0
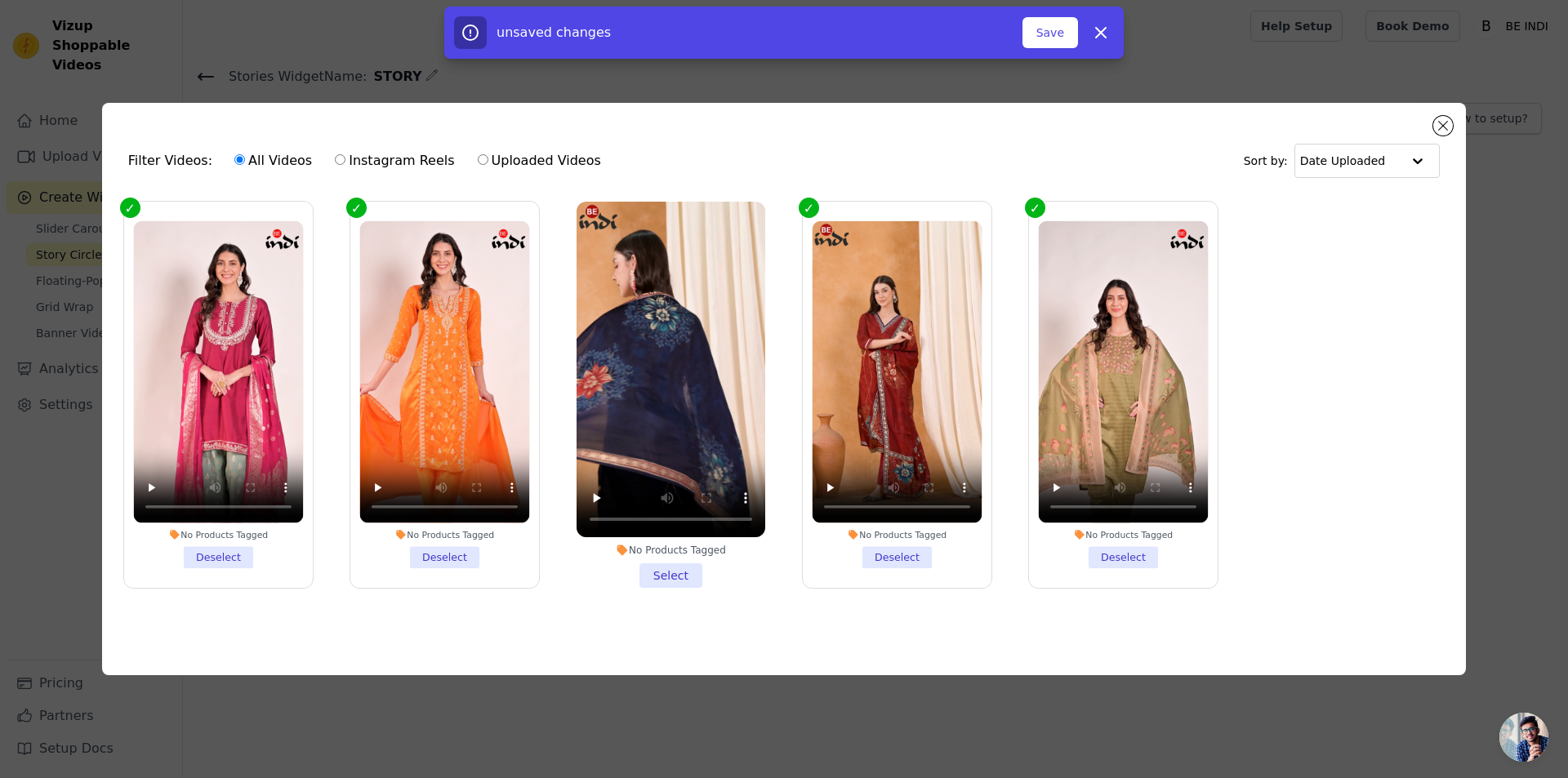
click at [666, 572] on li "No Products Tagged Select" at bounding box center [670, 394] width 189 height 386
click at [0, 0] on input "No Products Tagged Select" at bounding box center [0, 0] width 0 height 0
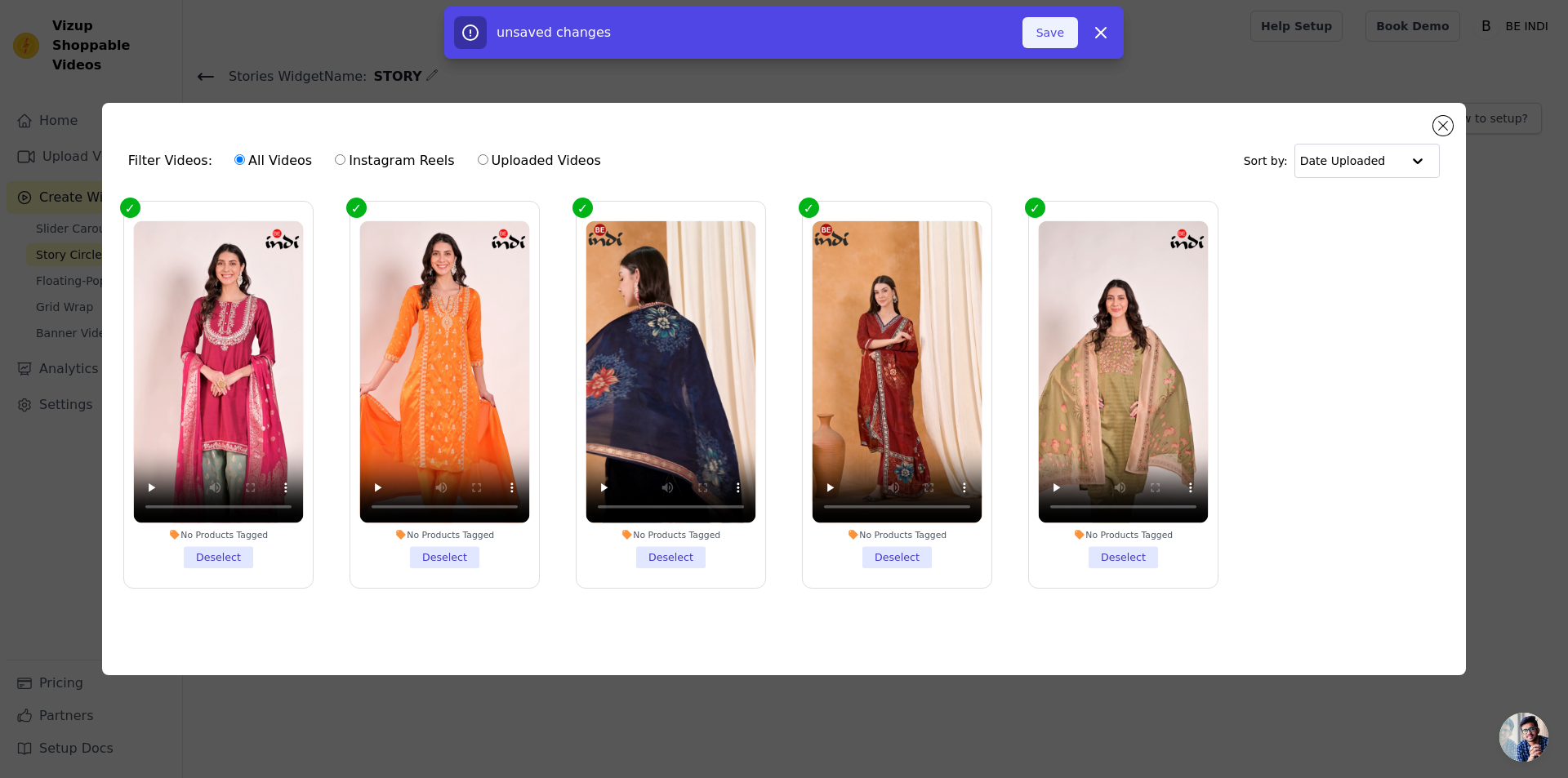
click at [1055, 27] on button "Save" at bounding box center [1051, 32] width 56 height 31
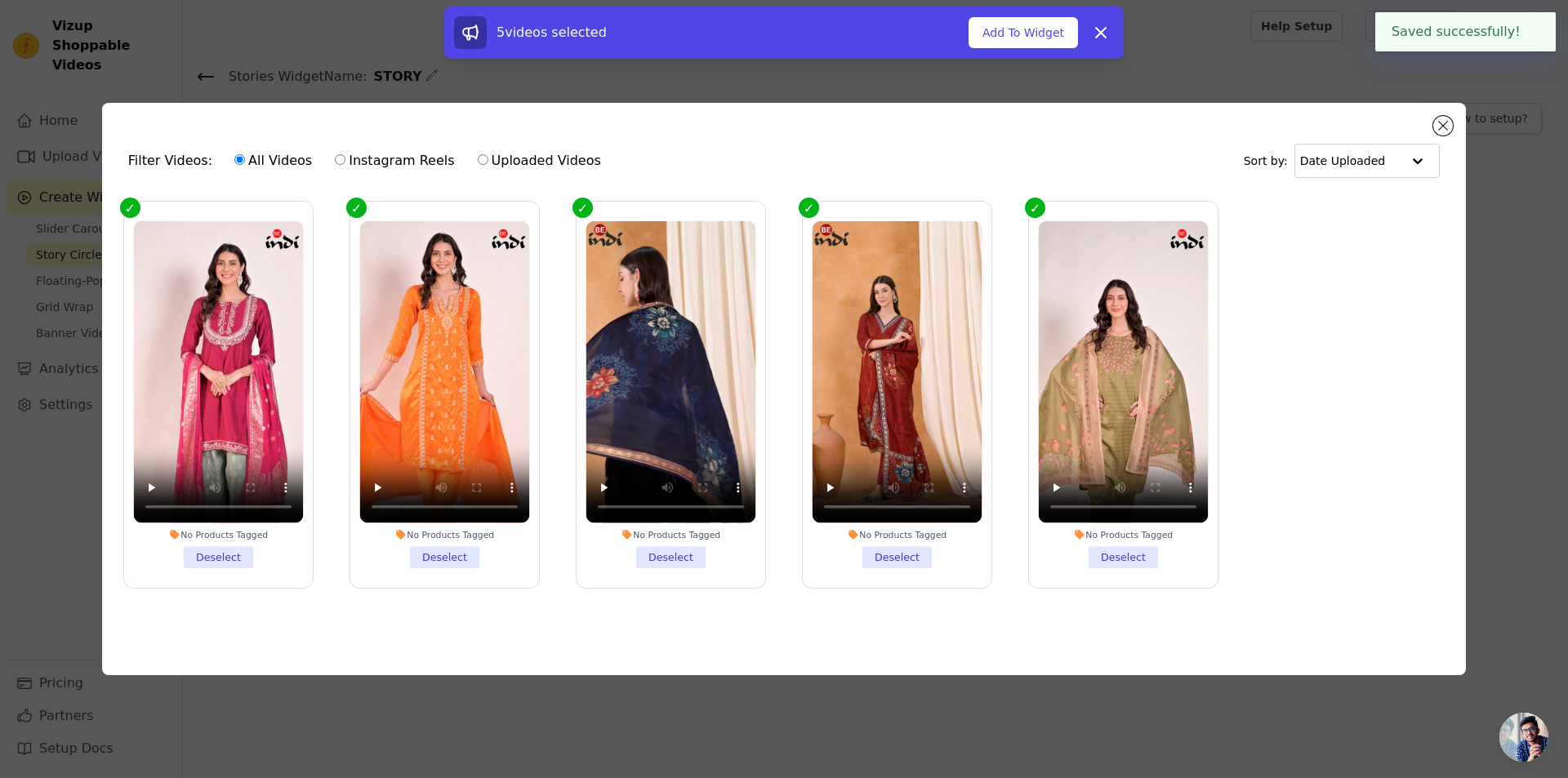
click at [1058, 40] on button "Add To Widget" at bounding box center [1023, 32] width 109 height 31
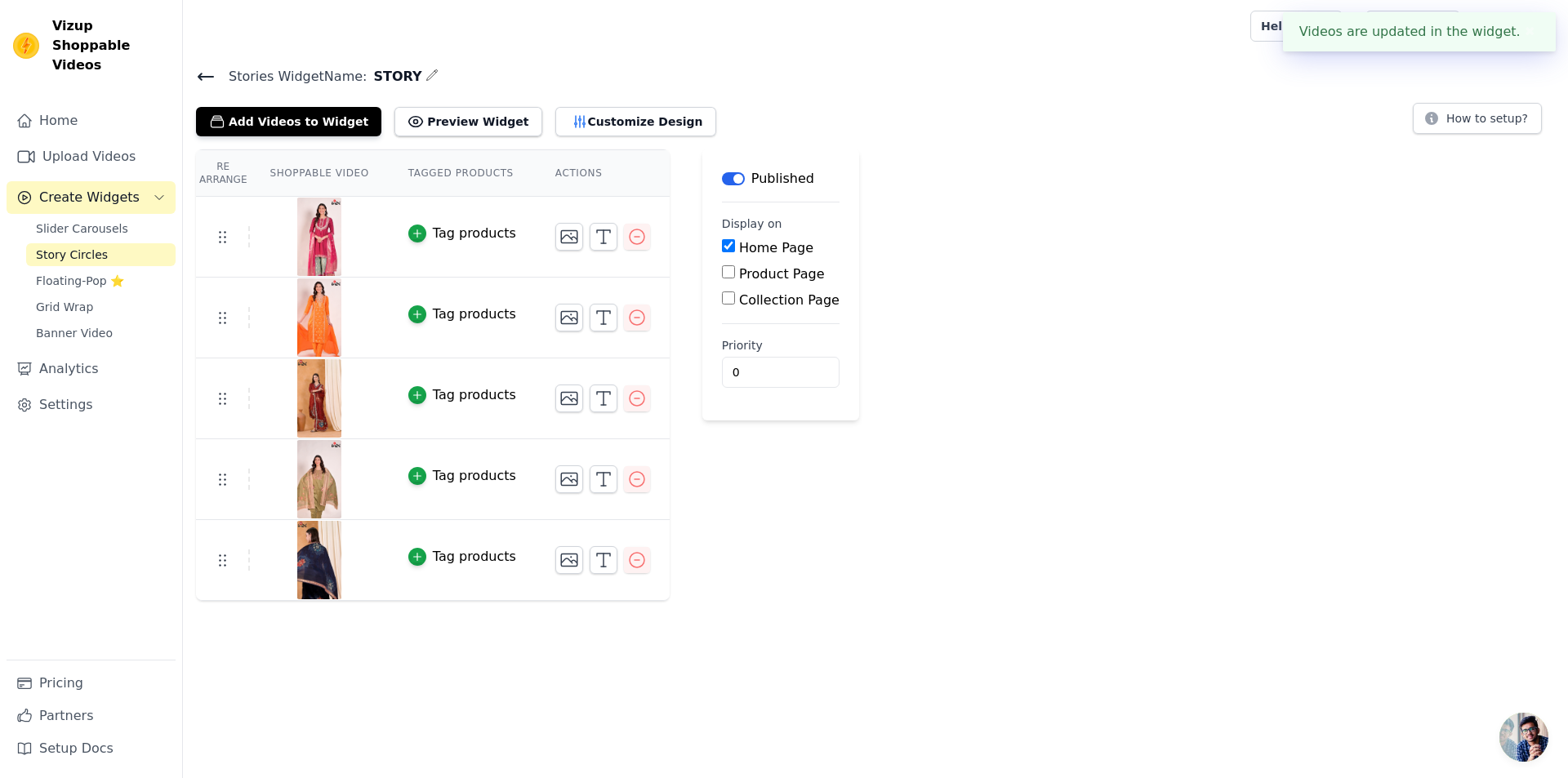
click at [1524, 30] on button "✖" at bounding box center [1530, 31] width 19 height 19
click at [107, 221] on span "Slider Carousels" at bounding box center [81, 228] width 92 height 16
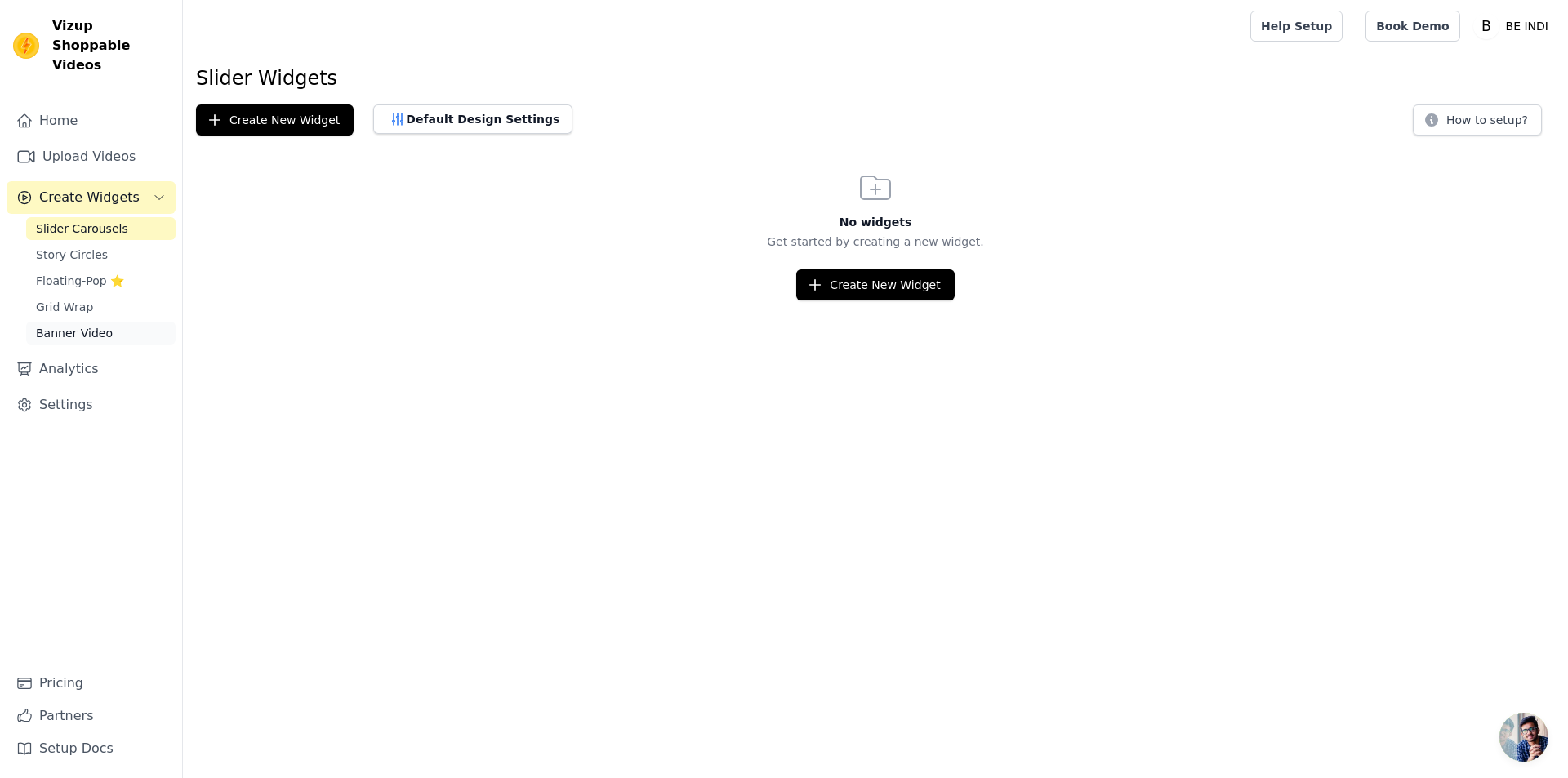
click at [93, 325] on span "Banner Video" at bounding box center [74, 332] width 77 height 16
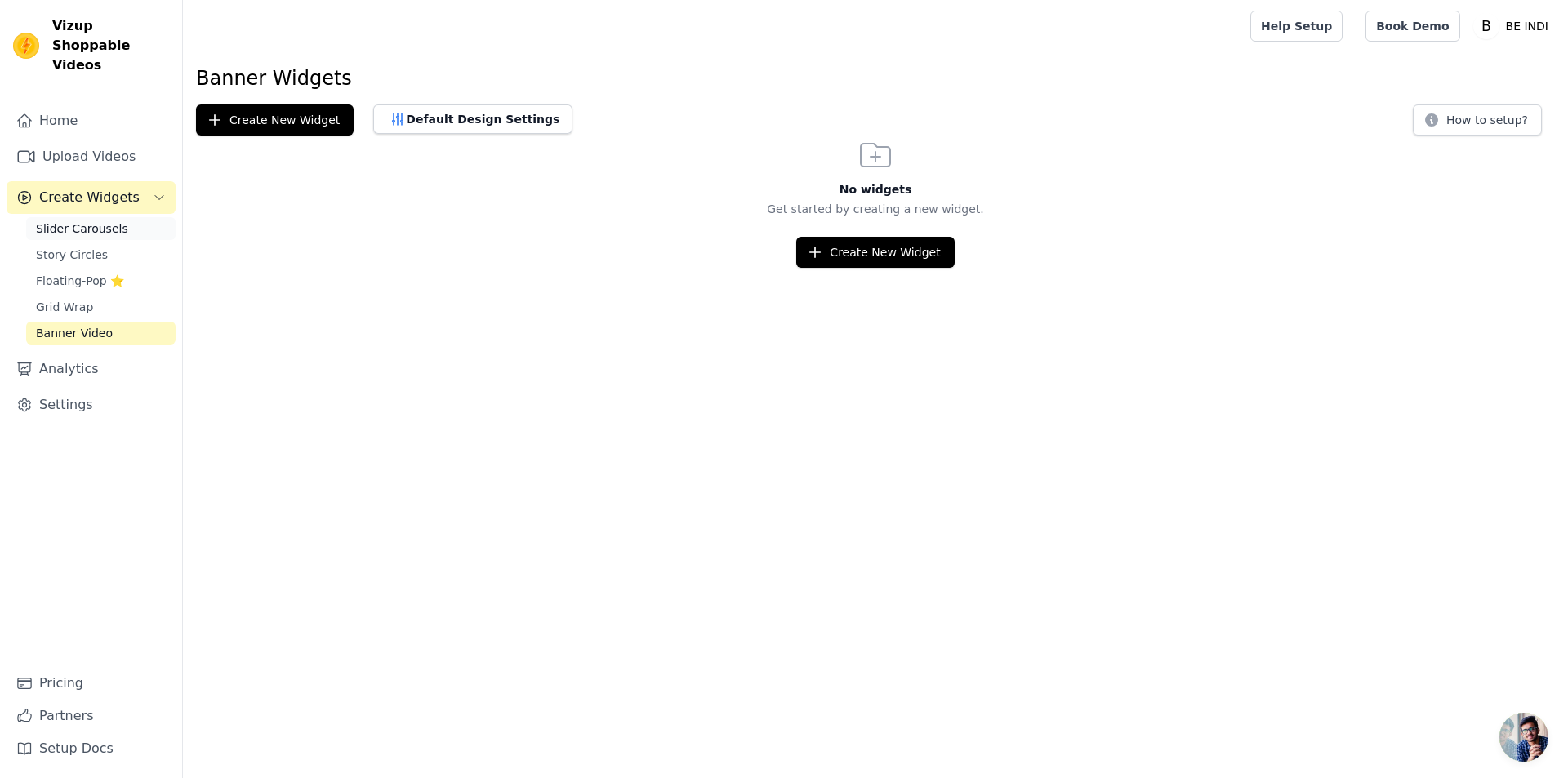
click at [99, 221] on span "Slider Carousels" at bounding box center [81, 228] width 92 height 16
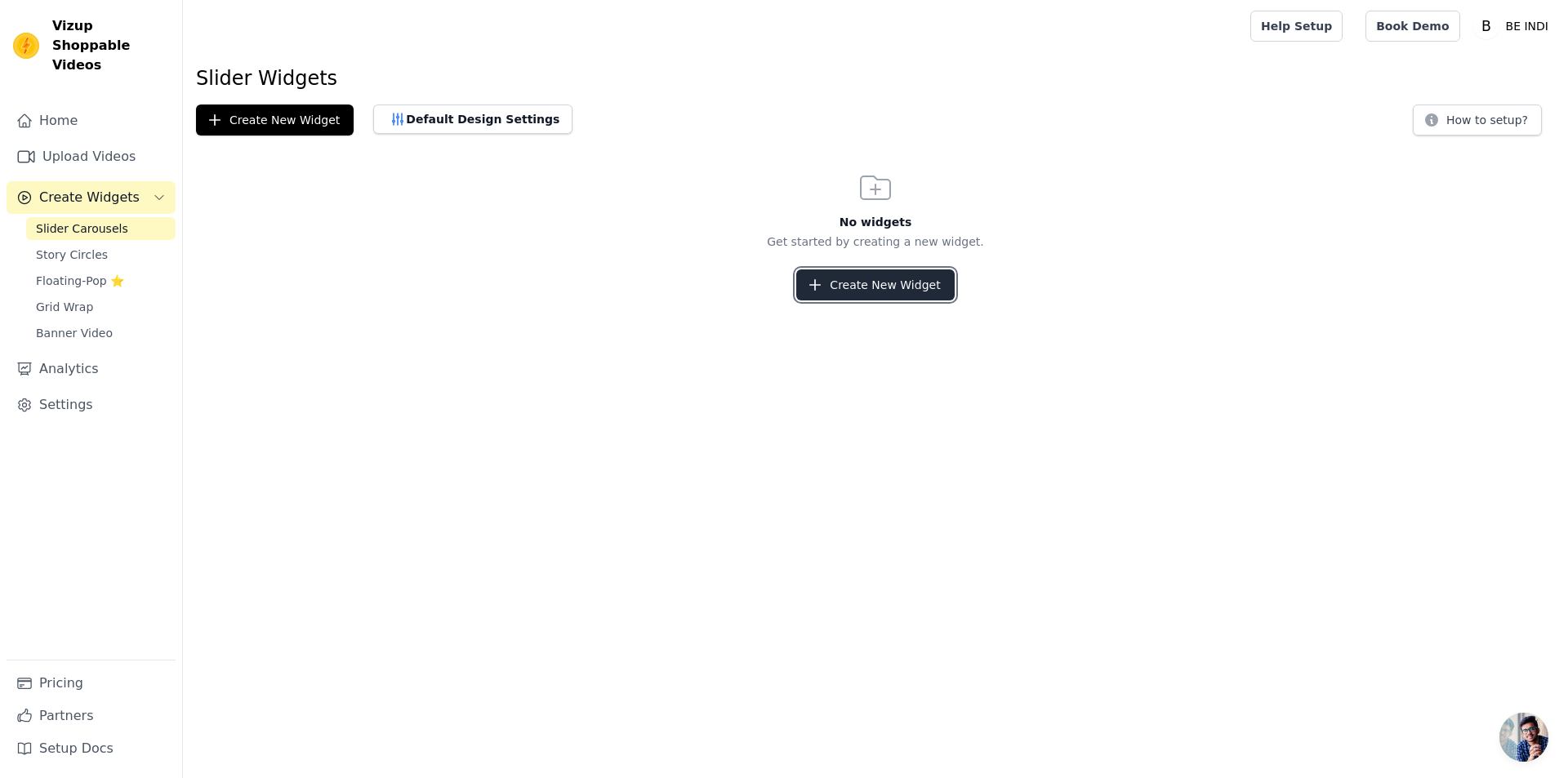
click at [843, 288] on button "Create New Widget" at bounding box center [875, 285] width 157 height 31
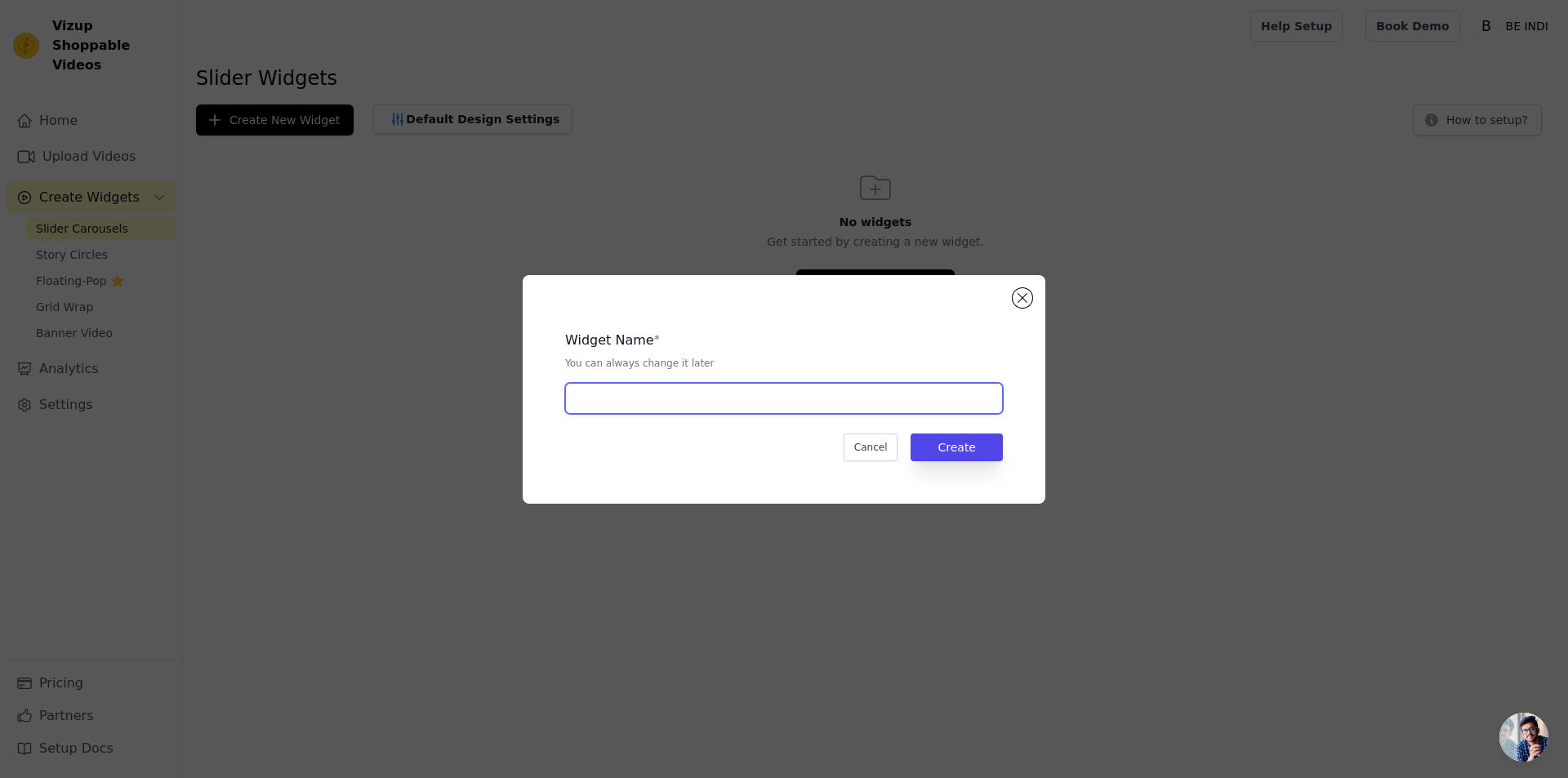
click at [594, 412] on input "text" at bounding box center [784, 398] width 437 height 31
click at [624, 402] on input "text" at bounding box center [784, 398] width 437 height 31
type input "VIDEO"
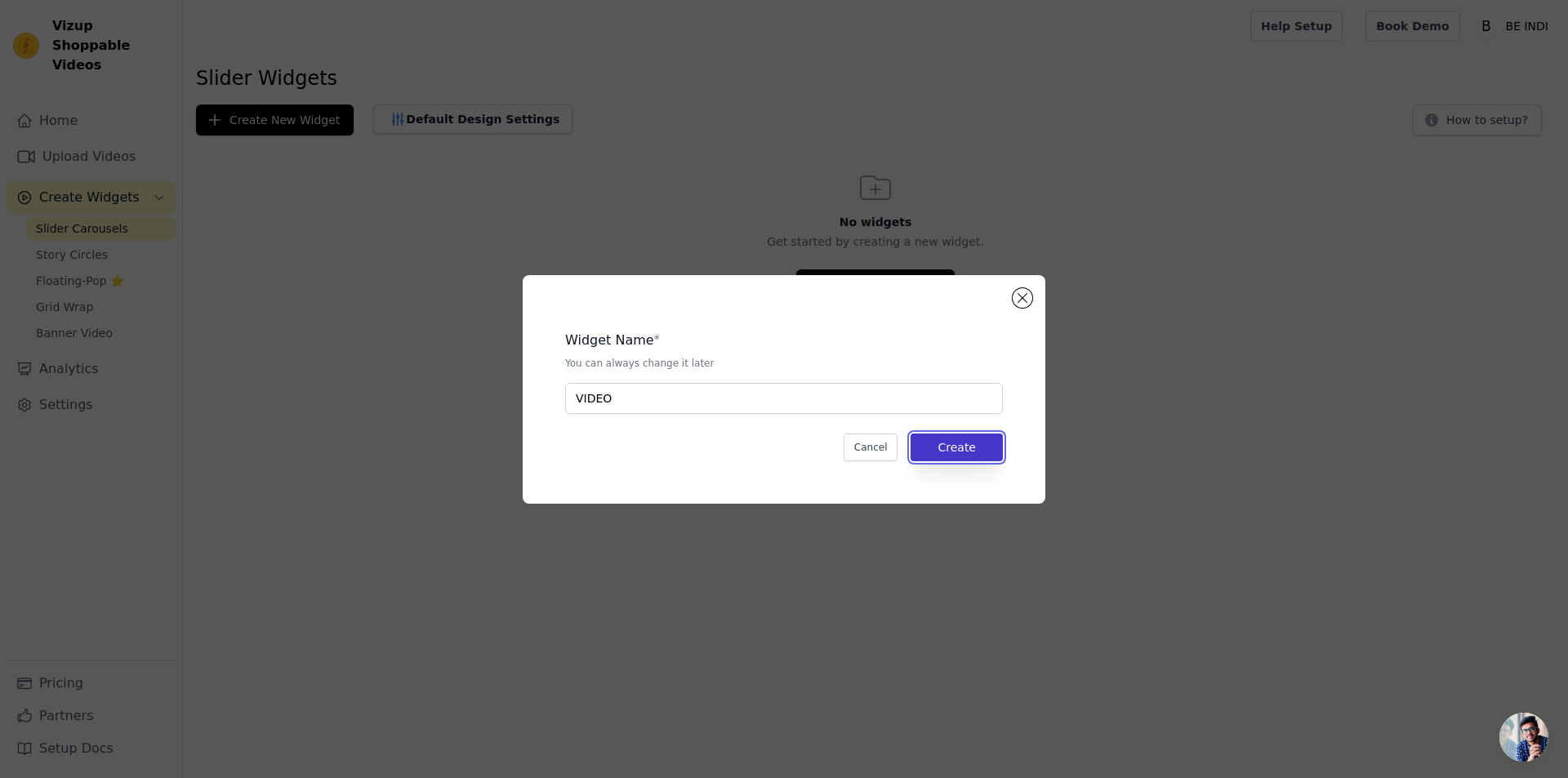
click at [982, 442] on button "Create" at bounding box center [956, 447] width 92 height 28
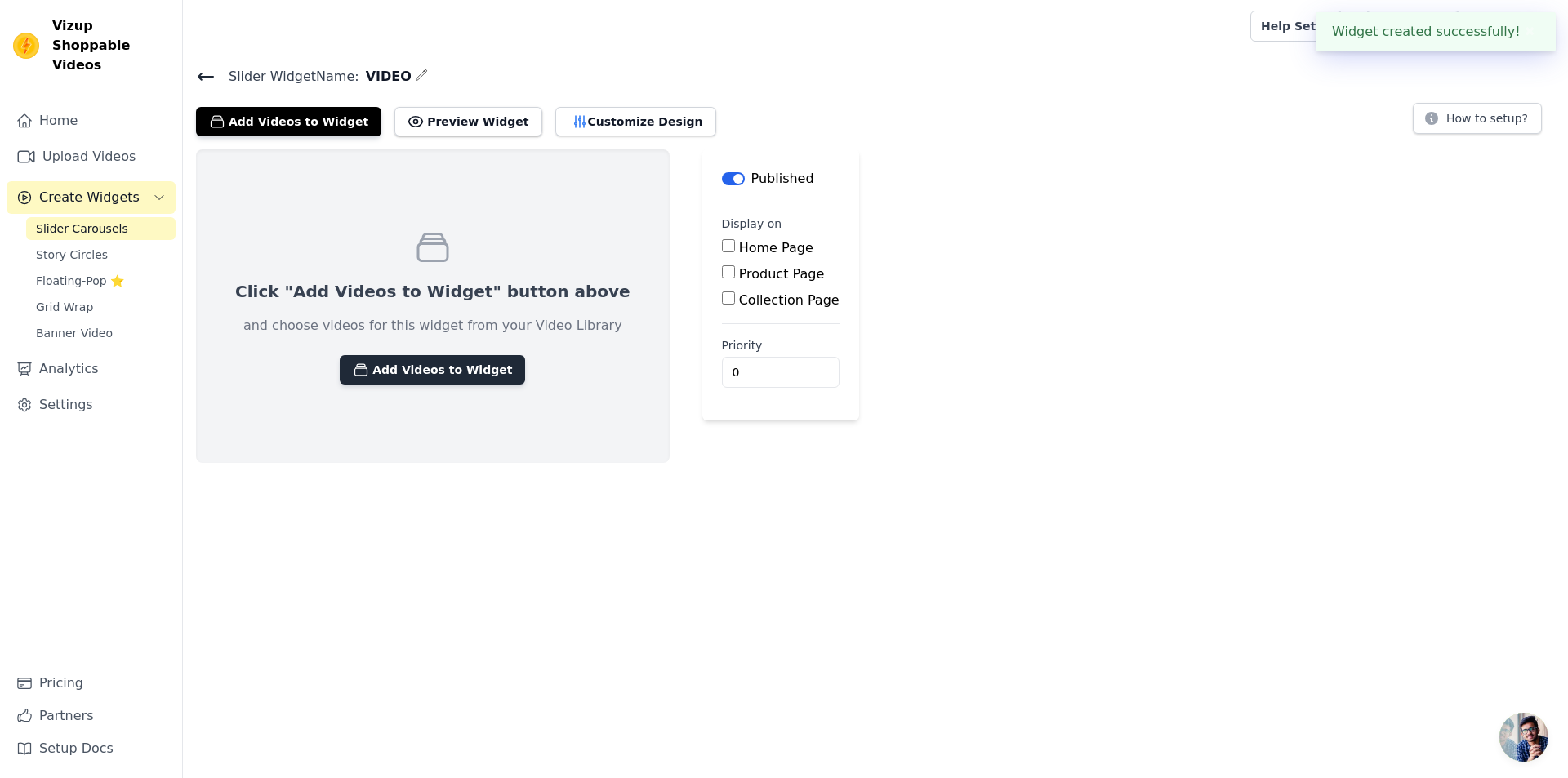
click at [415, 374] on button "Add Videos to Widget" at bounding box center [432, 370] width 185 height 30
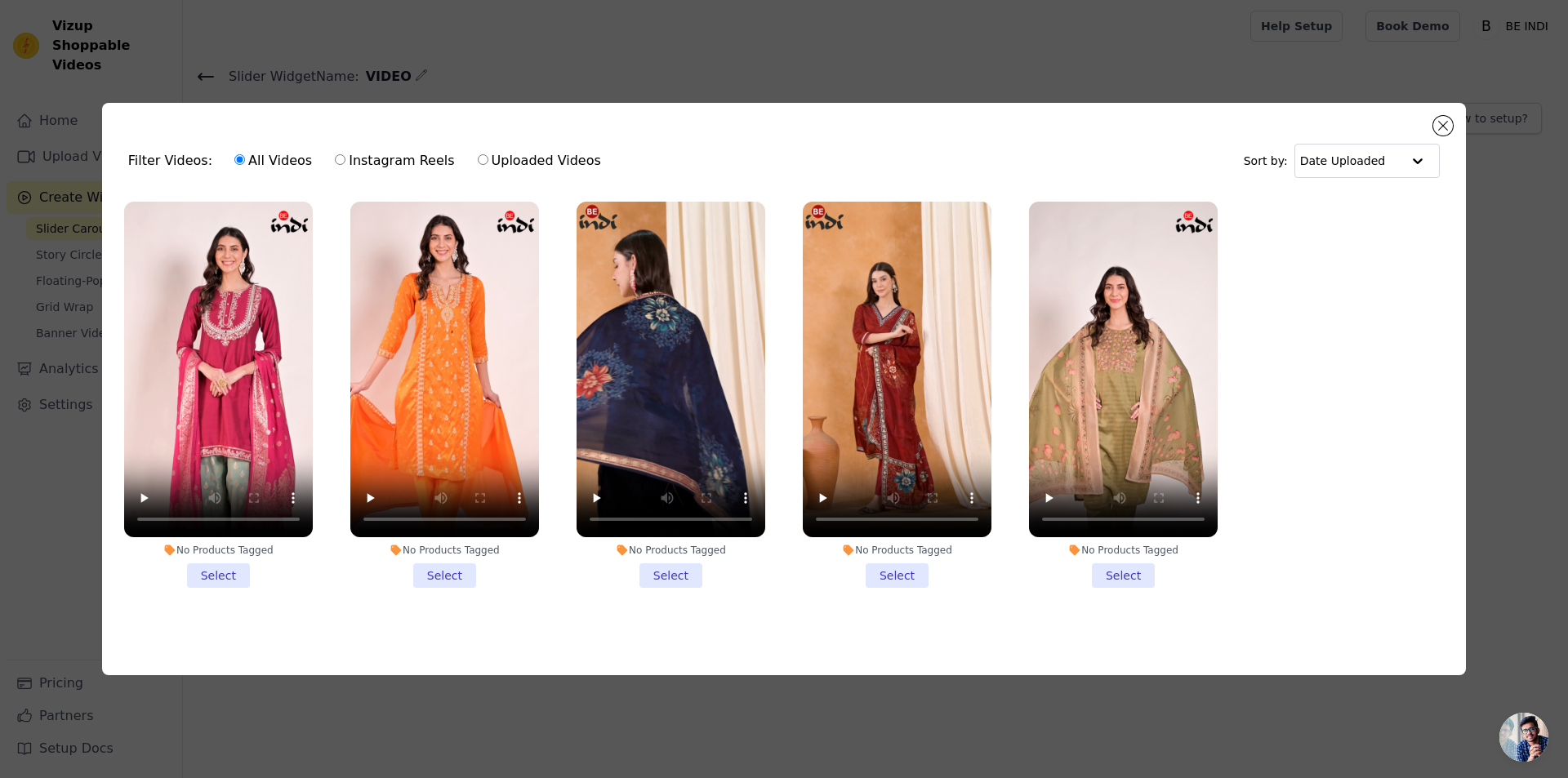
click at [235, 572] on li "No Products Tagged Select" at bounding box center [218, 394] width 189 height 386
click at [0, 0] on input "No Products Tagged Select" at bounding box center [0, 0] width 0 height 0
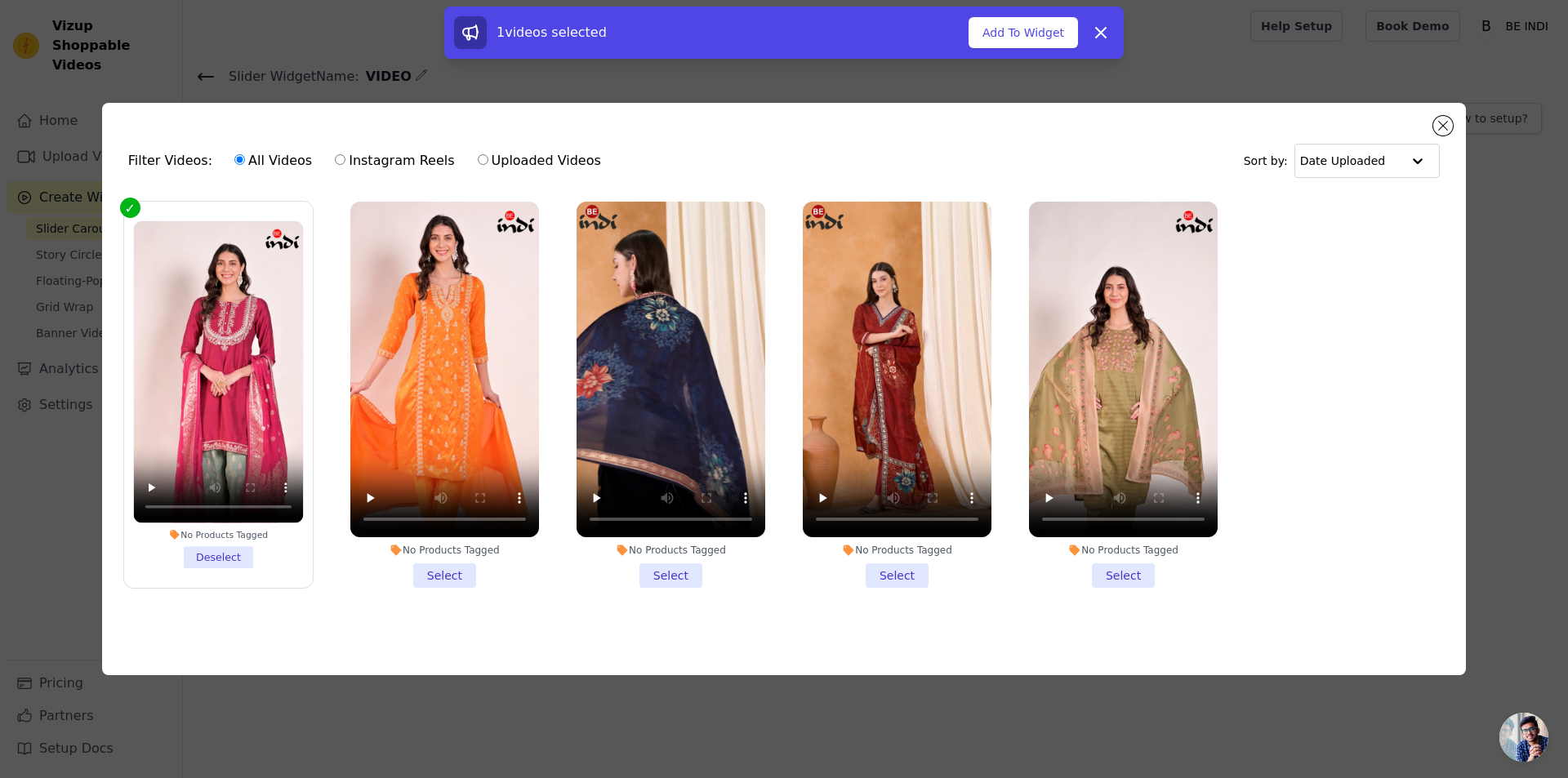
click at [443, 576] on li "No Products Tagged Select" at bounding box center [444, 394] width 189 height 386
click at [0, 0] on input "No Products Tagged Select" at bounding box center [0, 0] width 0 height 0
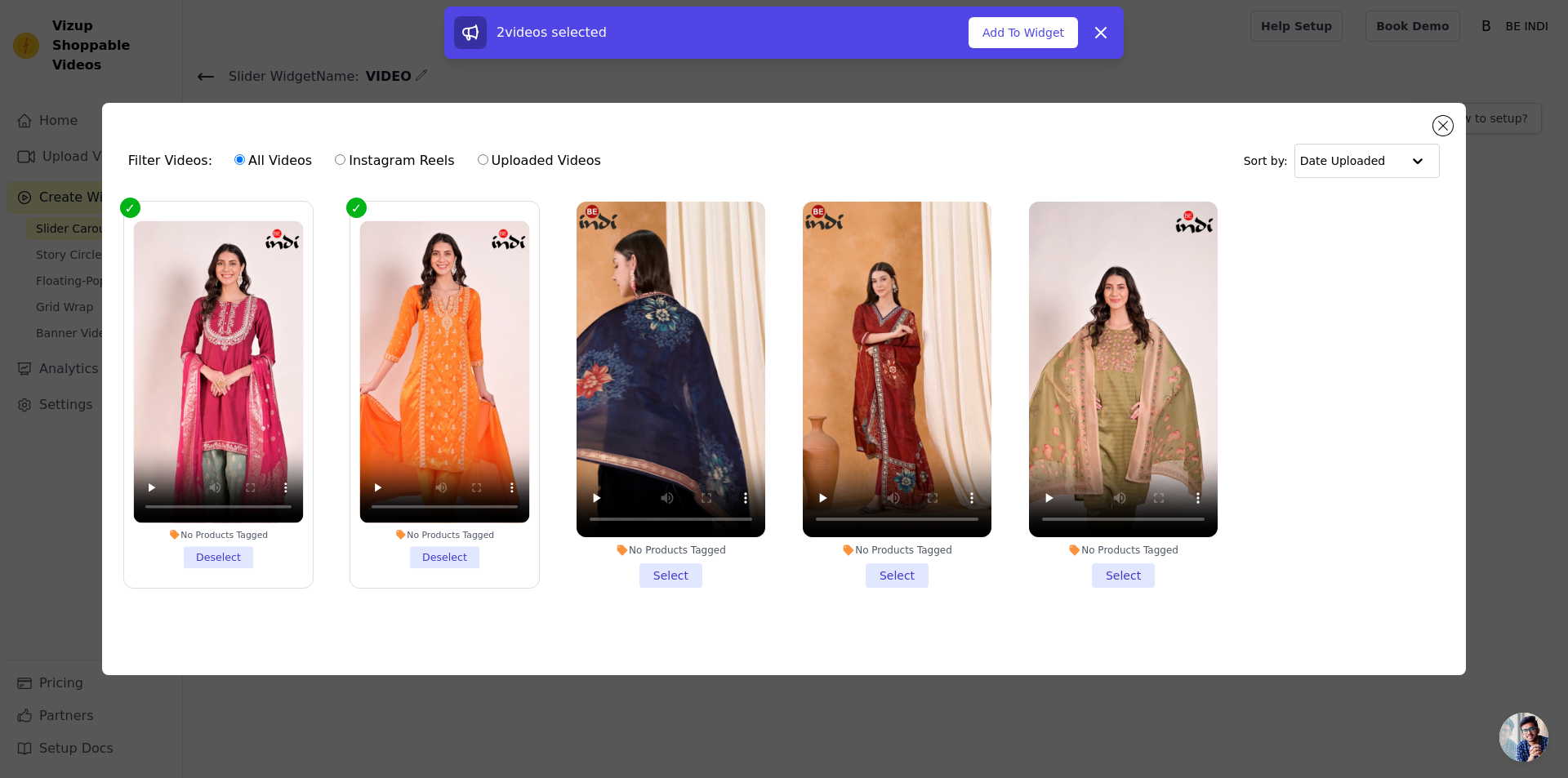
click at [673, 569] on li "No Products Tagged Select" at bounding box center [670, 394] width 189 height 386
click at [0, 0] on input "No Products Tagged Select" at bounding box center [0, 0] width 0 height 0
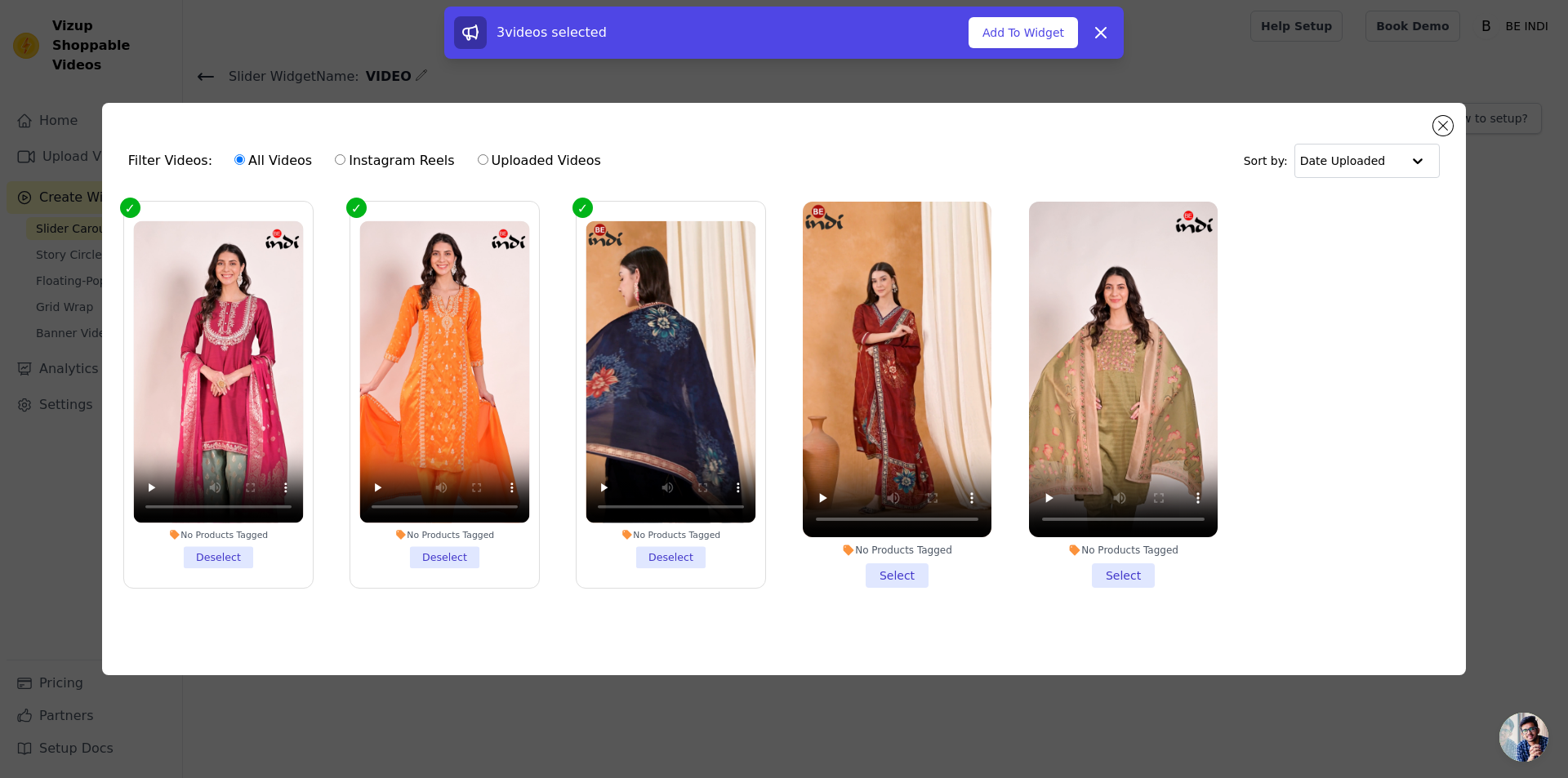
click at [894, 578] on li "No Products Tagged Select" at bounding box center [897, 394] width 189 height 386
click at [0, 0] on input "No Products Tagged Select" at bounding box center [0, 0] width 0 height 0
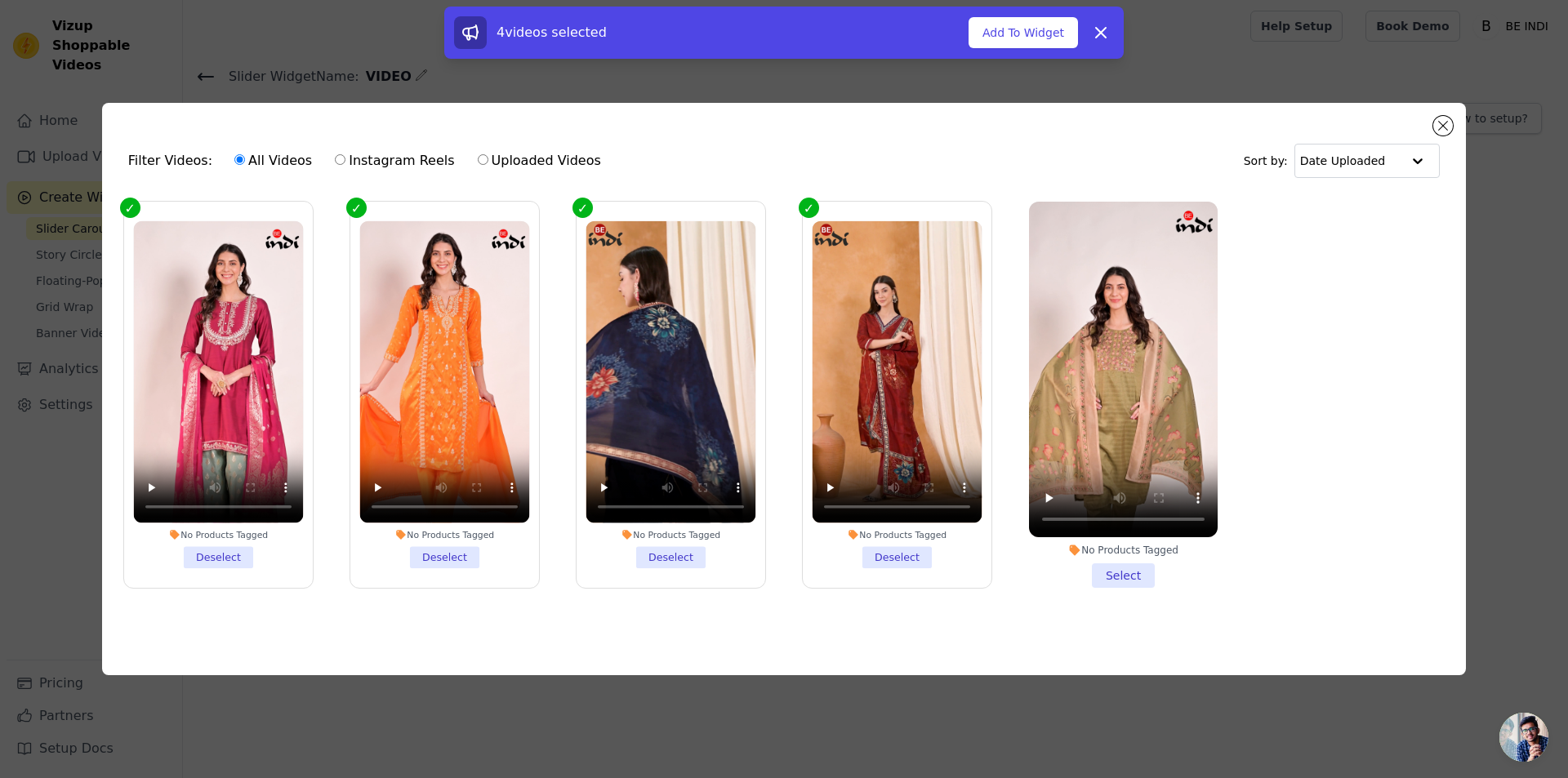
click at [1125, 573] on li "No Products Tagged Select" at bounding box center [1123, 394] width 189 height 386
click at [0, 0] on input "No Products Tagged Select" at bounding box center [0, 0] width 0 height 0
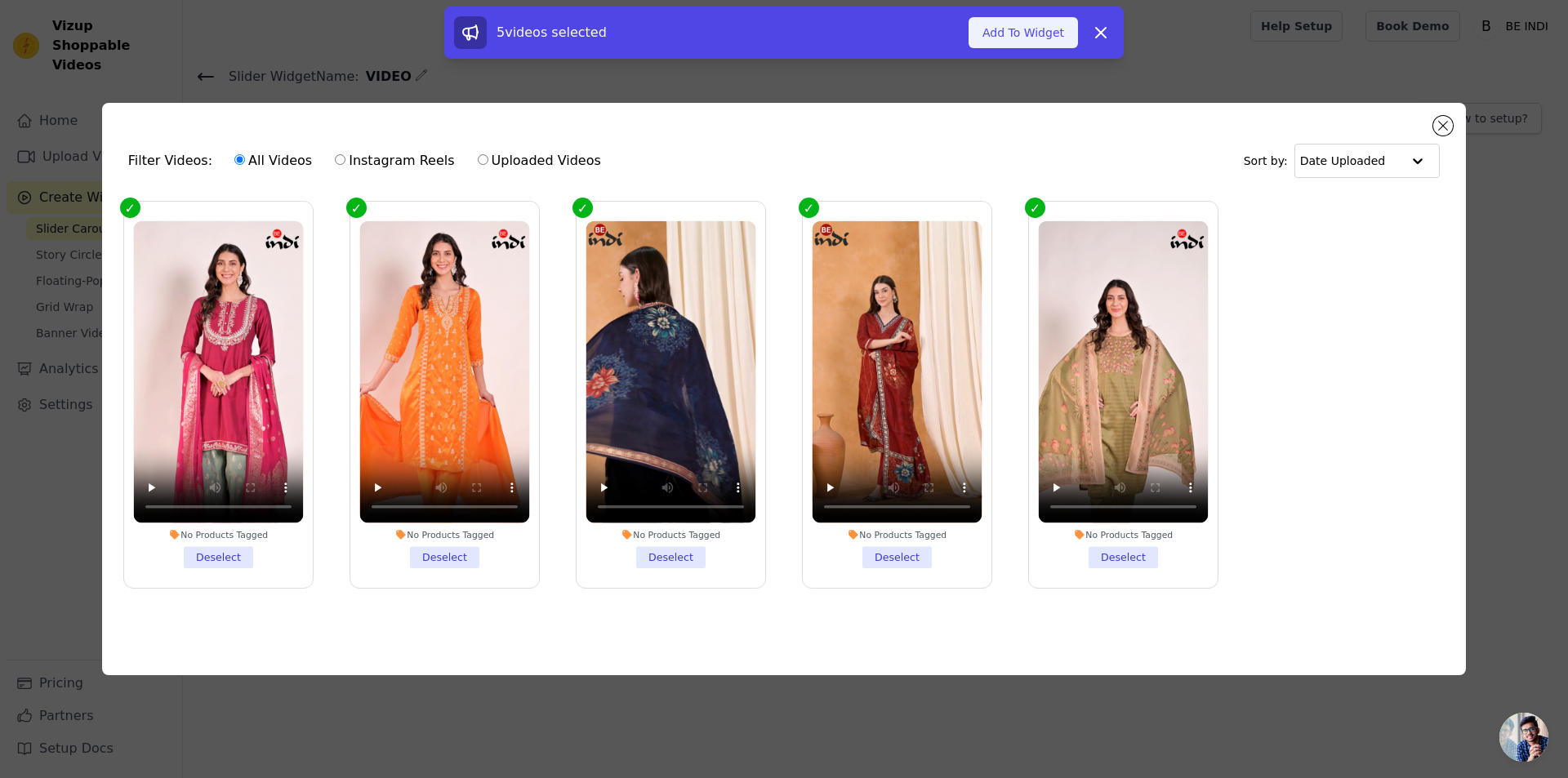
click at [1038, 33] on button "Add To Widget" at bounding box center [1023, 32] width 109 height 31
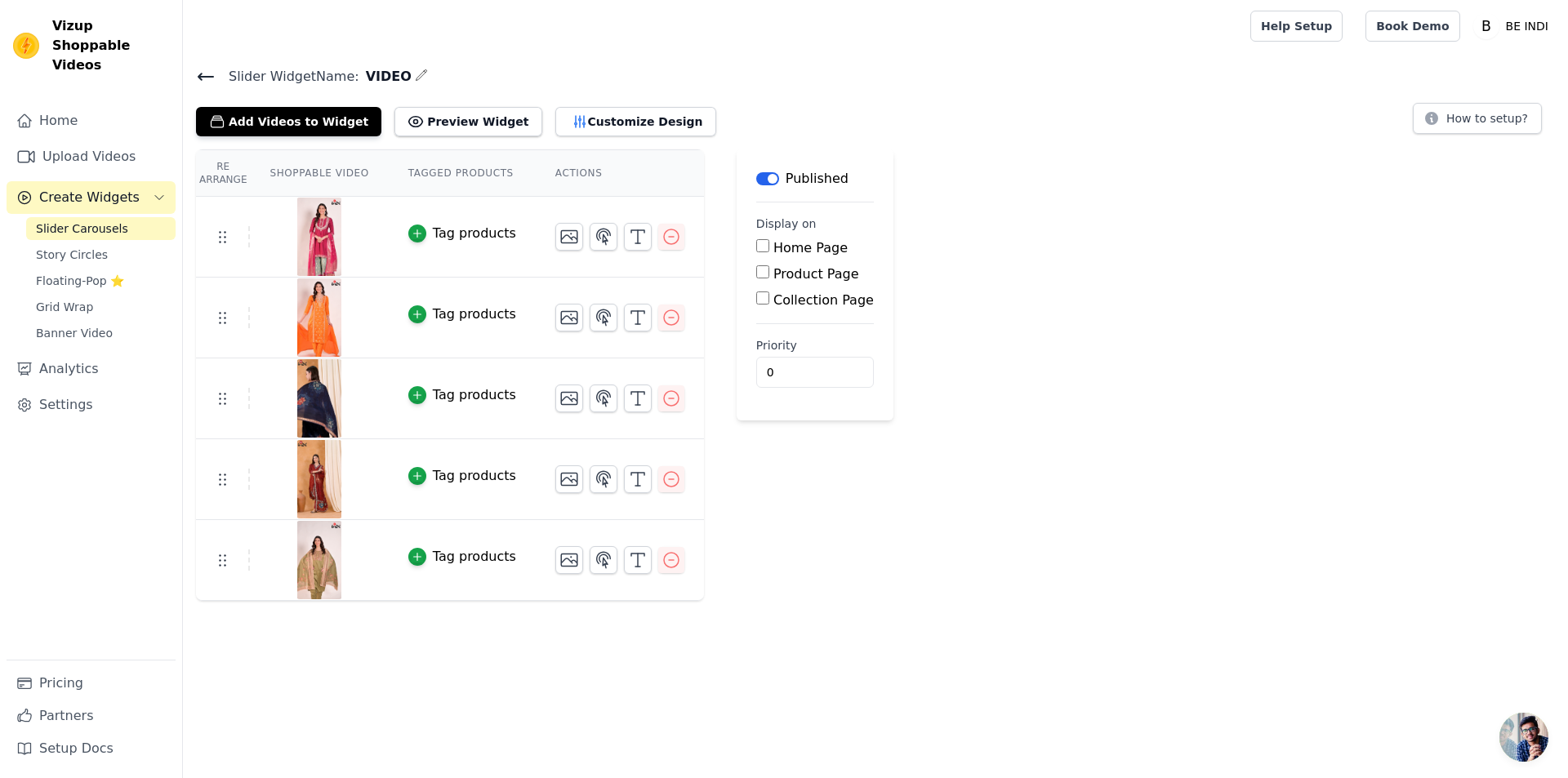
click at [775, 254] on label "Home Page" at bounding box center [811, 248] width 74 height 15
click at [769, 252] on input "Home Page" at bounding box center [762, 245] width 13 height 13
checkbox input "true"
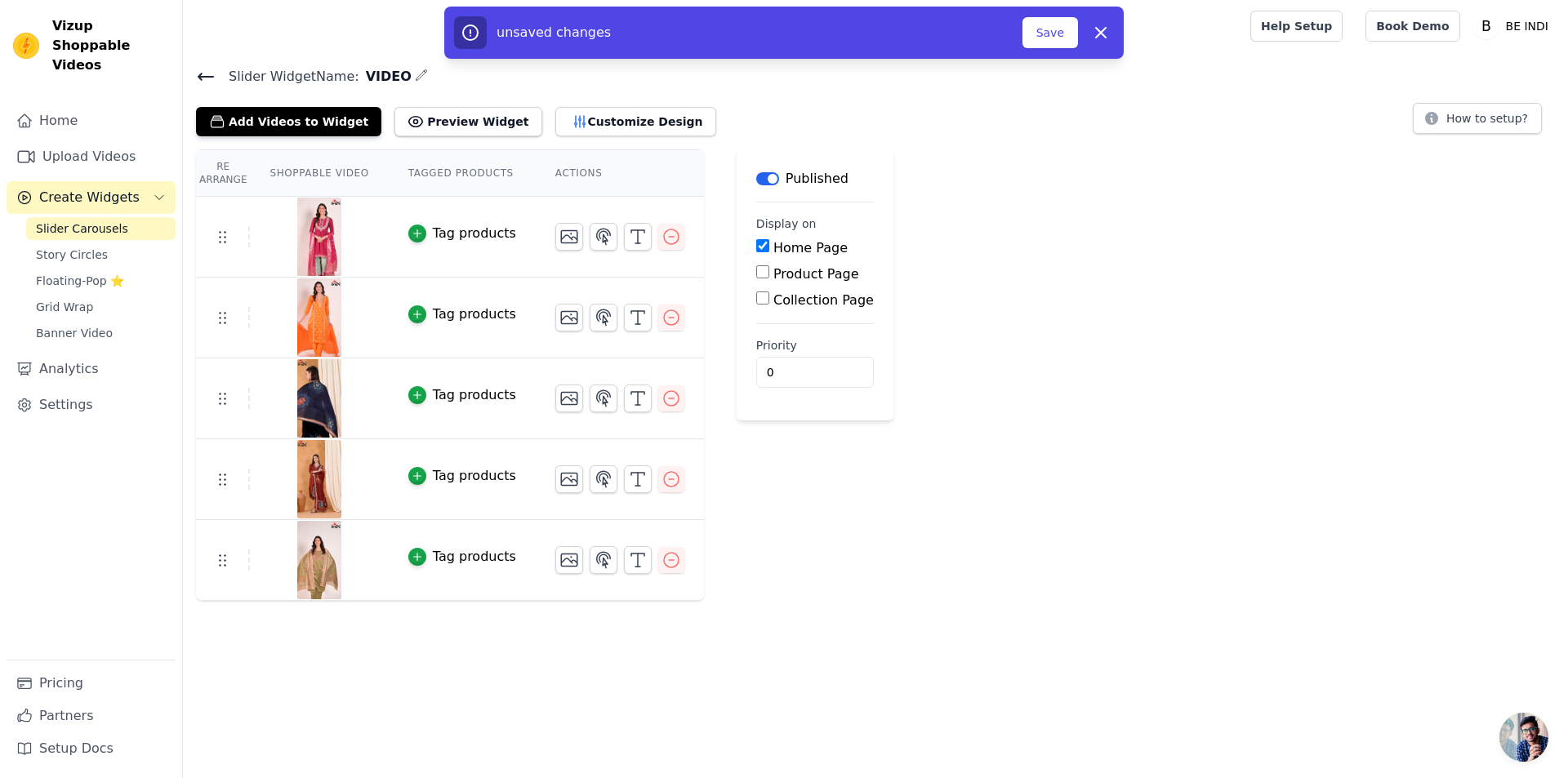
click at [801, 278] on label "Product Page" at bounding box center [816, 274] width 85 height 15
click at [769, 278] on input "Product Page" at bounding box center [762, 271] width 13 height 13
checkbox input "true"
click at [773, 347] on label "Collection Page" at bounding box center [823, 346] width 101 height 15
click at [760, 347] on input "Collection Page" at bounding box center [762, 343] width 13 height 13
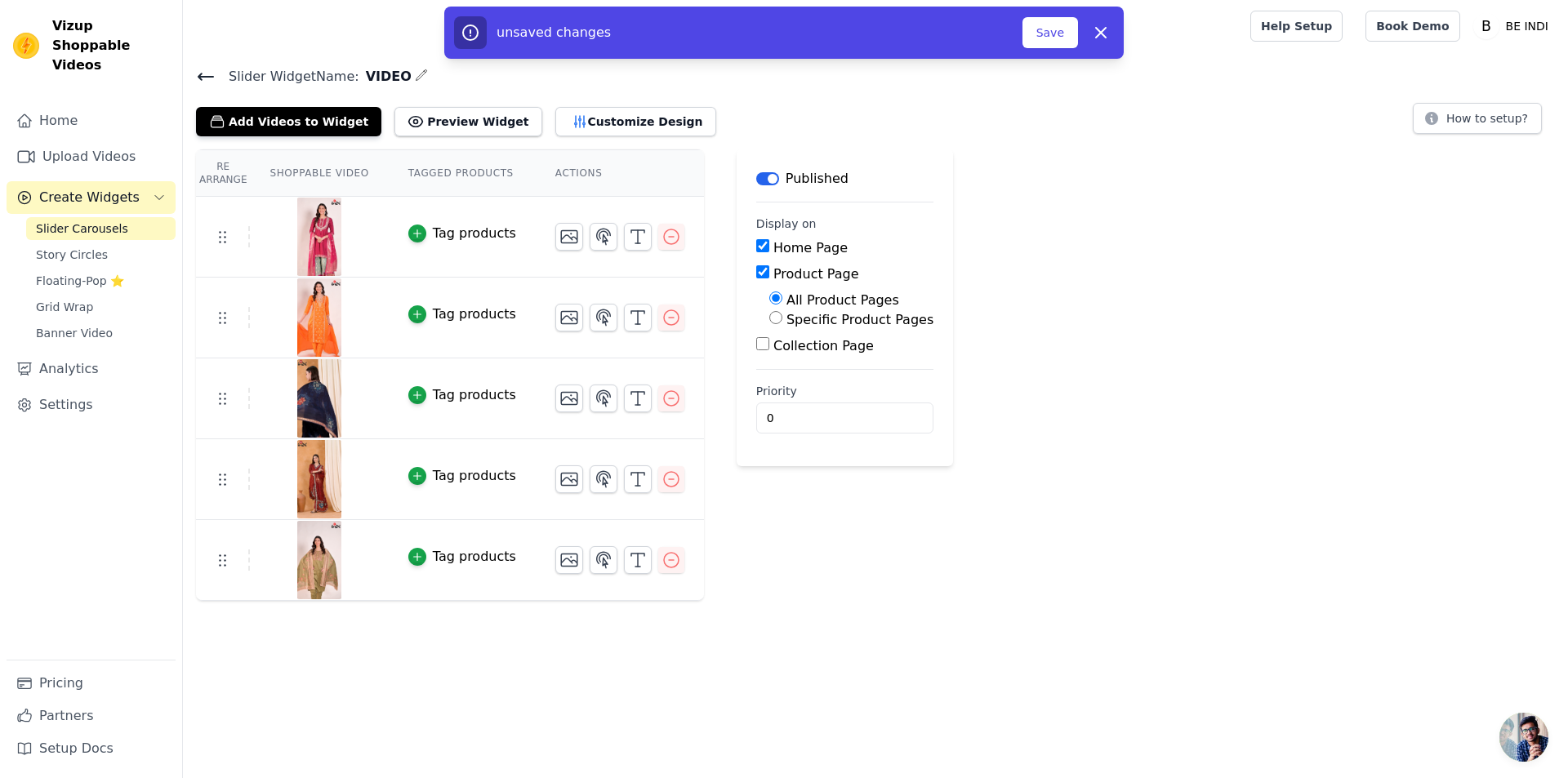
checkbox input "true"
click at [1048, 41] on button "Save" at bounding box center [1051, 32] width 56 height 31
click at [1054, 38] on button "Save" at bounding box center [1051, 32] width 56 height 31
